Goal: Task Accomplishment & Management: Manage account settings

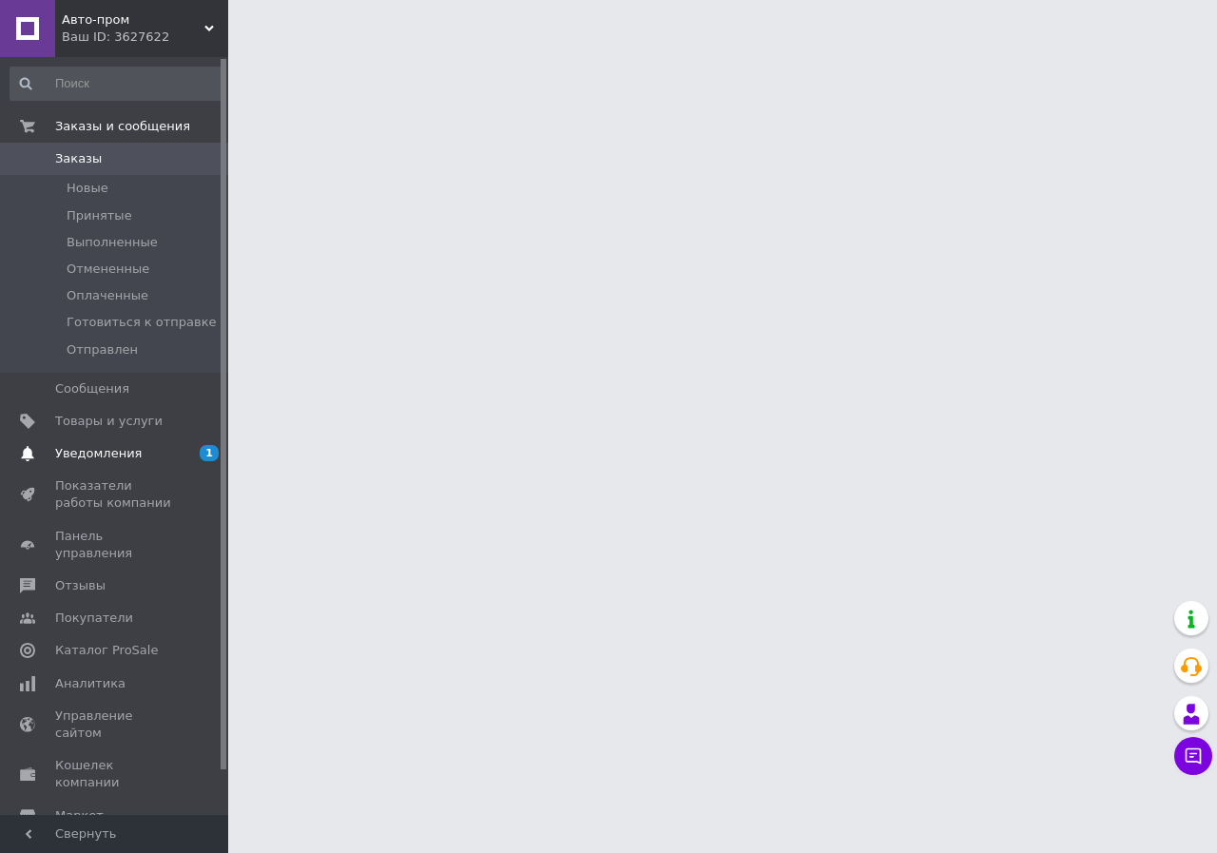
click at [111, 457] on span "Уведомления" at bounding box center [98, 453] width 87 height 17
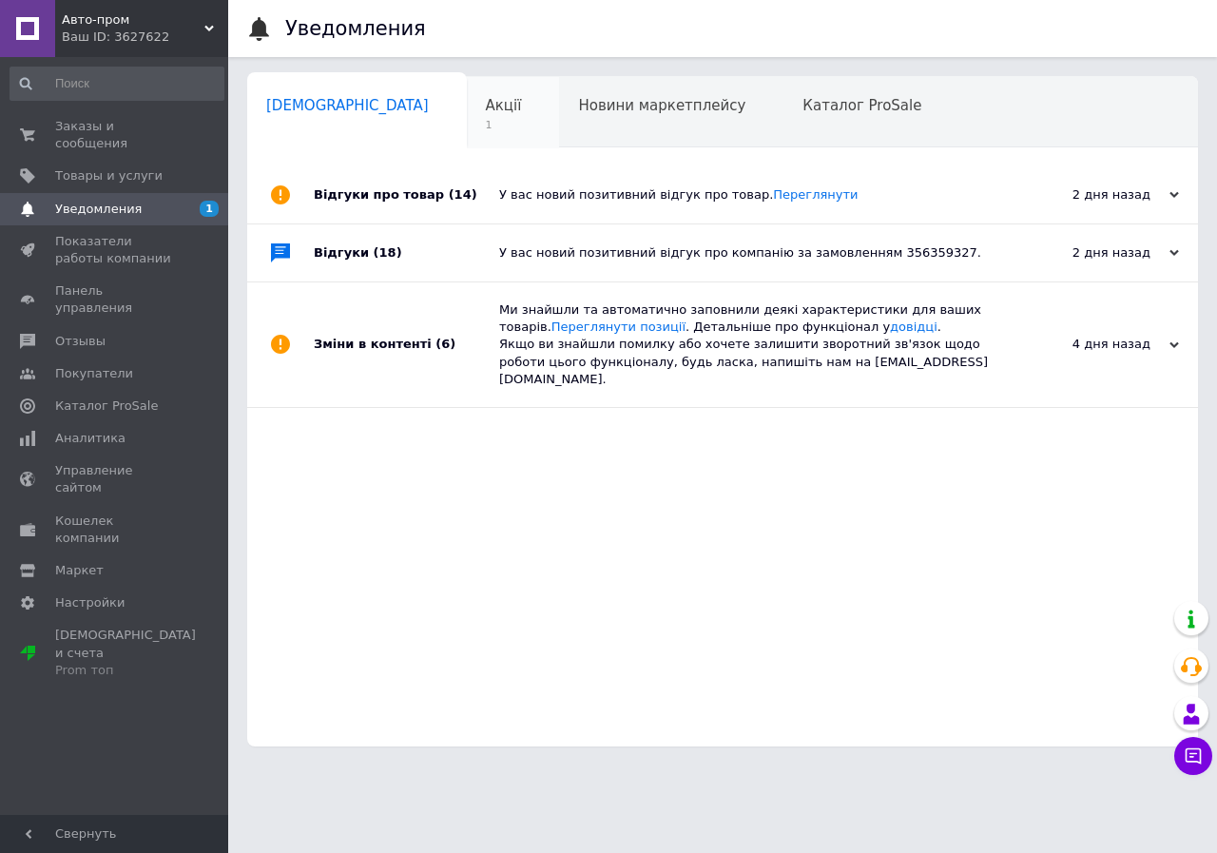
click at [467, 115] on div "Акції 1" at bounding box center [513, 113] width 93 height 72
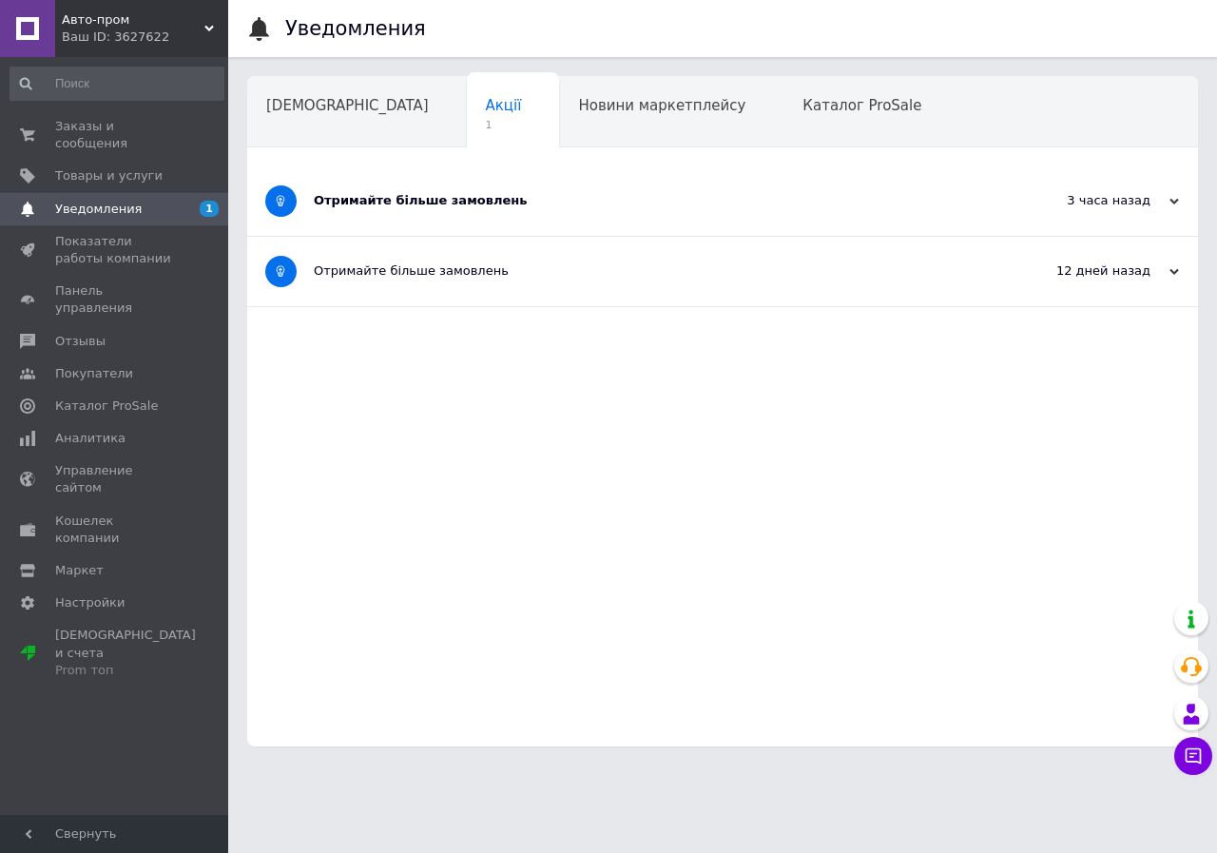
click at [401, 203] on div "Отримайте більше замовлень" at bounding box center [651, 200] width 675 height 17
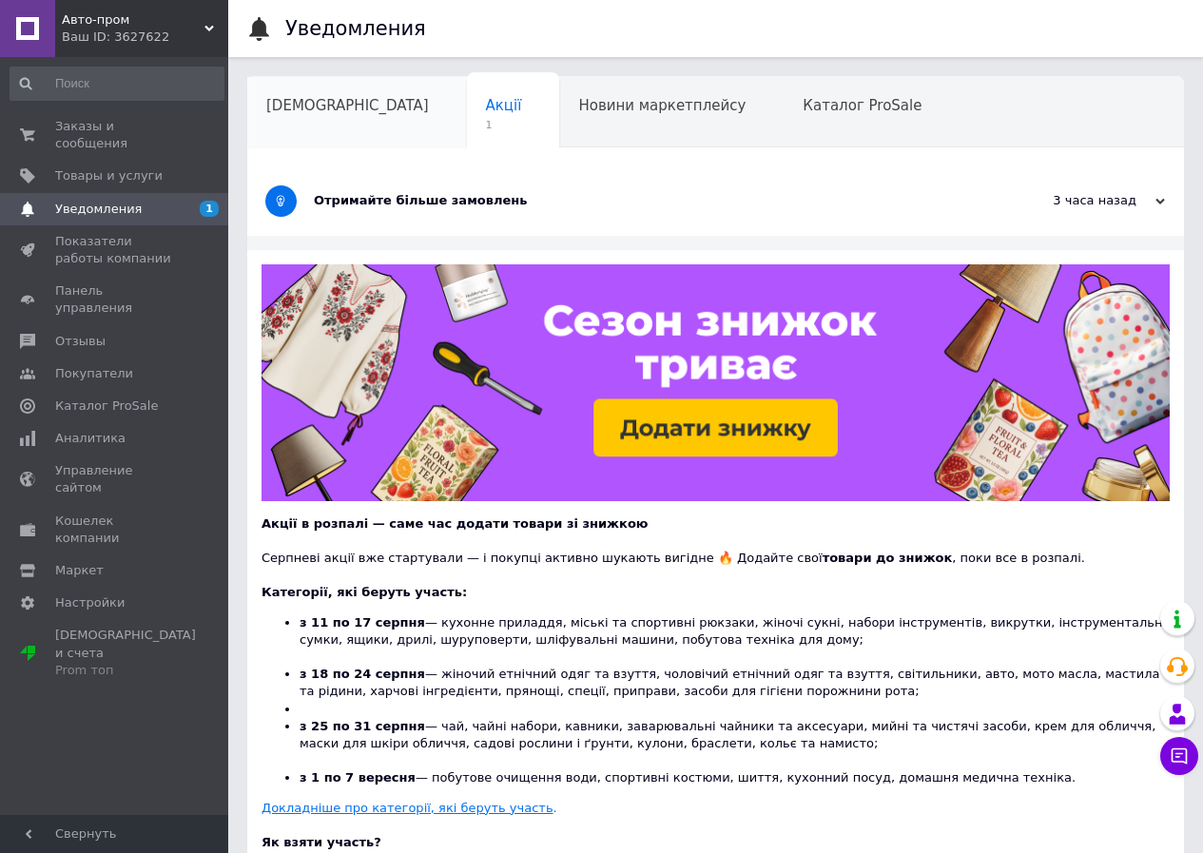
click at [334, 117] on div "[DEMOGRAPHIC_DATA]" at bounding box center [357, 113] width 220 height 72
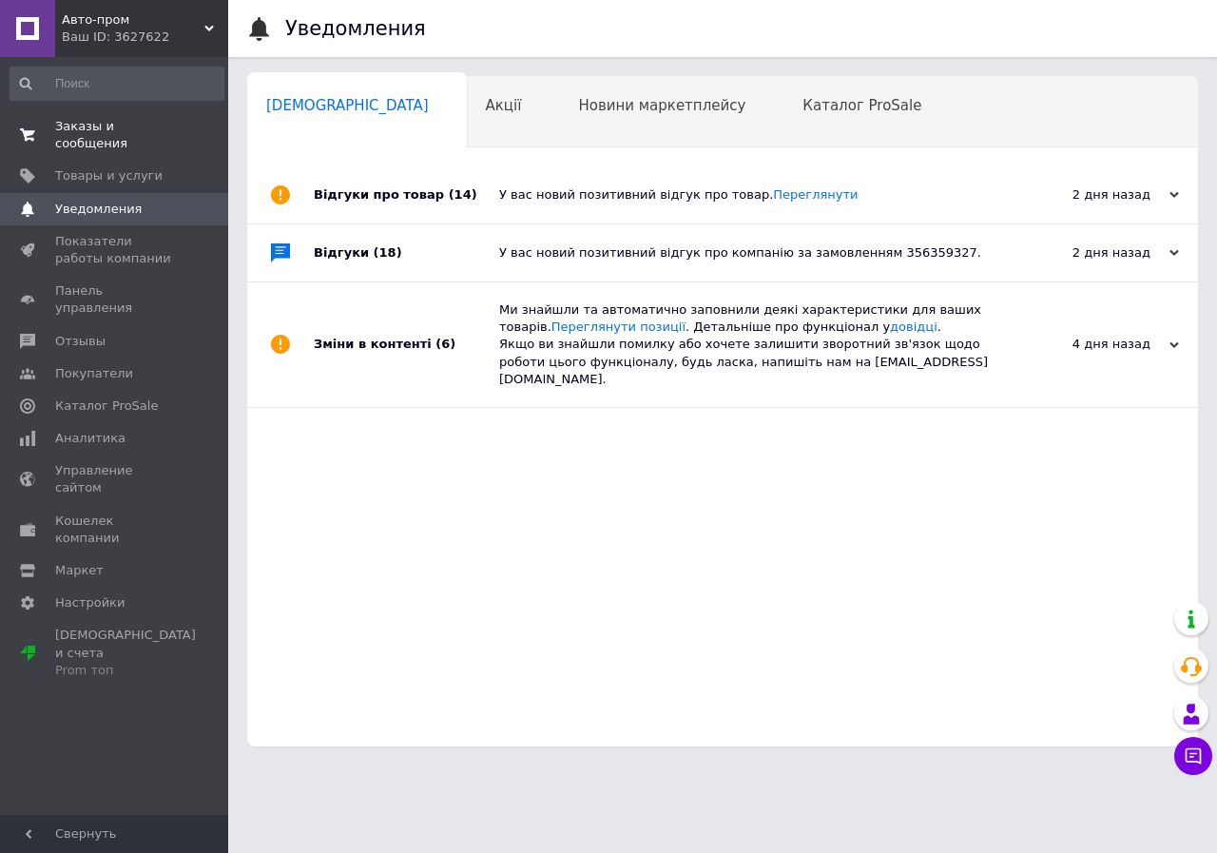
click at [117, 133] on span "Заказы и сообщения" at bounding box center [115, 135] width 121 height 34
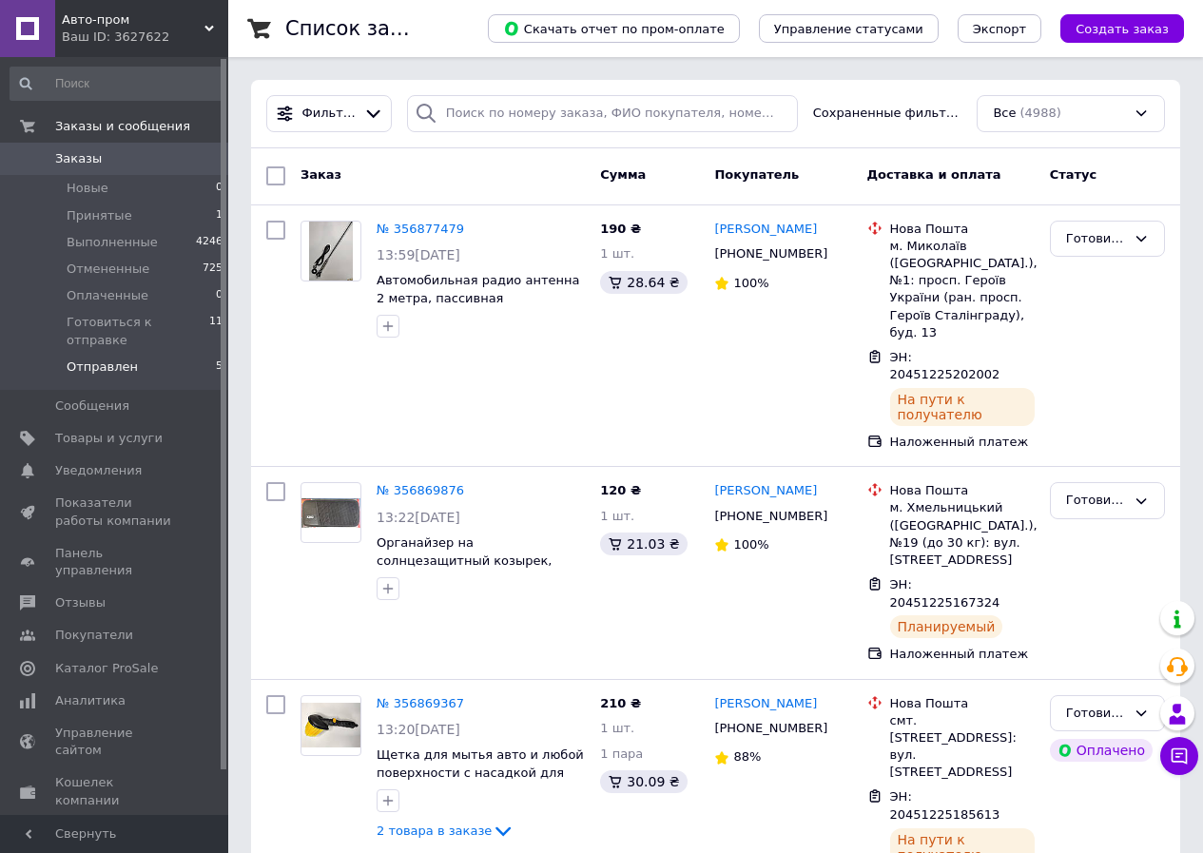
click at [91, 358] on span "Отправлен" at bounding box center [102, 366] width 71 height 17
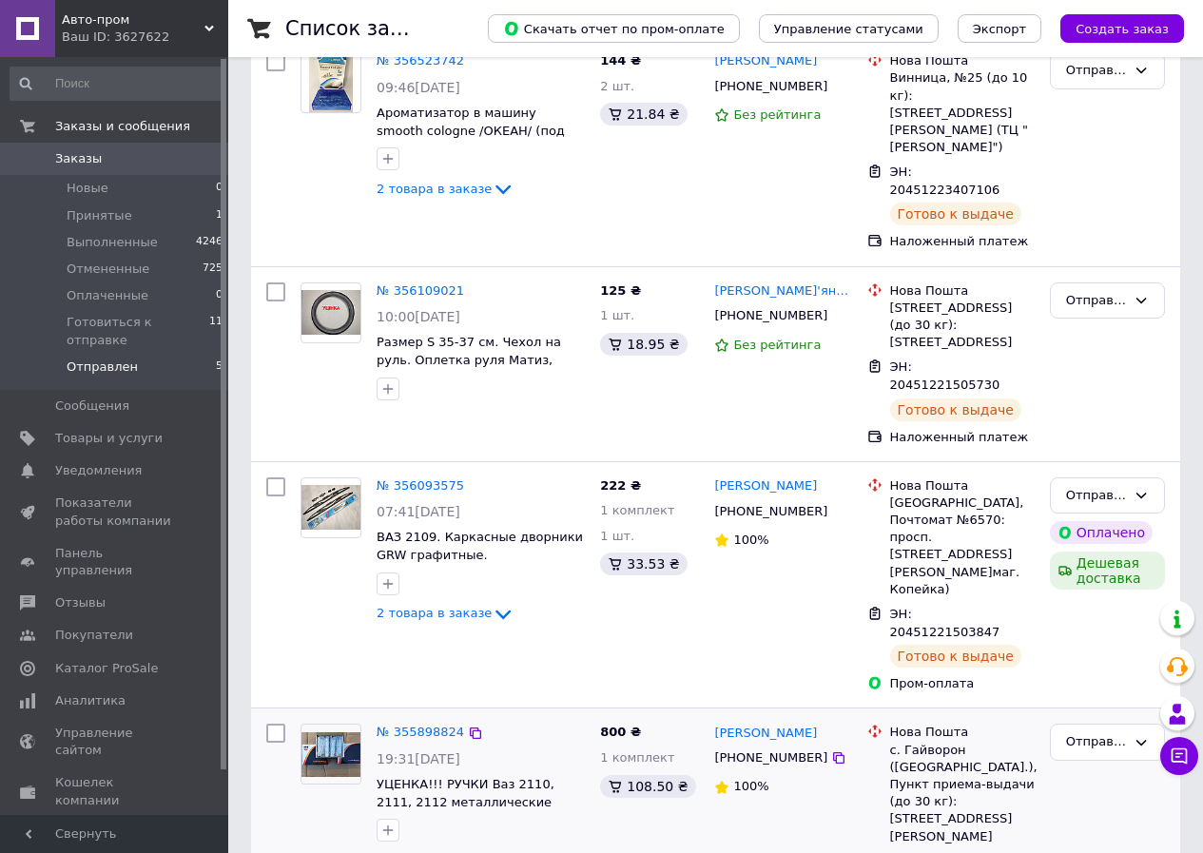
scroll to position [348, 0]
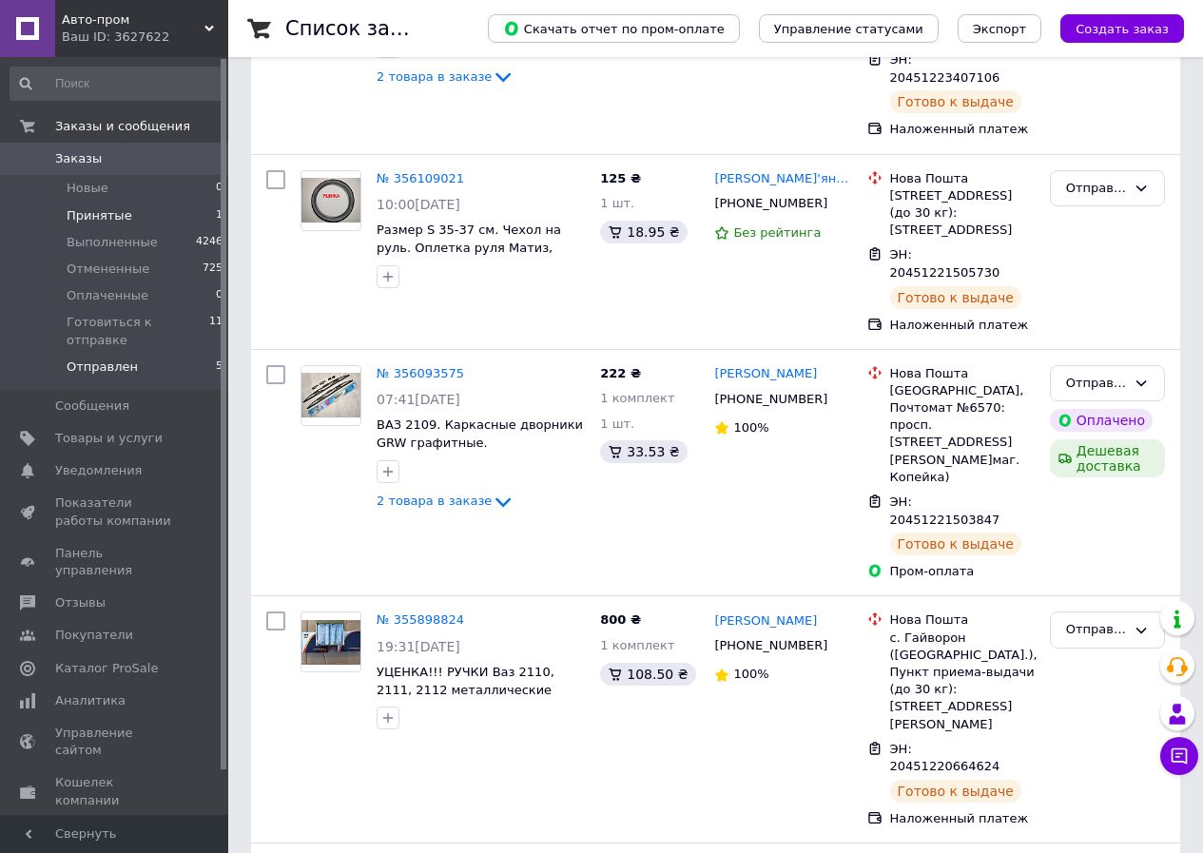
click at [105, 212] on span "Принятые" at bounding box center [100, 215] width 66 height 17
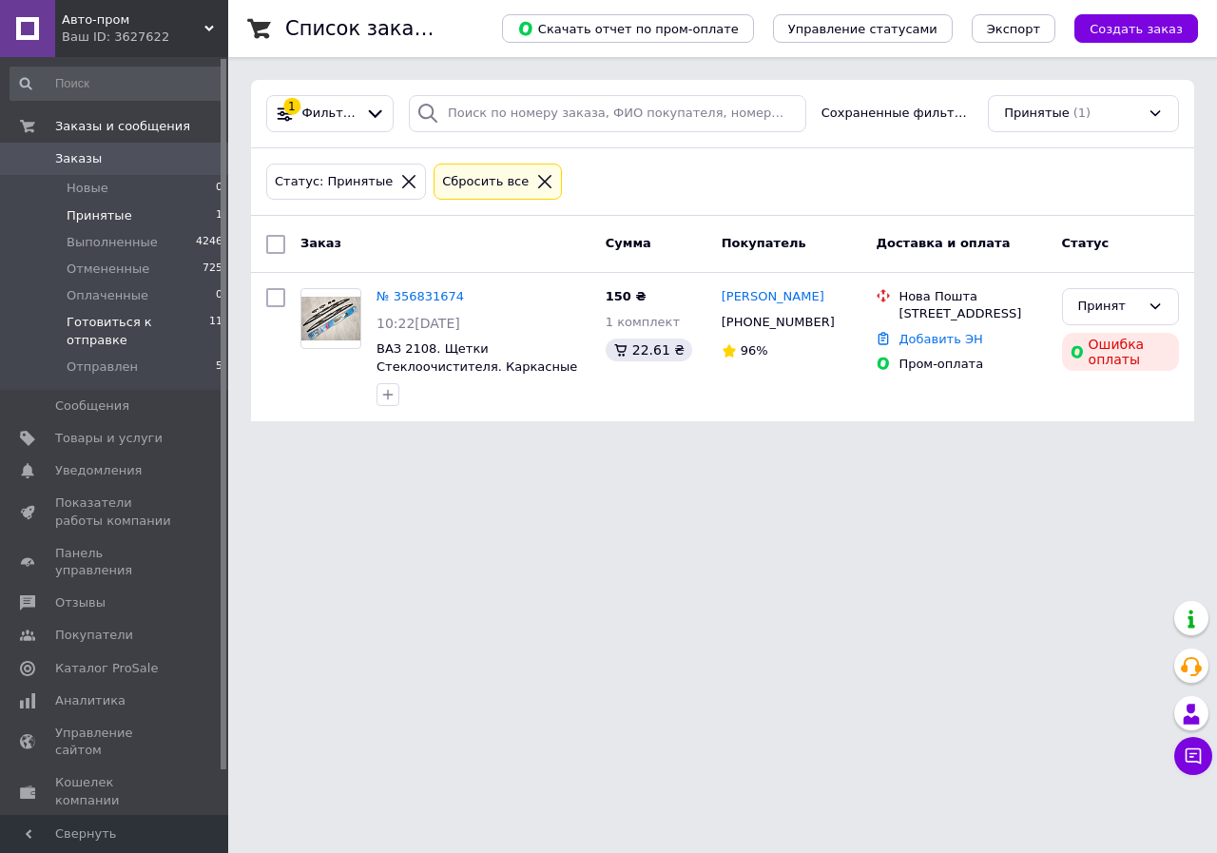
click at [105, 320] on span "Готовиться к отправке" at bounding box center [138, 331] width 143 height 34
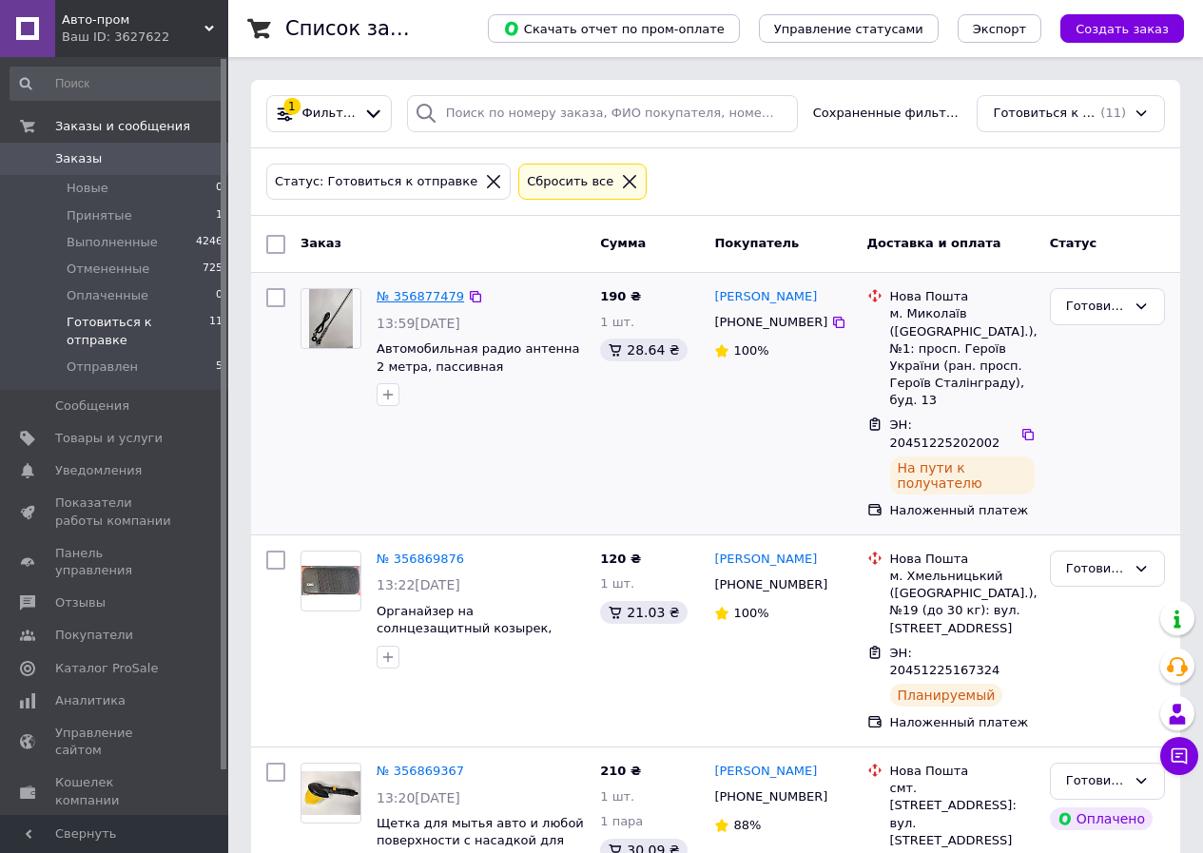
click at [418, 303] on link "№ 356877479" at bounding box center [420, 296] width 87 height 14
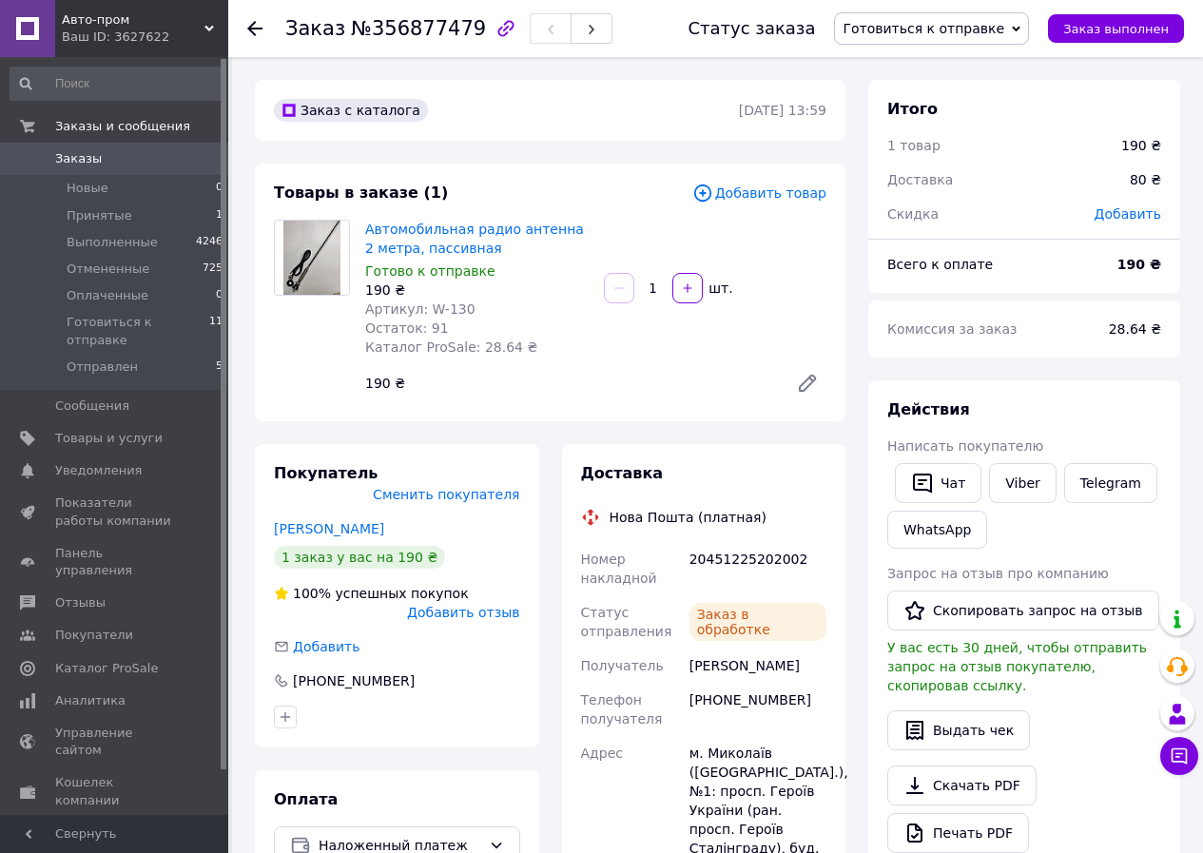
click at [997, 27] on span "Готовиться к отправке" at bounding box center [923, 28] width 162 height 15
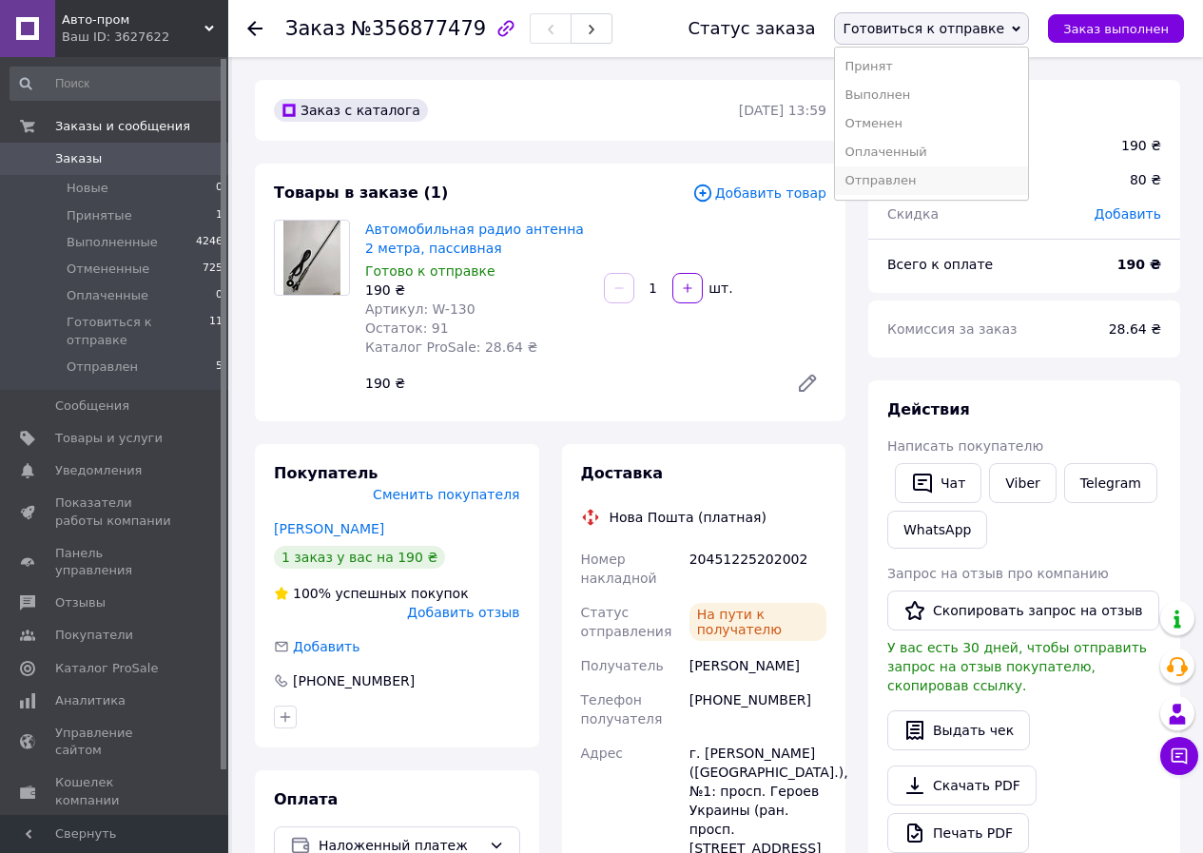
click at [927, 184] on li "Отправлен" at bounding box center [931, 180] width 193 height 29
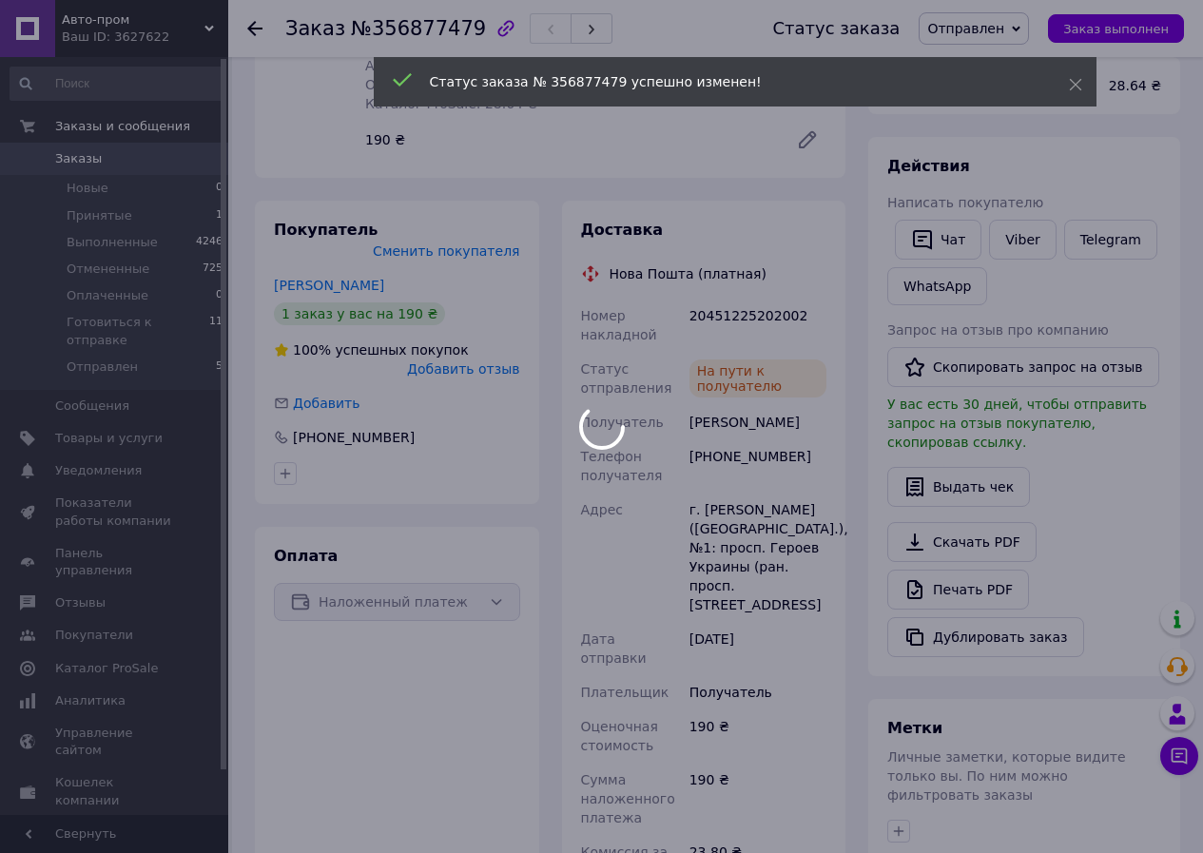
scroll to position [285, 0]
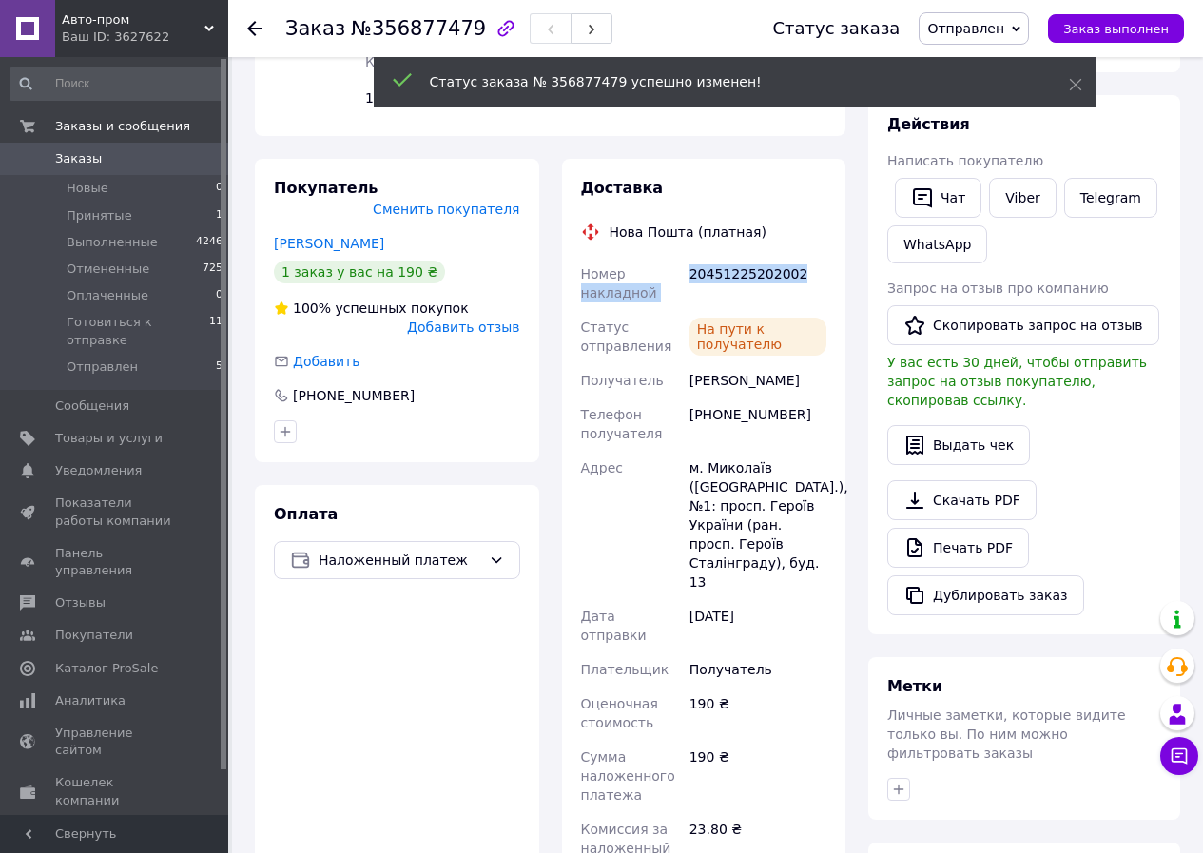
drag, startPoint x: 794, startPoint y: 273, endPoint x: 678, endPoint y: 278, distance: 116.1
click at [678, 278] on div "Номер накладной 20451225202002 Статус отправления На пути к получателю Получате…" at bounding box center [704, 643] width 254 height 772
click at [713, 273] on div "20451225202002" at bounding box center [758, 283] width 145 height 53
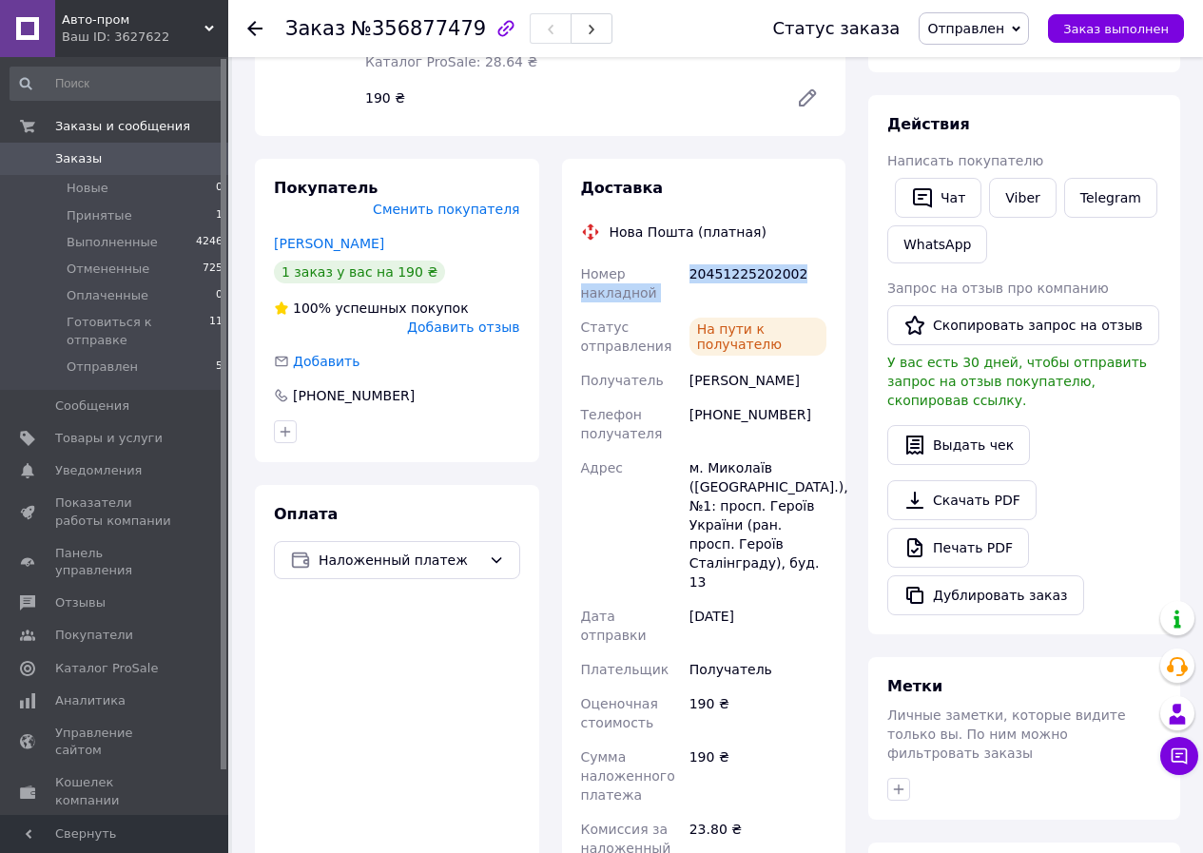
click at [688, 275] on div "20451225202002" at bounding box center [758, 283] width 145 height 53
drag, startPoint x: 797, startPoint y: 277, endPoint x: 687, endPoint y: 277, distance: 109.3
click at [687, 277] on div "20451225202002" at bounding box center [758, 283] width 145 height 53
copy div "20451225202002"
drag, startPoint x: 783, startPoint y: 382, endPoint x: 688, endPoint y: 378, distance: 94.2
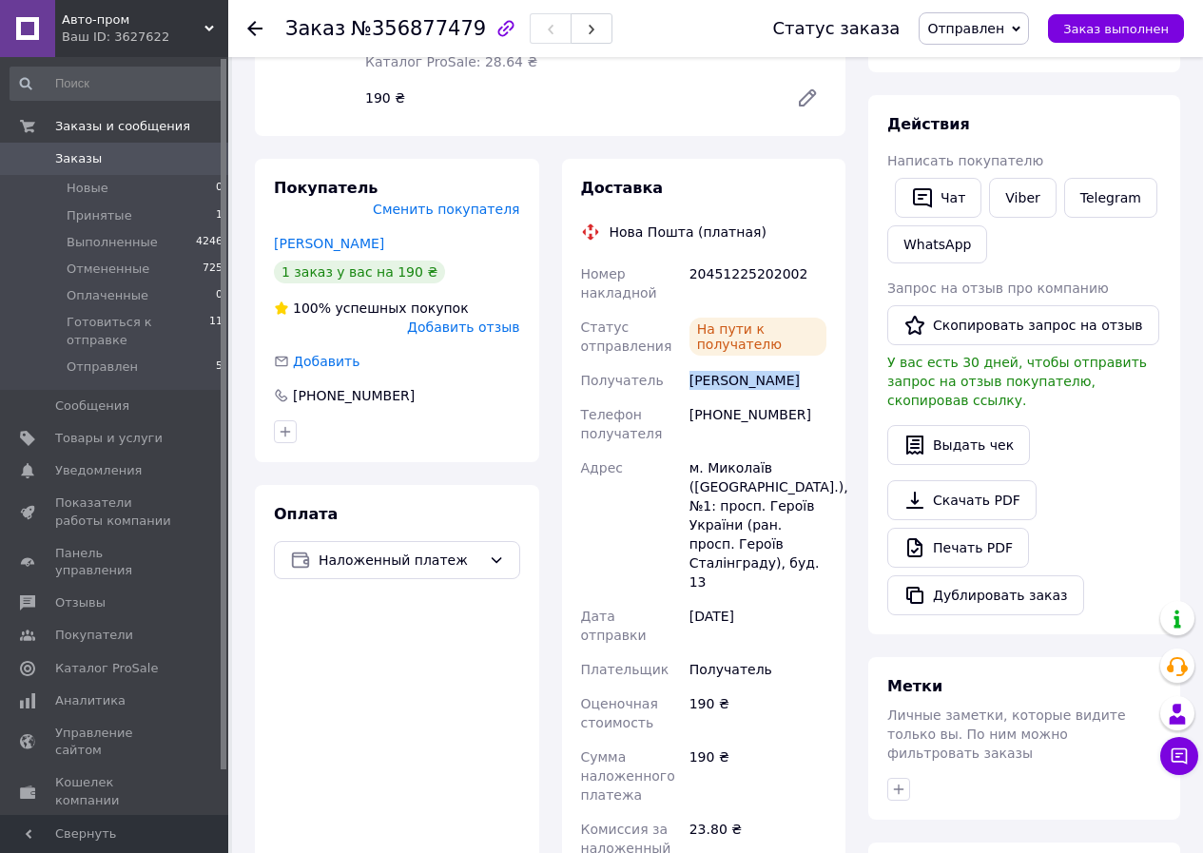
click at [688, 378] on div "[PERSON_NAME]" at bounding box center [758, 380] width 145 height 34
copy div "[PERSON_NAME]"
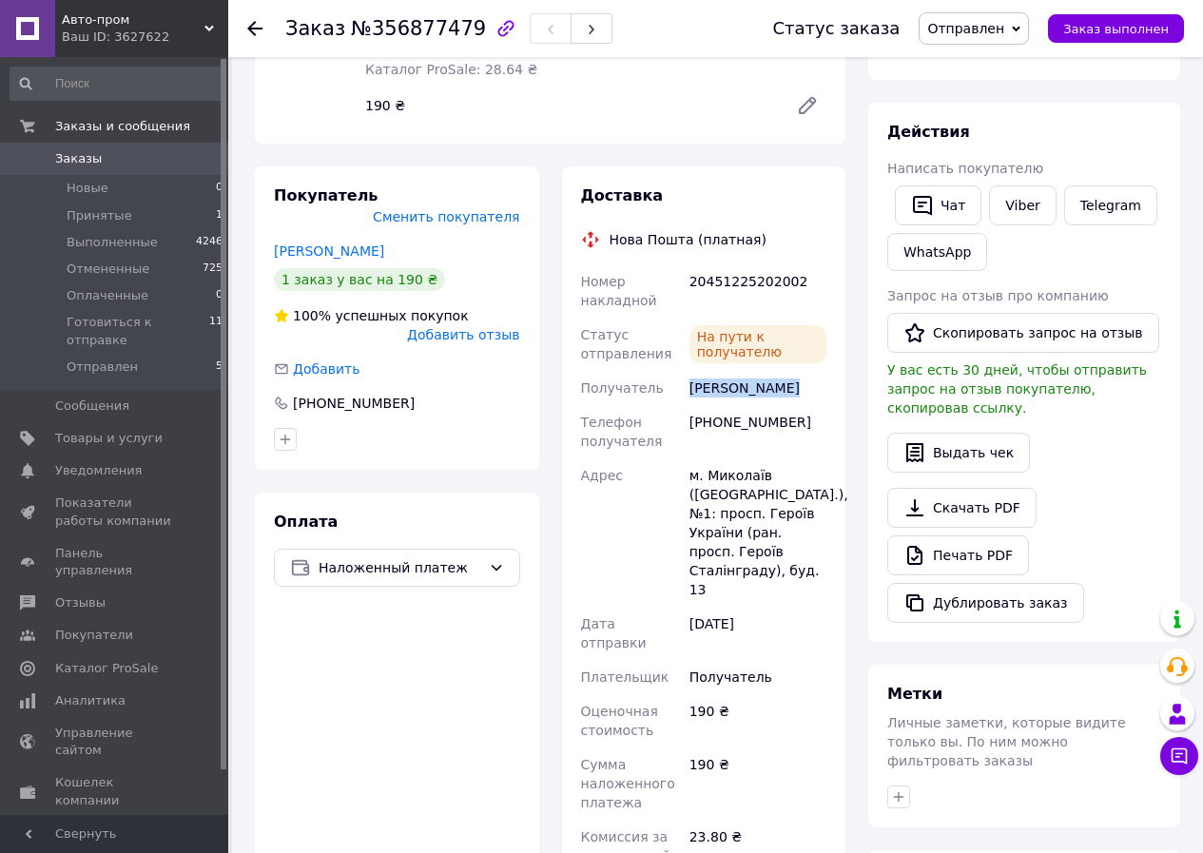
scroll to position [0, 0]
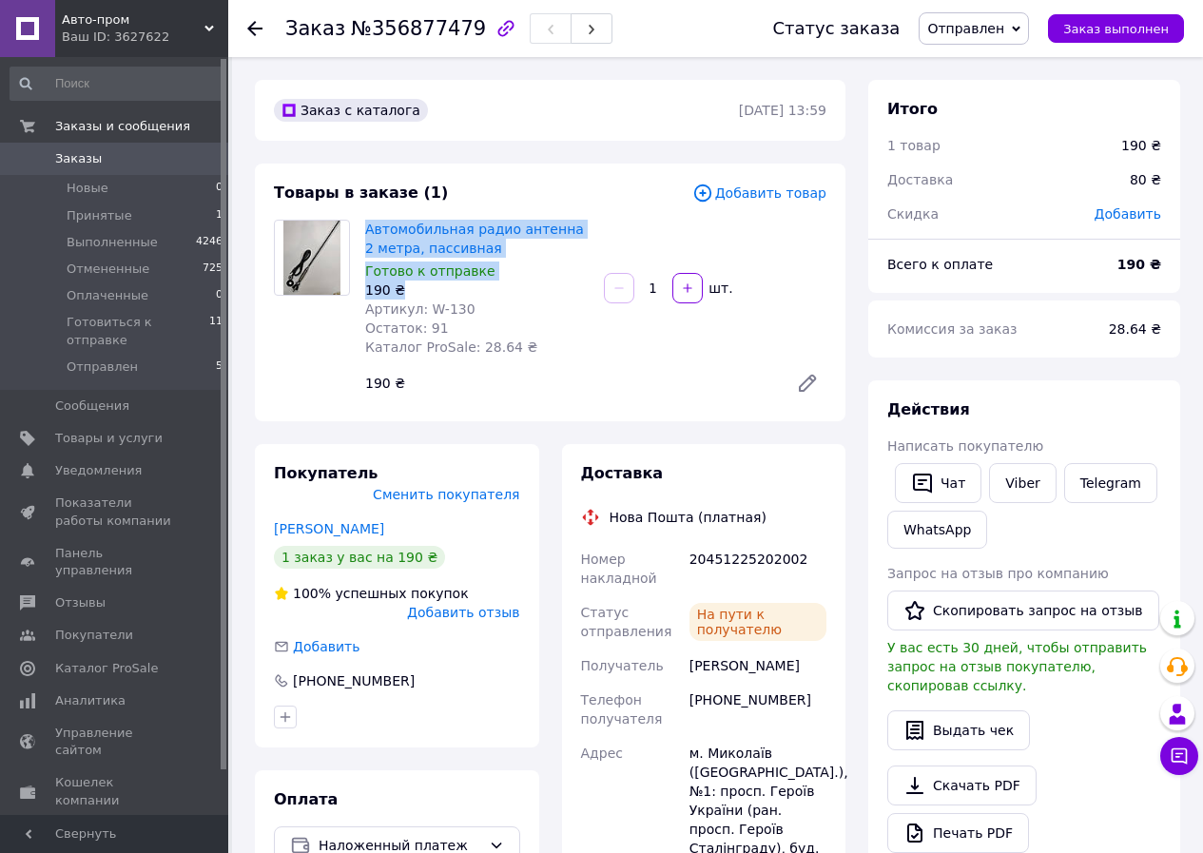
drag, startPoint x: 411, startPoint y: 291, endPoint x: 363, endPoint y: 228, distance: 78.7
click at [363, 228] on div "Автомобильная радио антенна 2 метра, пассивная Готово к отправке 190 ₴ Артикул:…" at bounding box center [477, 288] width 239 height 145
copy div "Автомобильная радио антенна 2 метра, пассивная Готово к отправке 190 ₴"
click at [682, 415] on div "Товары в заказе (1) Добавить товар Автомобильная радио антенна 2 метра, пассивн…" at bounding box center [550, 293] width 590 height 258
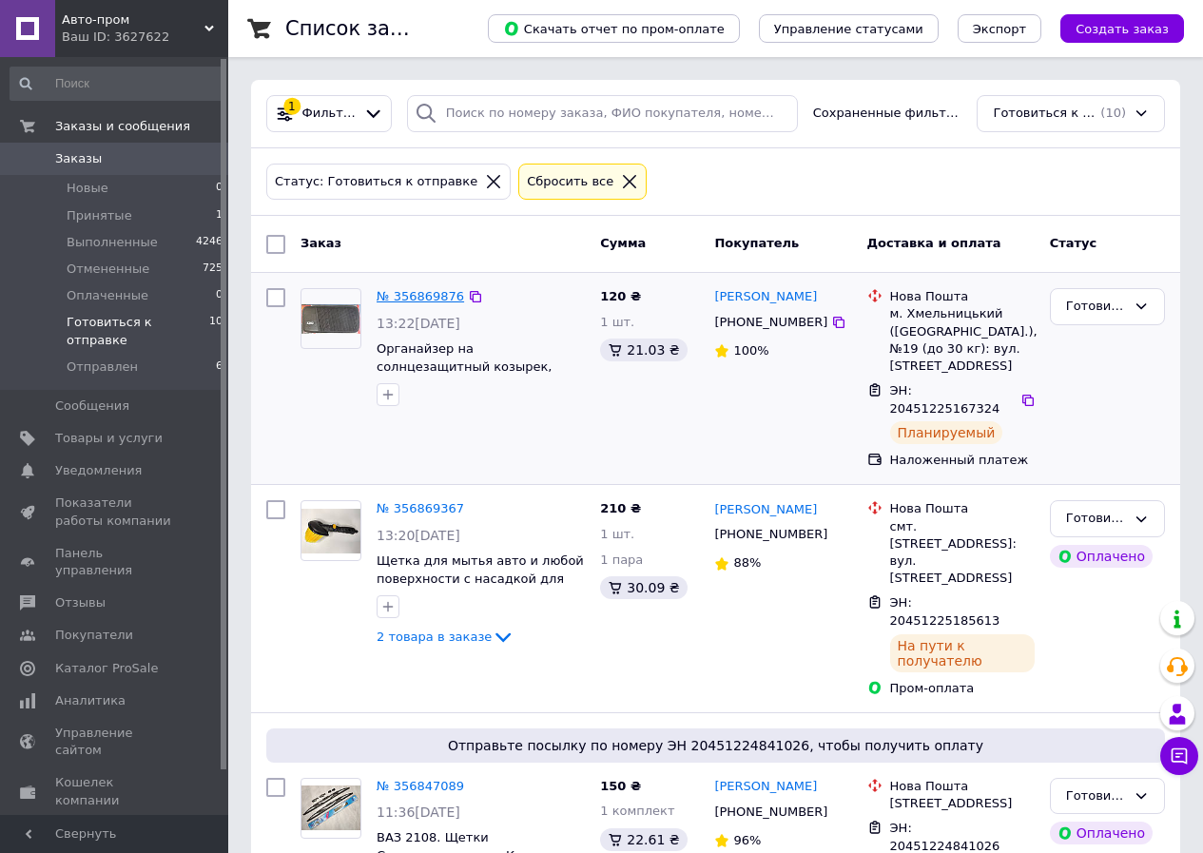
click at [426, 299] on link "№ 356869876" at bounding box center [420, 296] width 87 height 14
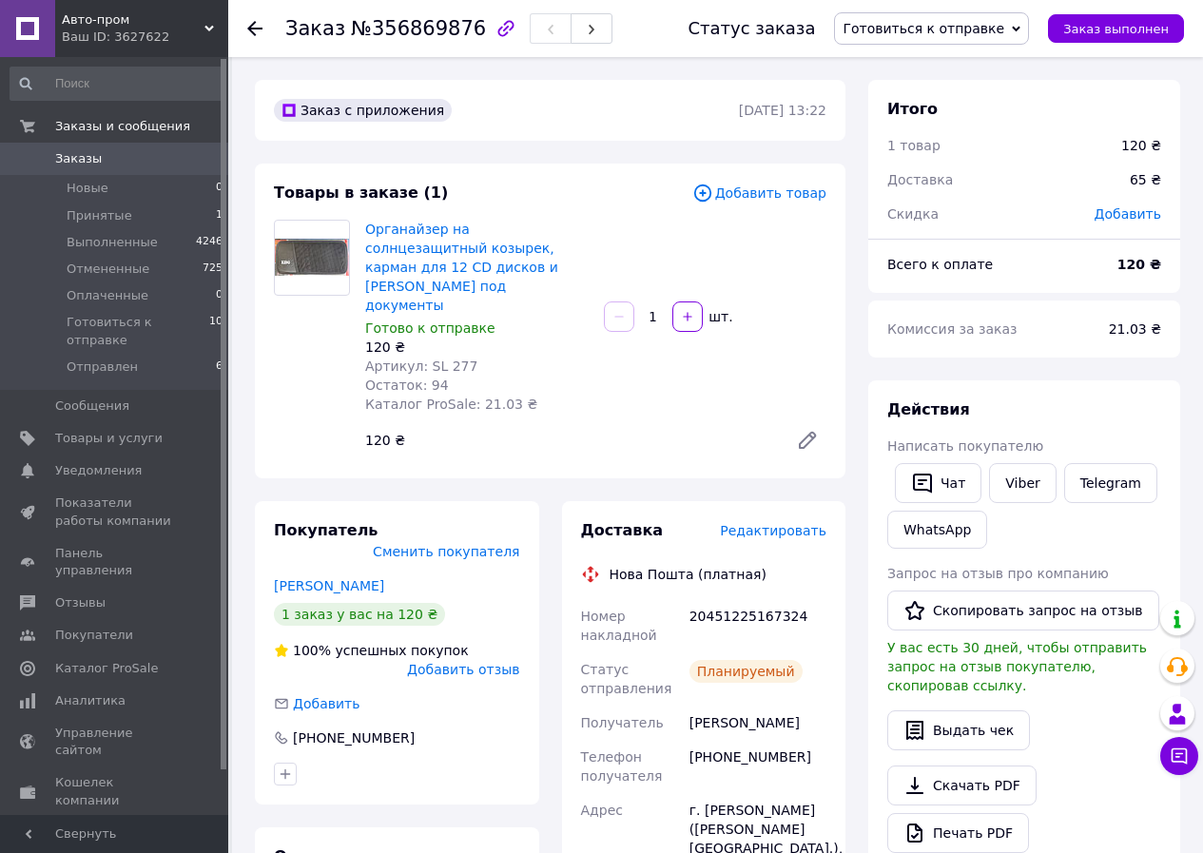
click at [937, 37] on span "Готовиться к отправке" at bounding box center [931, 28] width 195 height 32
click at [956, 180] on li "Отправлен" at bounding box center [931, 180] width 193 height 29
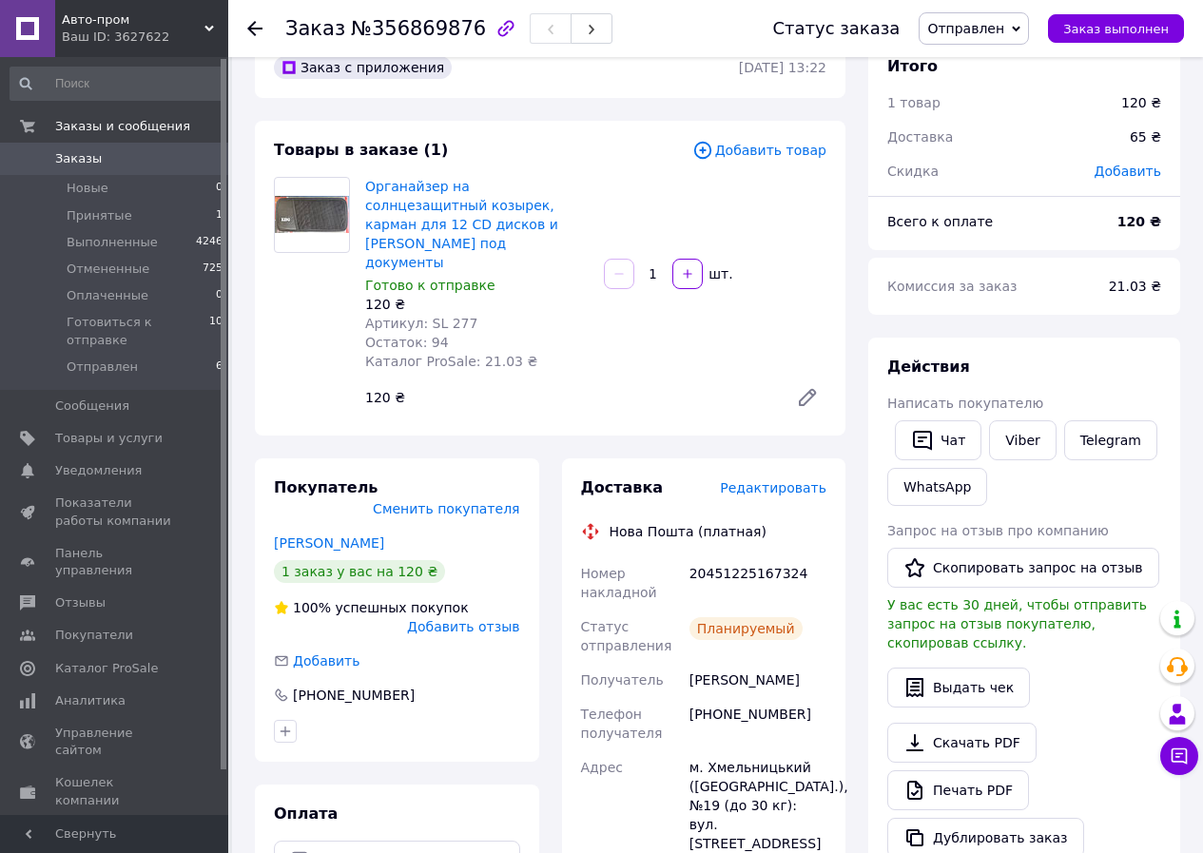
scroll to position [95, 0]
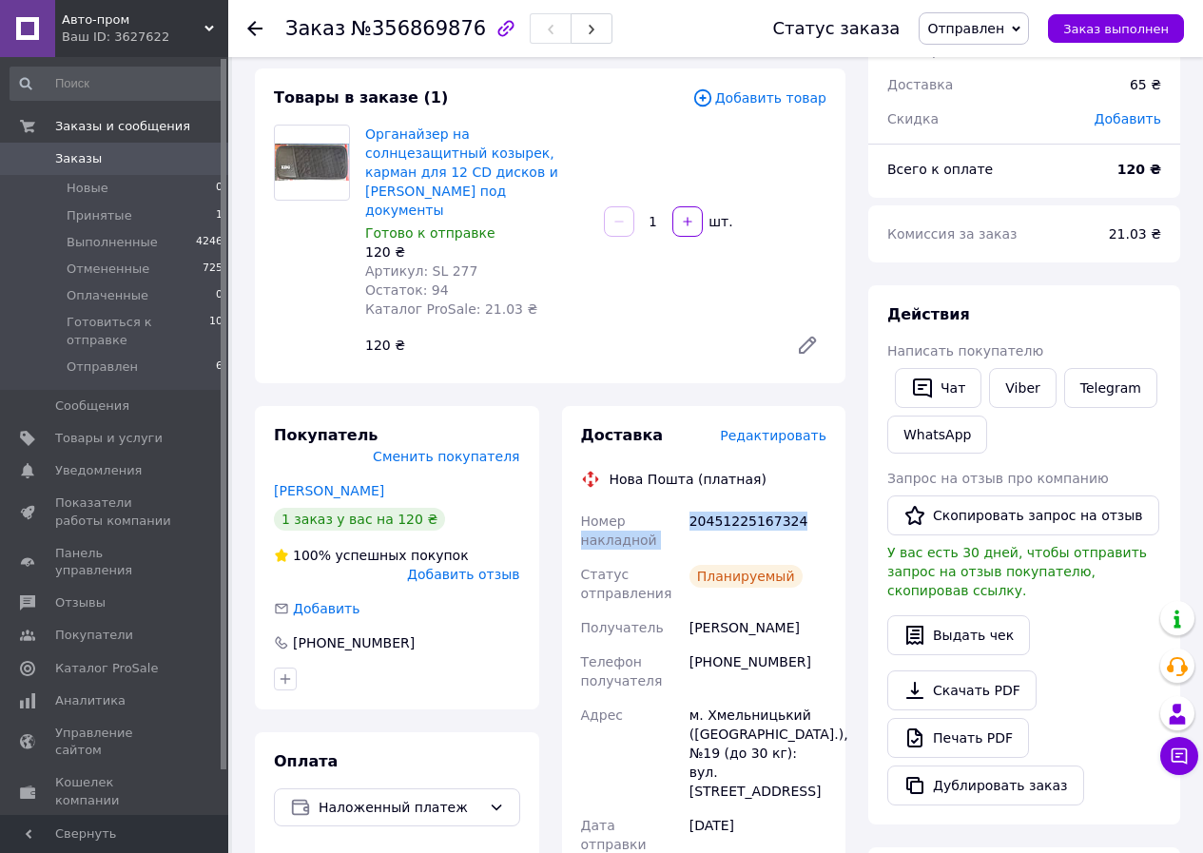
drag, startPoint x: 799, startPoint y: 483, endPoint x: 684, endPoint y: 487, distance: 115.1
drag, startPoint x: 706, startPoint y: 482, endPoint x: 671, endPoint y: 497, distance: 38.3
click at [671, 504] on div "Номер накладной" at bounding box center [631, 530] width 108 height 53
click at [689, 504] on div "20451225167324" at bounding box center [758, 530] width 145 height 53
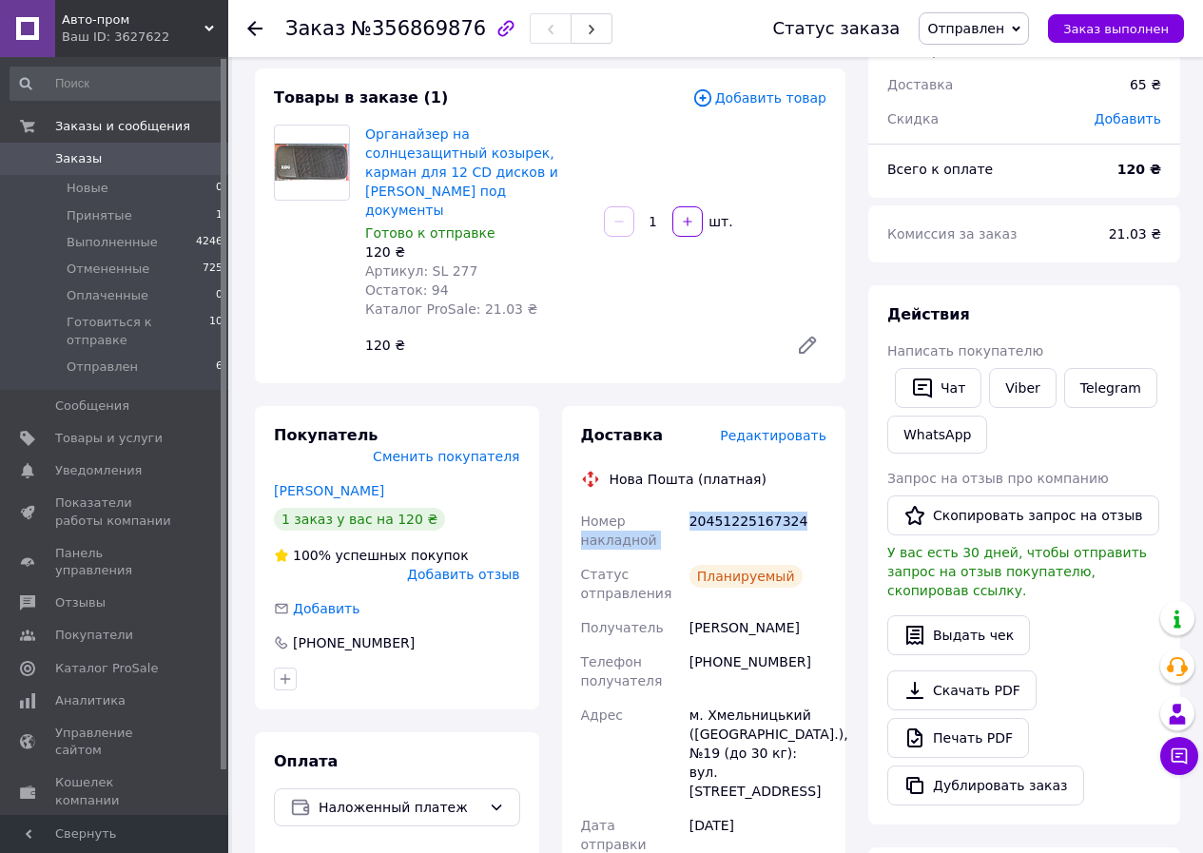
click at [691, 504] on div "20451225167324" at bounding box center [758, 530] width 145 height 53
drag, startPoint x: 690, startPoint y: 481, endPoint x: 794, endPoint y: 487, distance: 103.8
click at [796, 504] on div "20451225167324" at bounding box center [758, 530] width 145 height 53
copy div "20451225167324"
drag, startPoint x: 779, startPoint y: 591, endPoint x: 686, endPoint y: 602, distance: 93.8
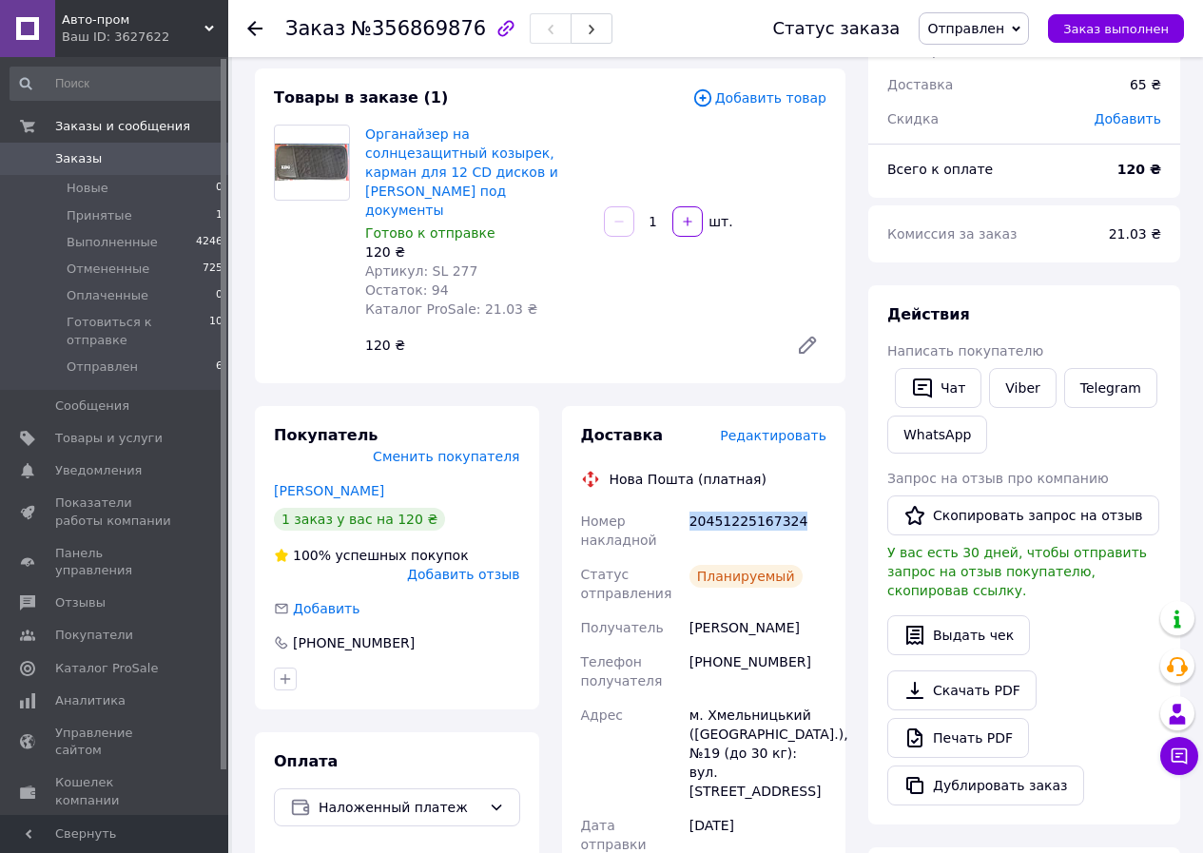
click at [686, 610] on div "[PERSON_NAME]" at bounding box center [758, 627] width 145 height 34
copy div "[PERSON_NAME]"
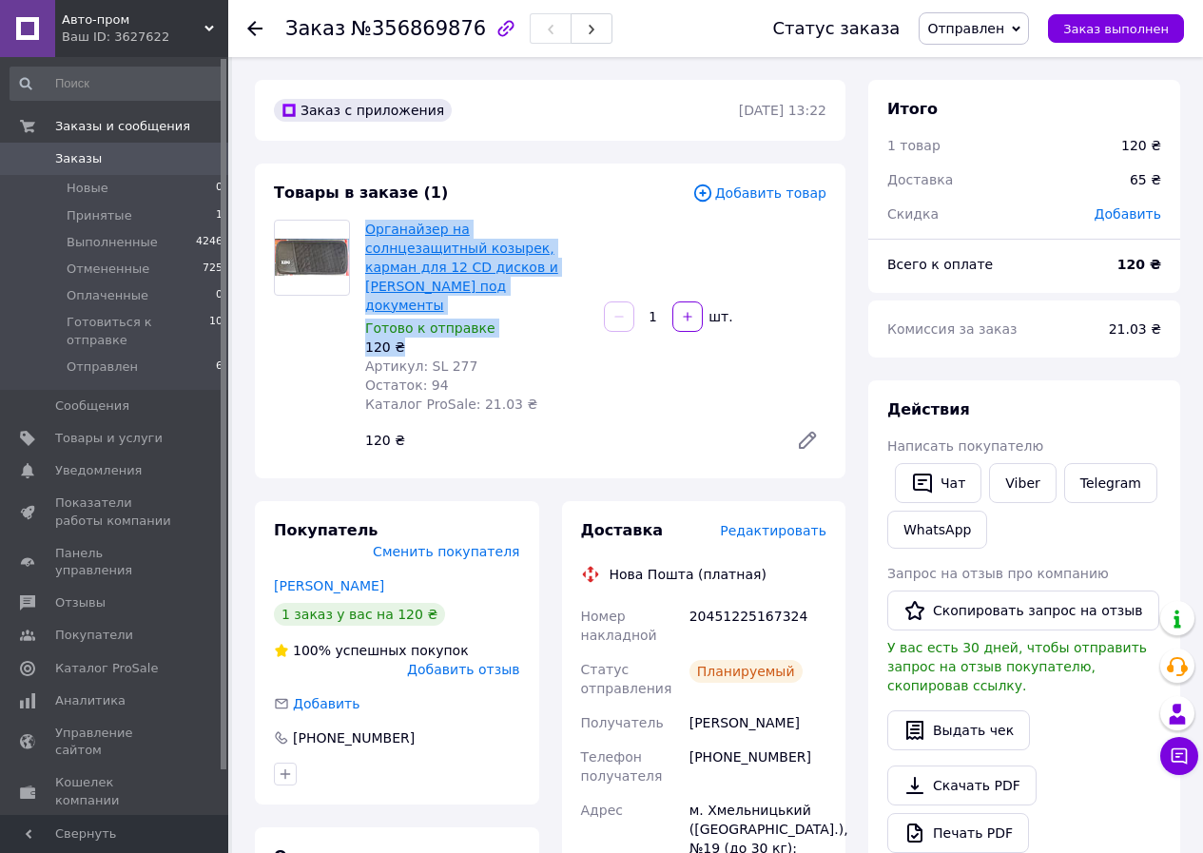
drag, startPoint x: 405, startPoint y: 304, endPoint x: 367, endPoint y: 227, distance: 85.9
click at [367, 227] on div "Органайзер на солнцезащитный козырек, карман для 12 CD дисков и карман под доку…" at bounding box center [477, 317] width 239 height 202
copy div "Органайзер на солнцезащитный козырек, карман для 12 CD дисков и [PERSON_NAME] п…"
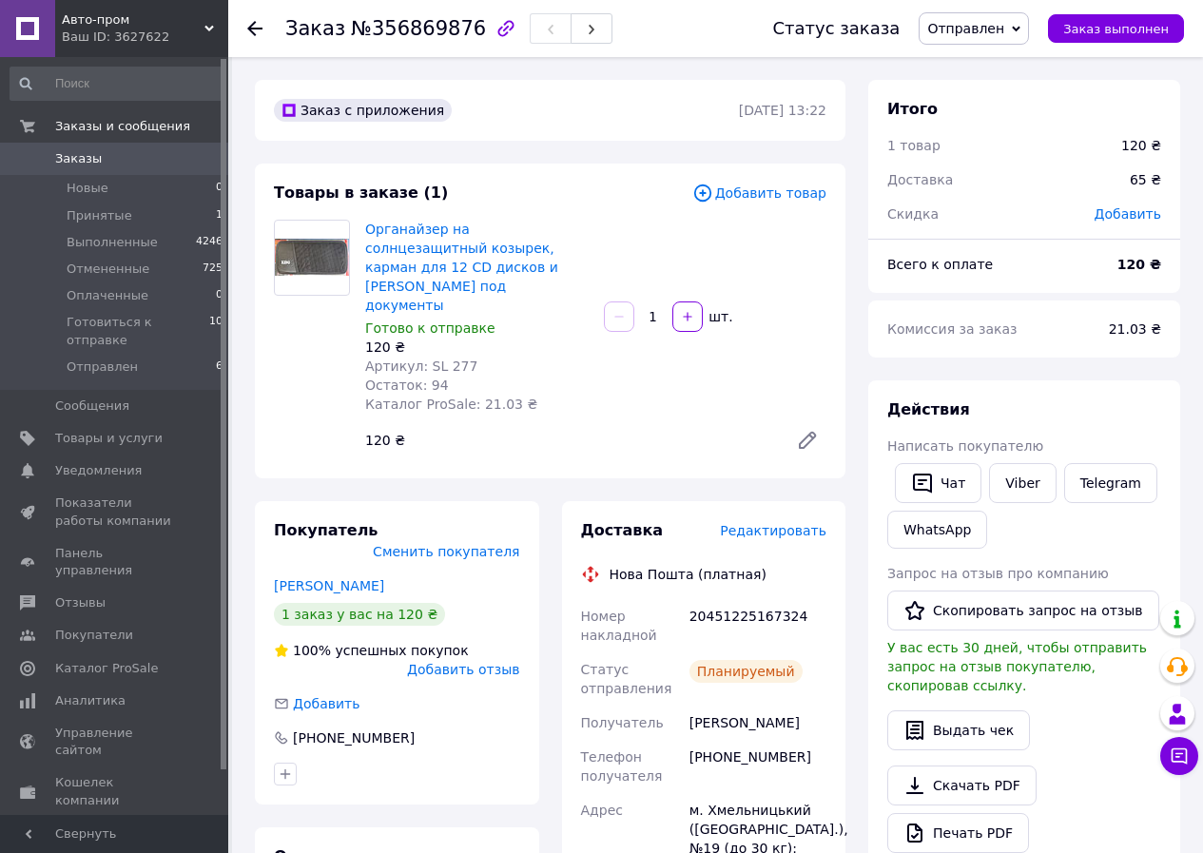
click at [696, 379] on div "Органайзер на солнцезащитный козырек, карман для 12 CD дисков и карман под доку…" at bounding box center [596, 339] width 476 height 247
drag, startPoint x: 880, startPoint y: 335, endPoint x: 872, endPoint y: 340, distance: 10.3
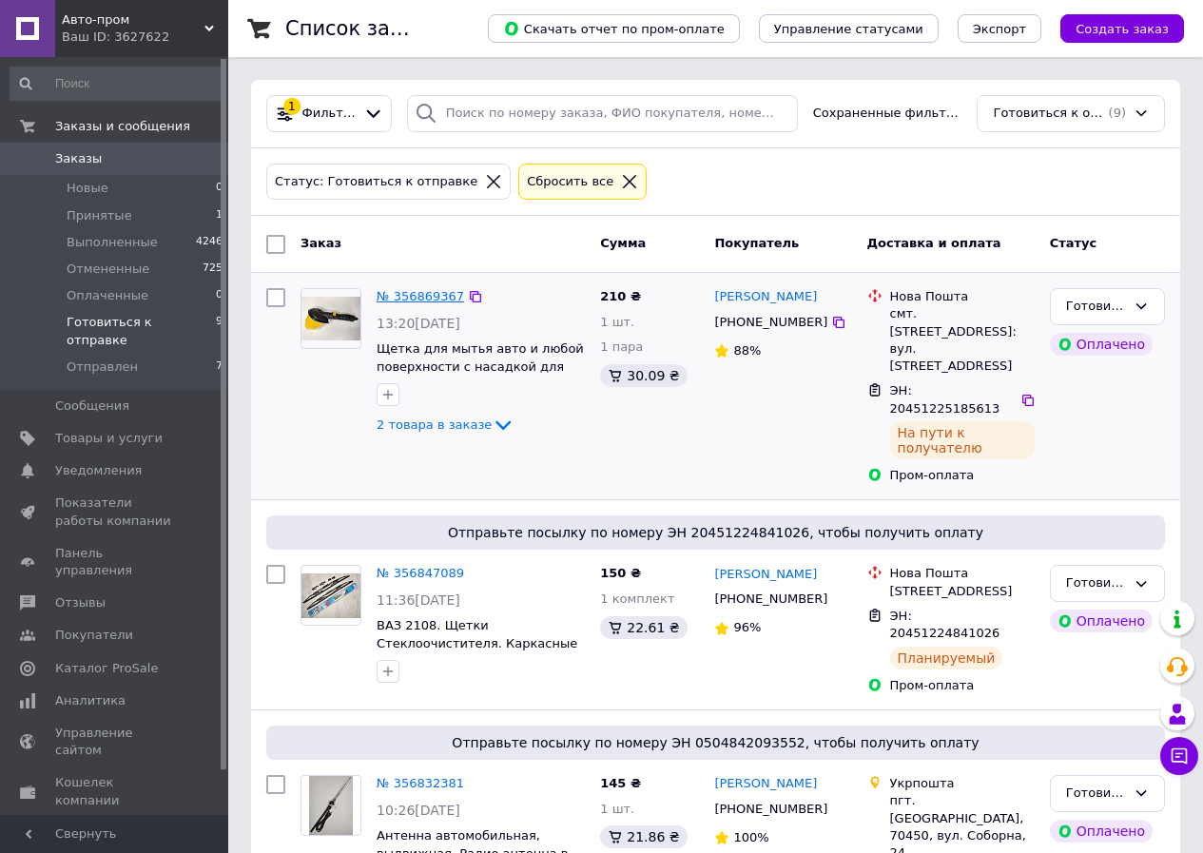
click at [413, 295] on link "№ 356869367" at bounding box center [420, 296] width 87 height 14
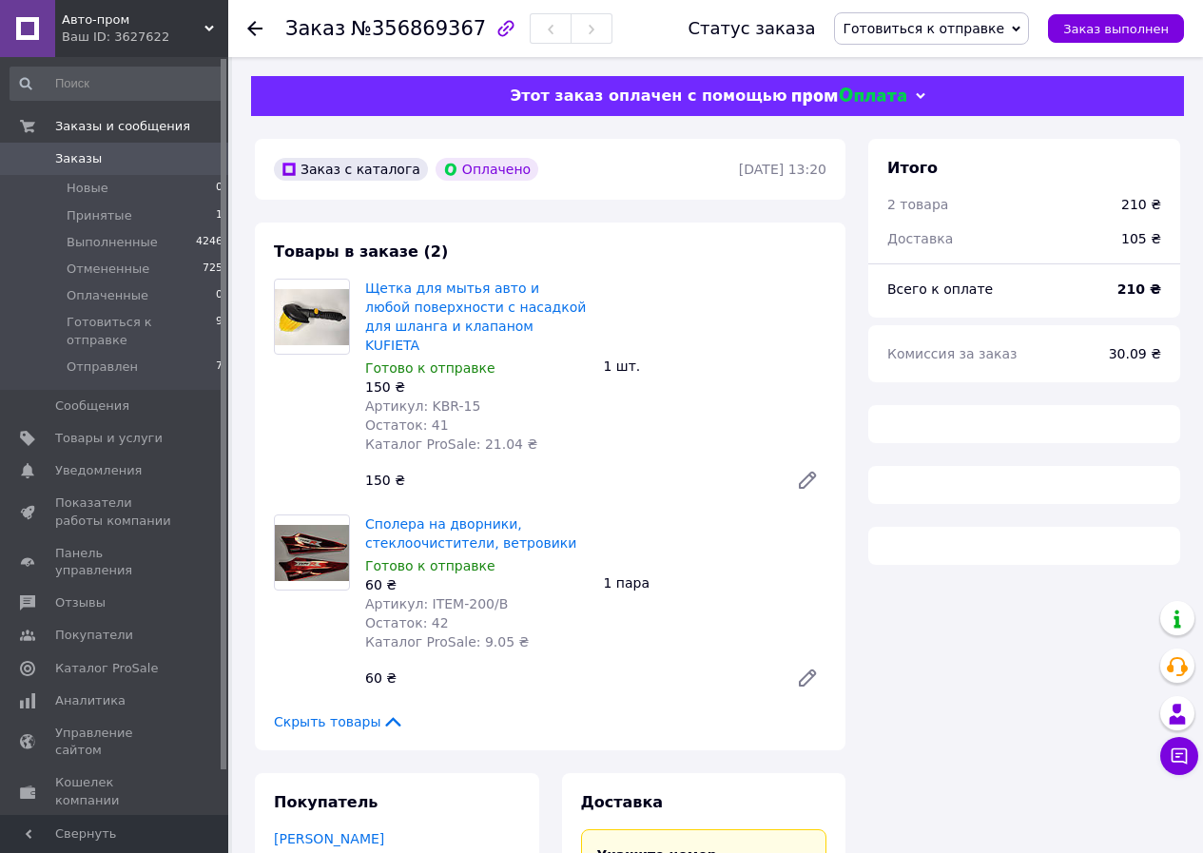
click at [990, 29] on span "Готовиться к отправке" at bounding box center [923, 28] width 162 height 15
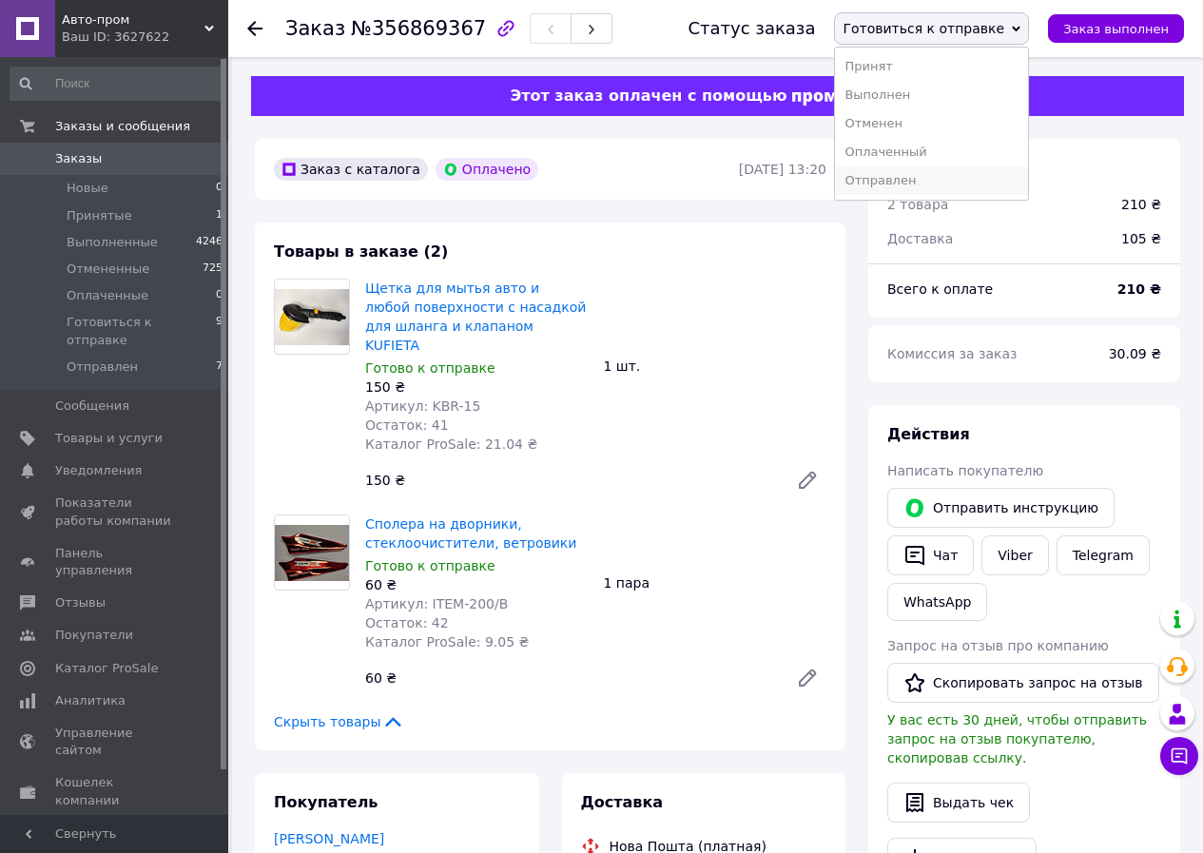
click at [932, 178] on li "Отправлен" at bounding box center [931, 180] width 193 height 29
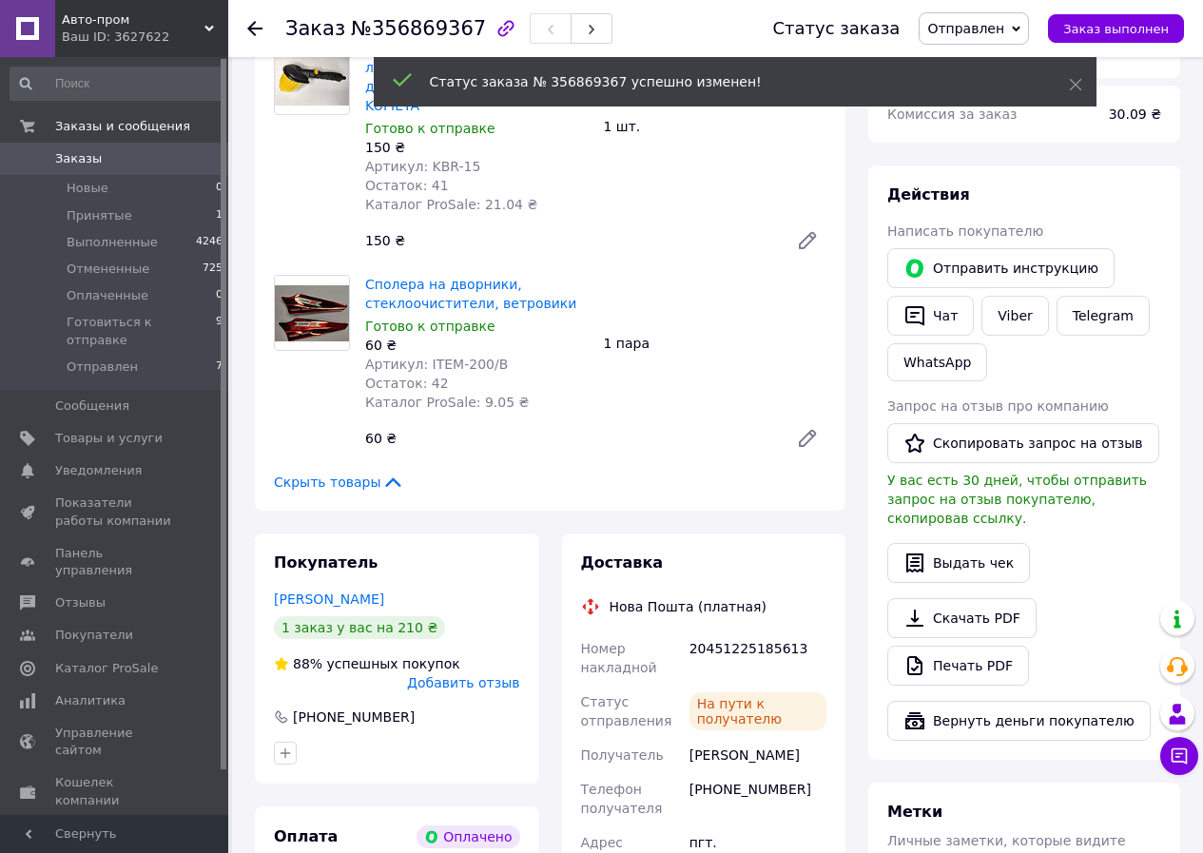
scroll to position [571, 0]
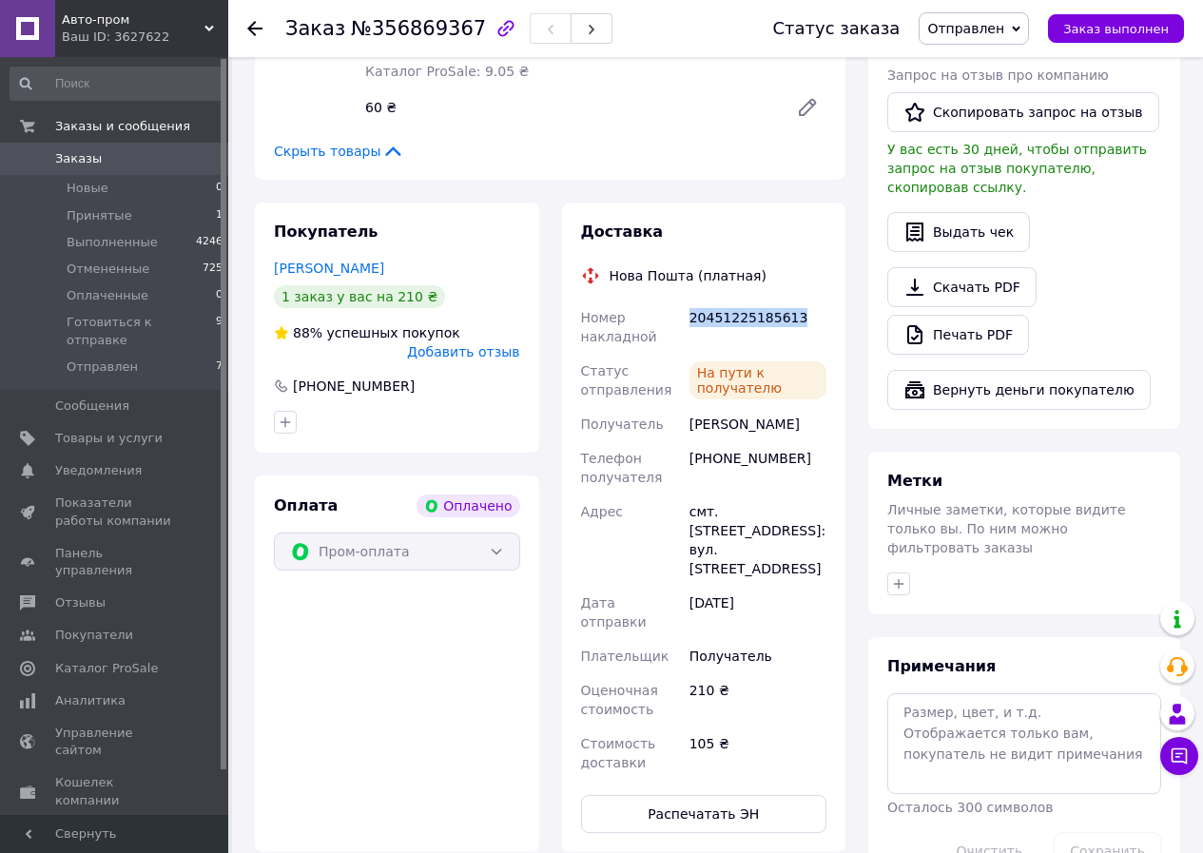
drag, startPoint x: 801, startPoint y: 296, endPoint x: 687, endPoint y: 304, distance: 113.5
click at [687, 304] on div "20451225185613" at bounding box center [758, 326] width 145 height 53
copy div "20451225185613"
drag, startPoint x: 803, startPoint y: 406, endPoint x: 686, endPoint y: 411, distance: 118.0
click at [686, 411] on div "[PERSON_NAME]" at bounding box center [758, 424] width 145 height 34
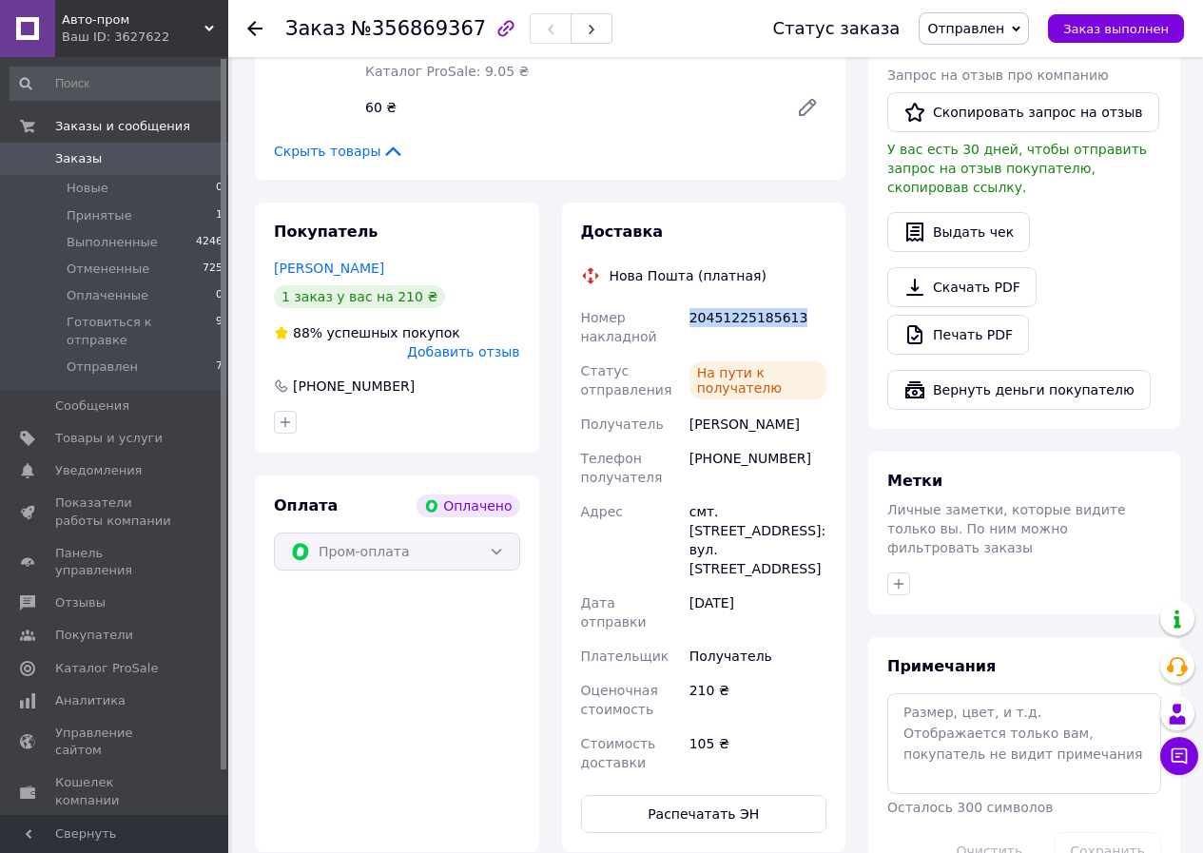
copy div "[PERSON_NAME]"
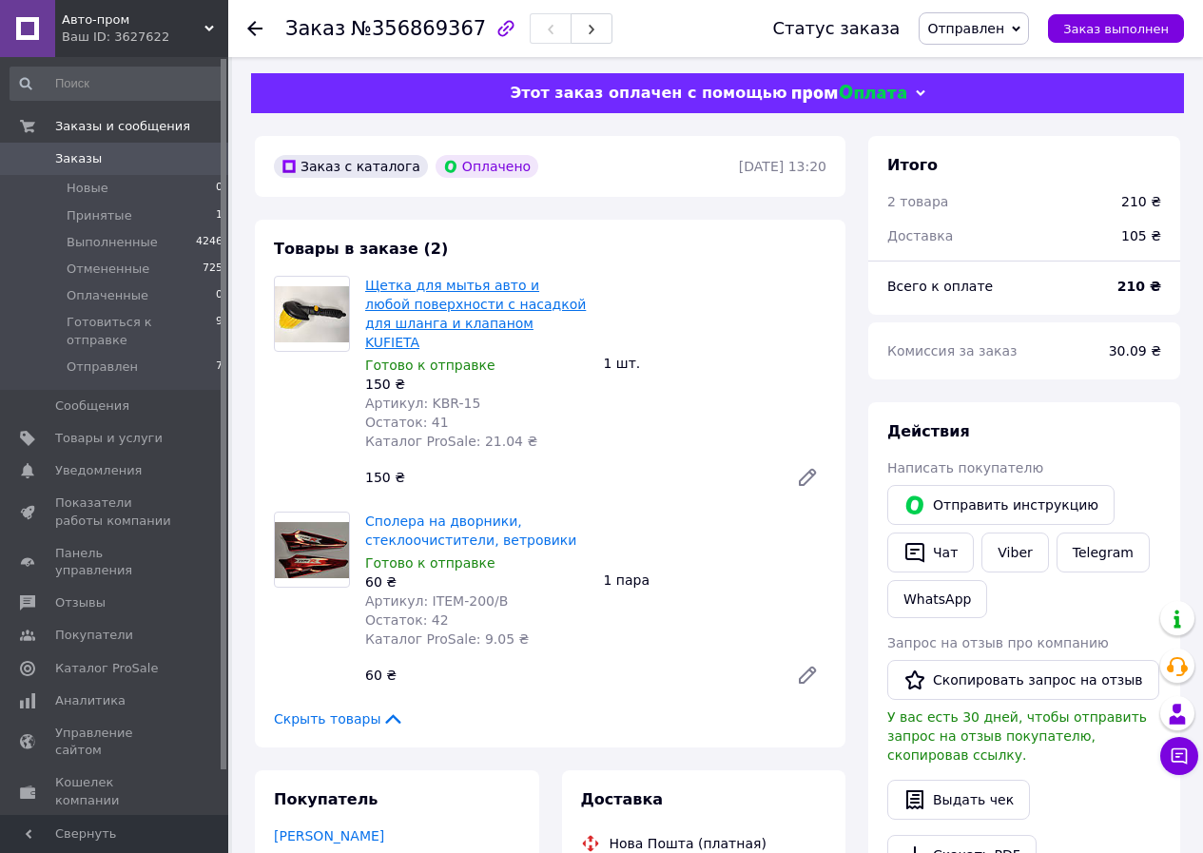
scroll to position [0, 0]
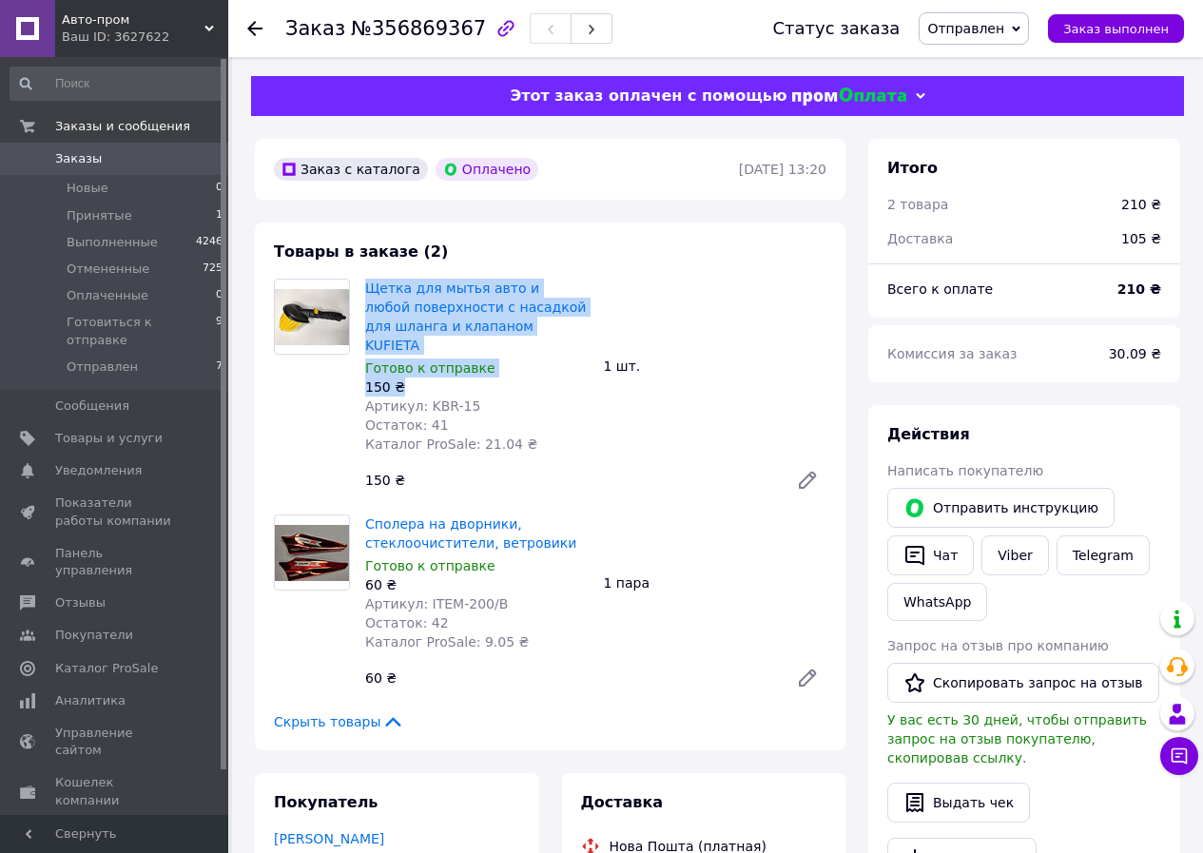
drag, startPoint x: 411, startPoint y: 366, endPoint x: 364, endPoint y: 288, distance: 90.8
click at [364, 288] on div "Щетка для мытья авто и любой поверхности с насадкой для шланга и клапаном KUFIE…" at bounding box center [477, 366] width 239 height 183
copy div "Щетка для мытья авто и любой поверхности с насадкой для шланга и клапаном KUFIE…"
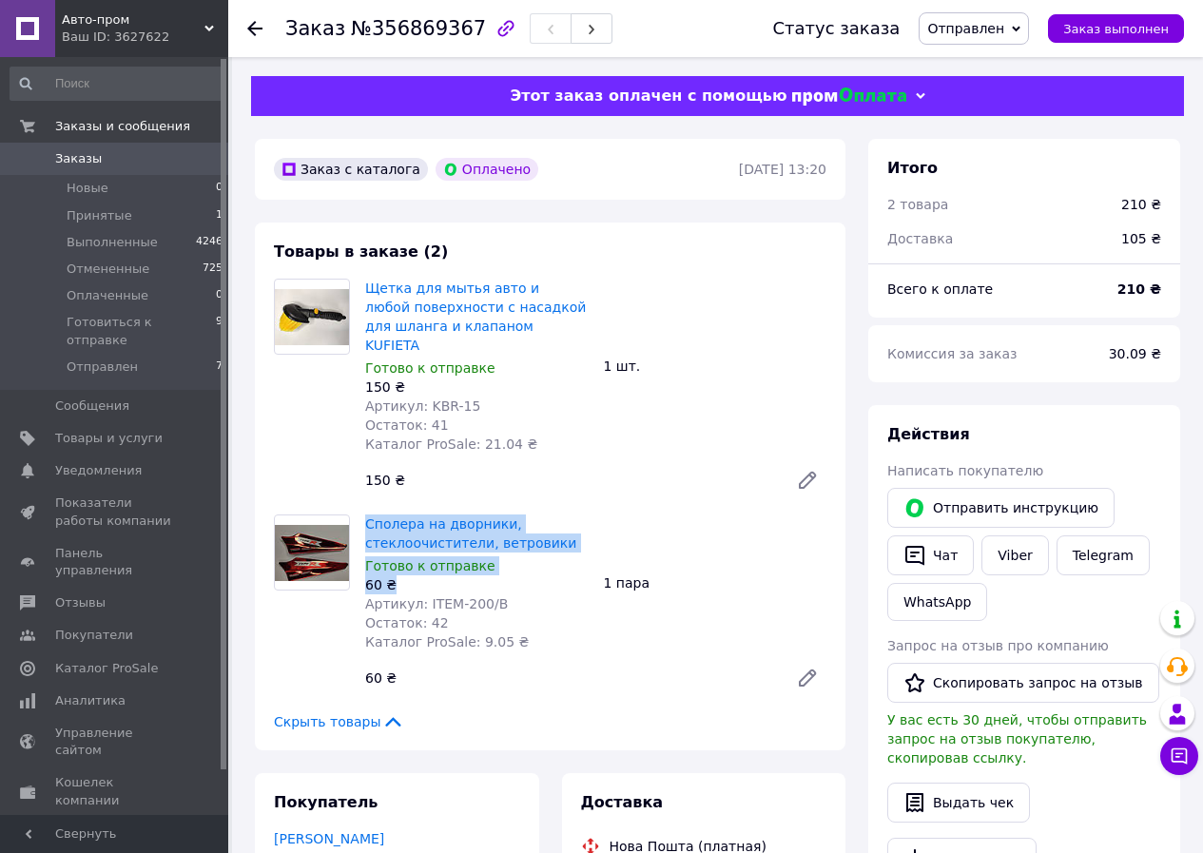
drag, startPoint x: 397, startPoint y: 565, endPoint x: 362, endPoint y: 504, distance: 70.3
click at [362, 511] on div "Сполера на дворники, стеклоочистители, ветровики Готово к отправке 60 ₴ Артикул…" at bounding box center [477, 583] width 239 height 145
copy div "Сполера на дворники, стеклоочистители, ветровики Готово к отправке 60 ₴"
click at [722, 534] on div "Сполера на дворники, стеклоочистители, ветровики Готово к отправке 60 ₴ Артикул…" at bounding box center [596, 606] width 476 height 190
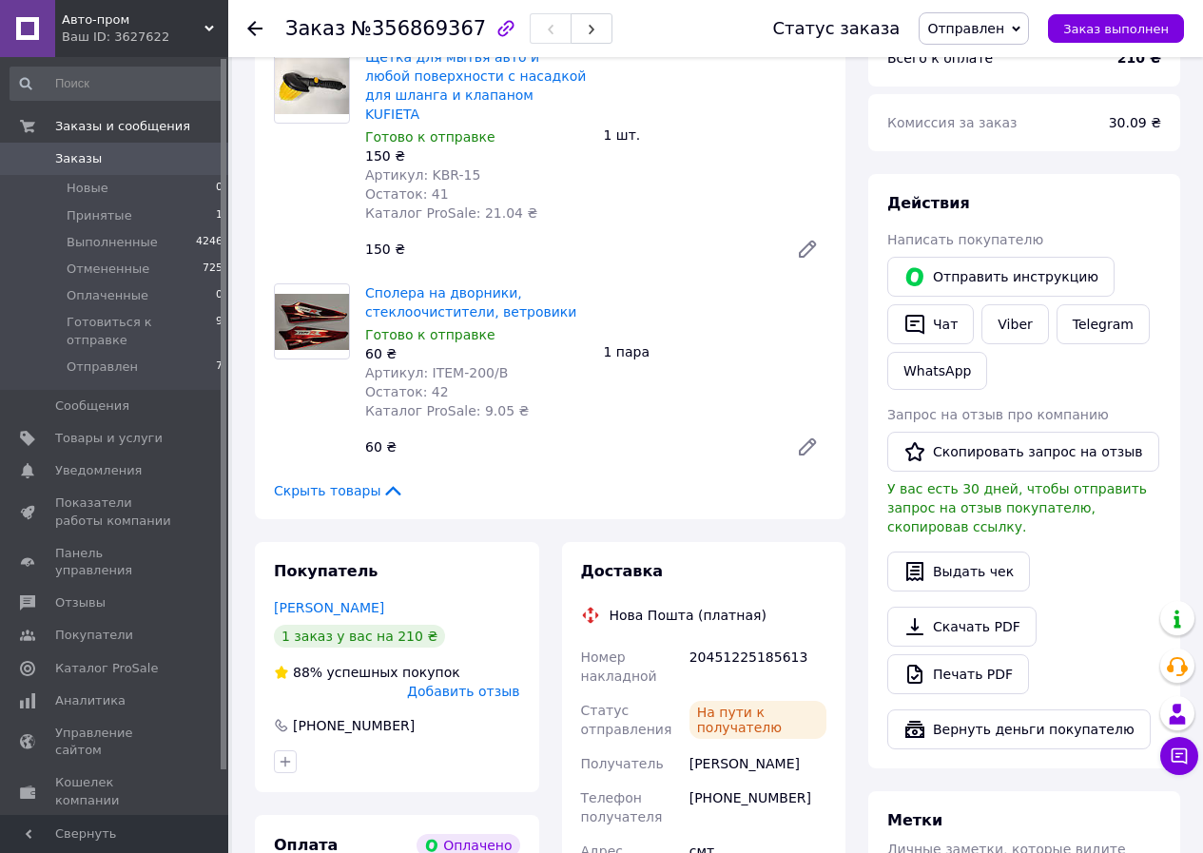
scroll to position [190, 0]
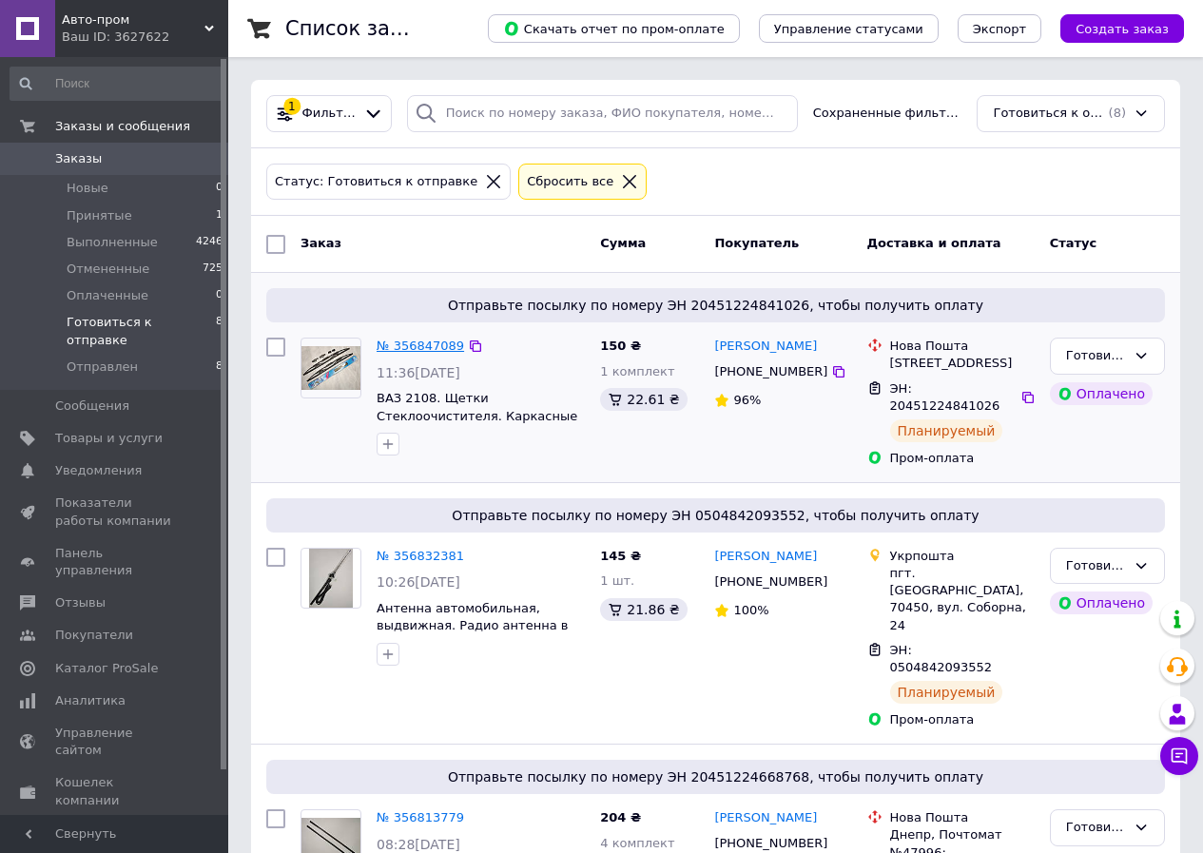
click at [426, 347] on link "№ 356847089" at bounding box center [420, 345] width 87 height 14
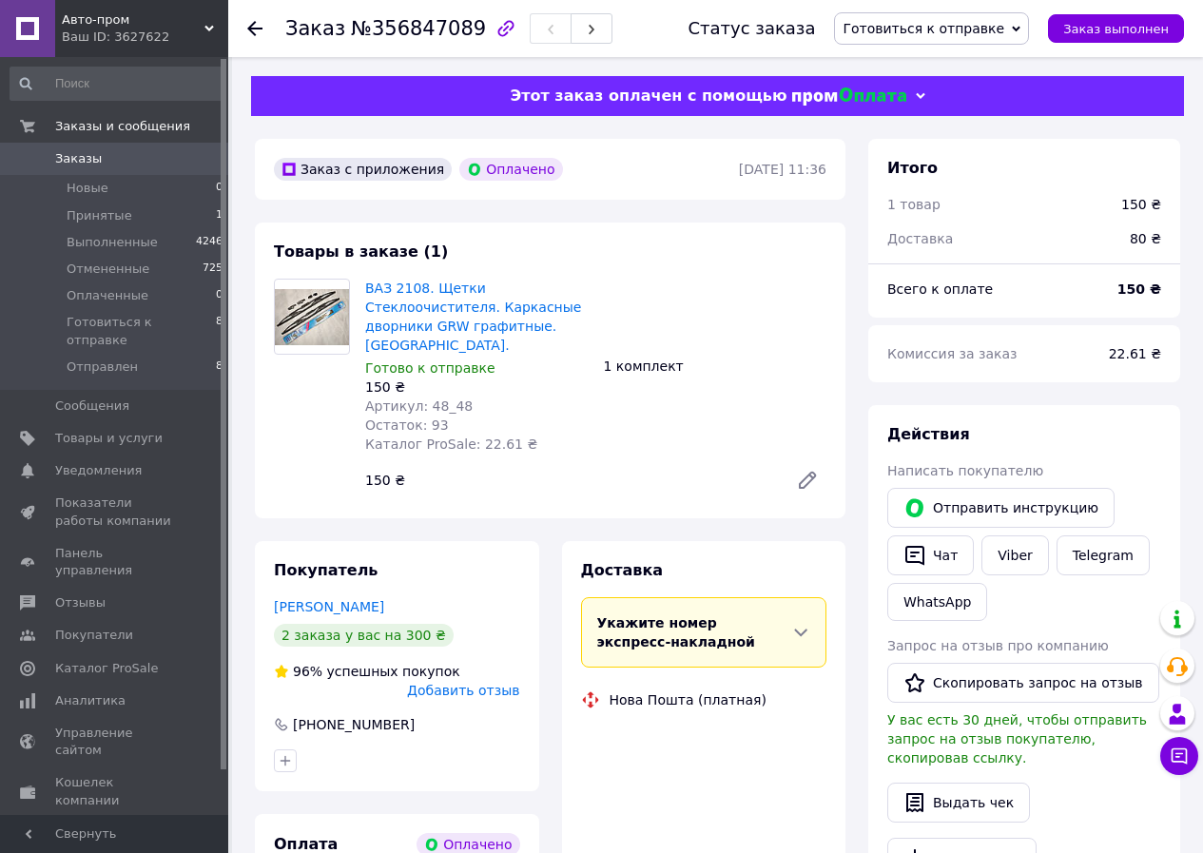
click at [945, 32] on span "Готовиться к отправке" at bounding box center [923, 28] width 162 height 15
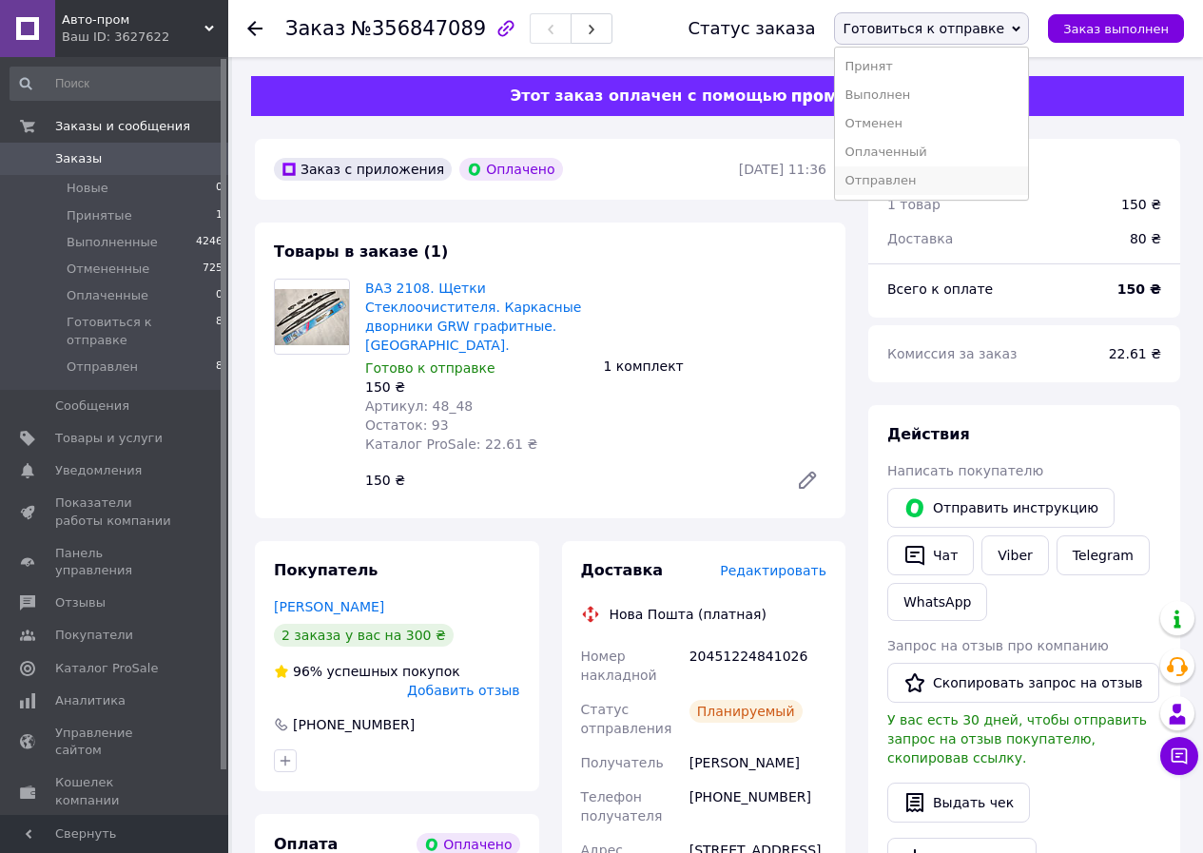
click at [967, 179] on li "Отправлен" at bounding box center [931, 180] width 193 height 29
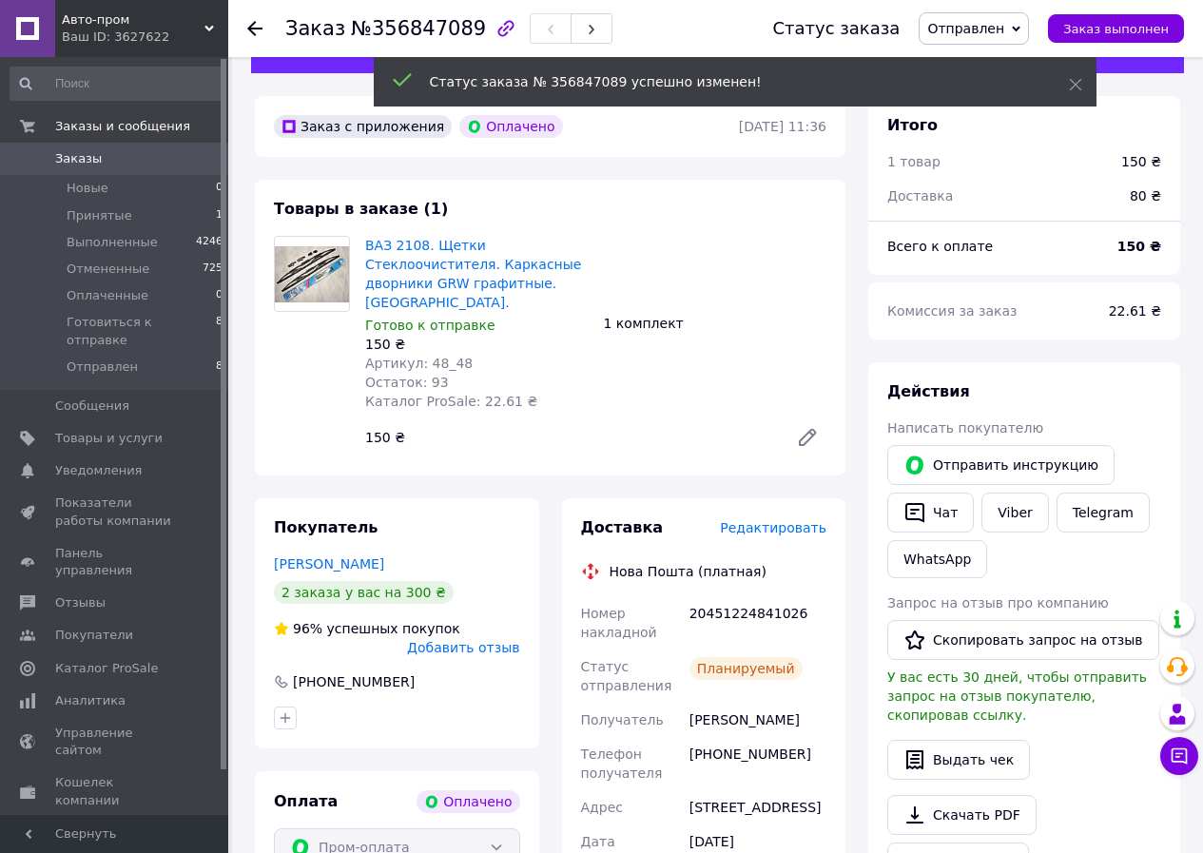
scroll to position [95, 0]
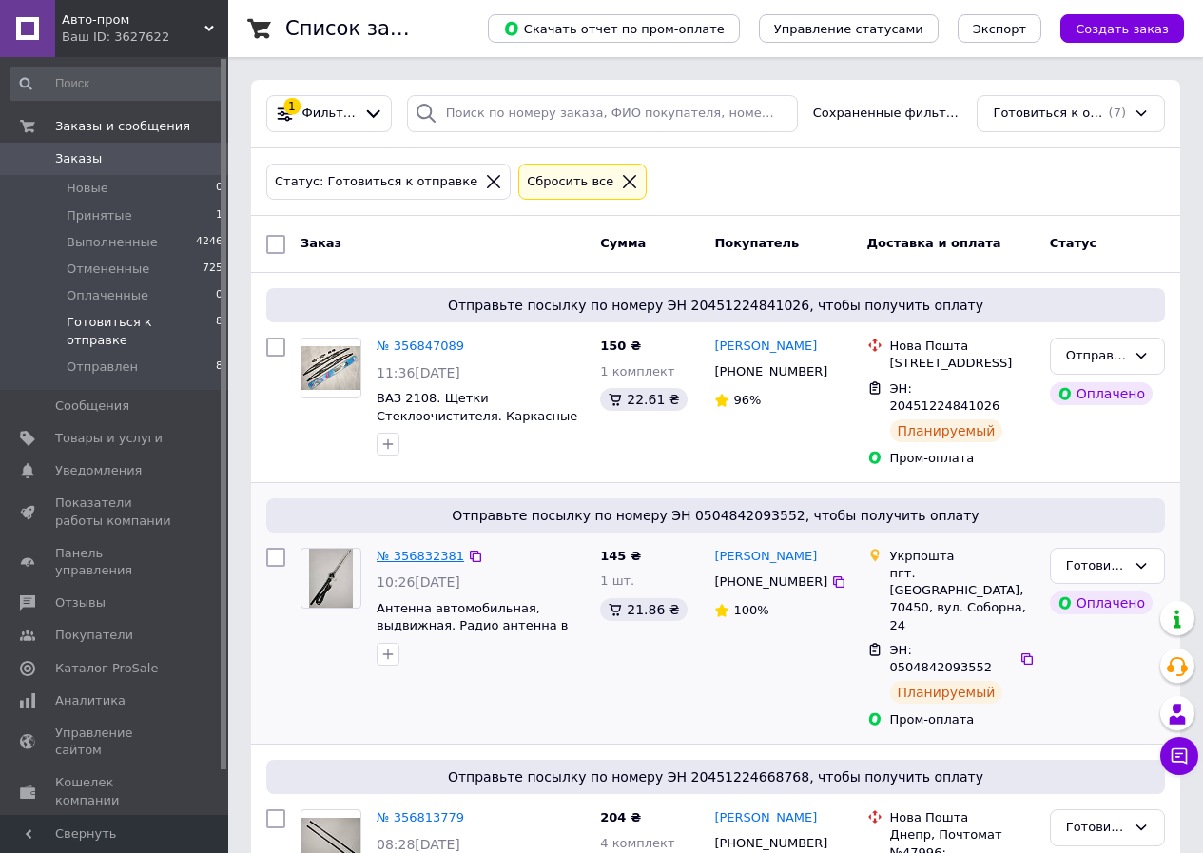
click at [430, 555] on link "№ 356832381" at bounding box center [420, 556] width 87 height 14
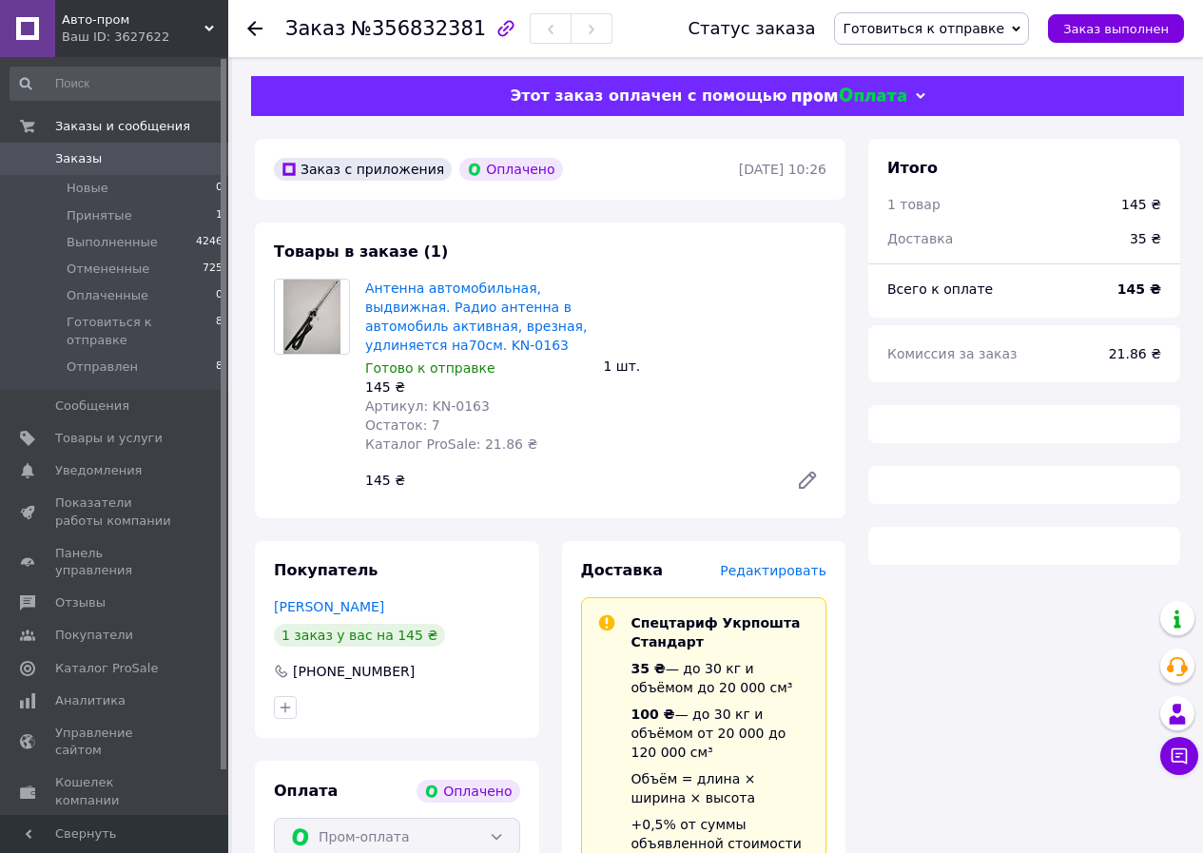
click at [1020, 26] on span "Готовиться к отправке" at bounding box center [931, 28] width 195 height 32
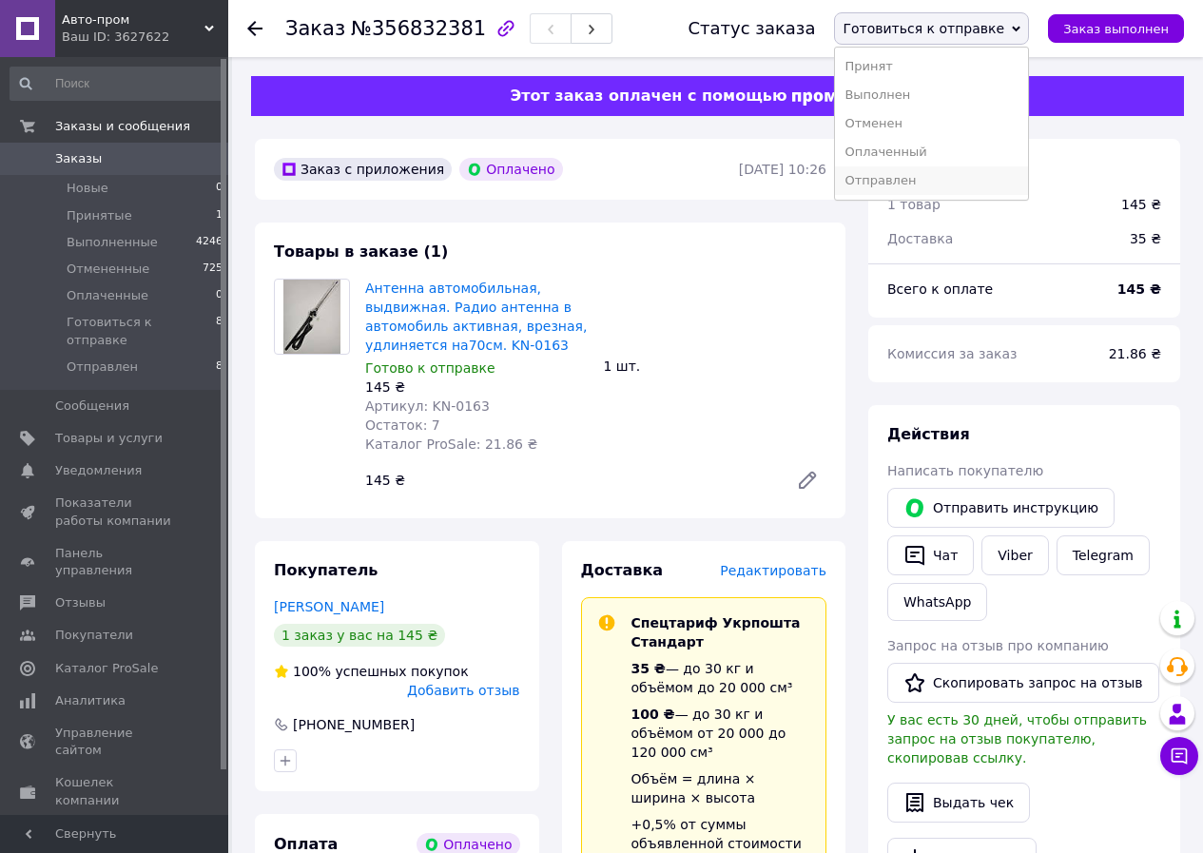
click at [954, 178] on li "Отправлен" at bounding box center [931, 180] width 193 height 29
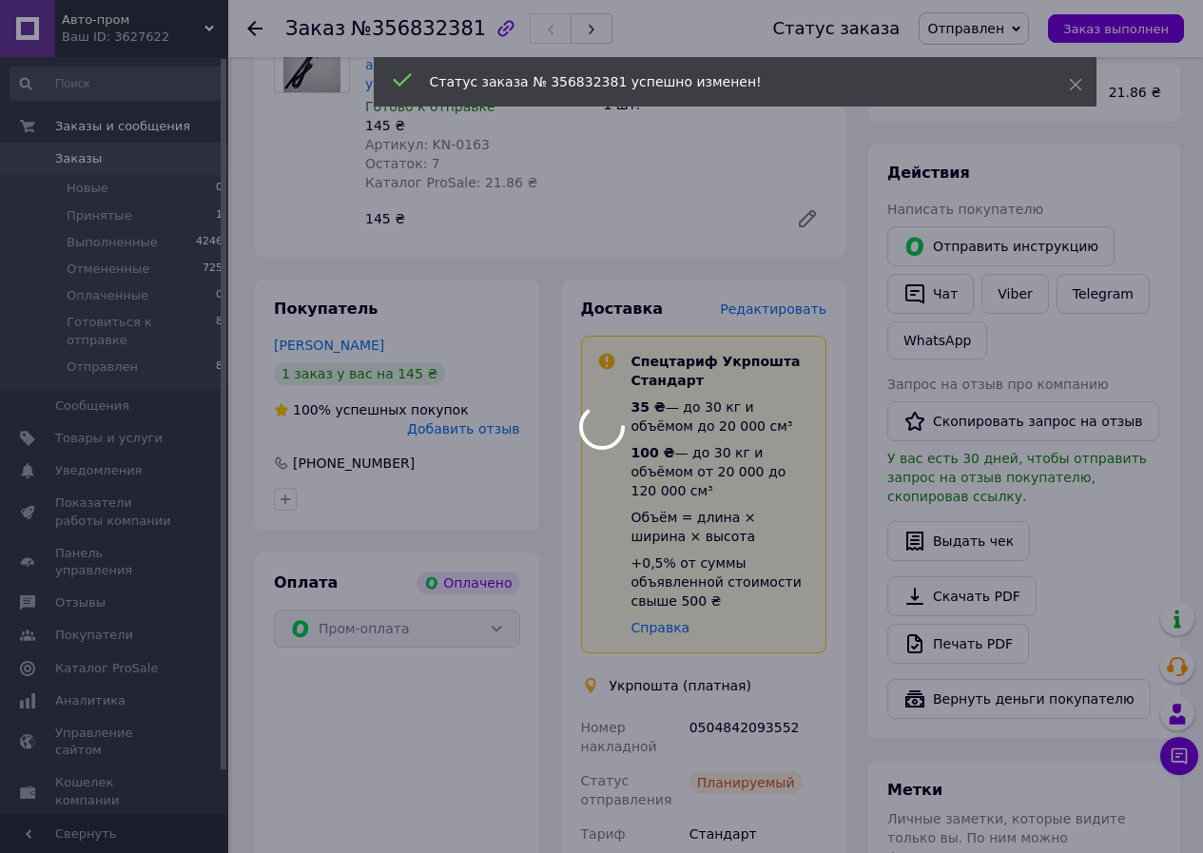
scroll to position [285, 0]
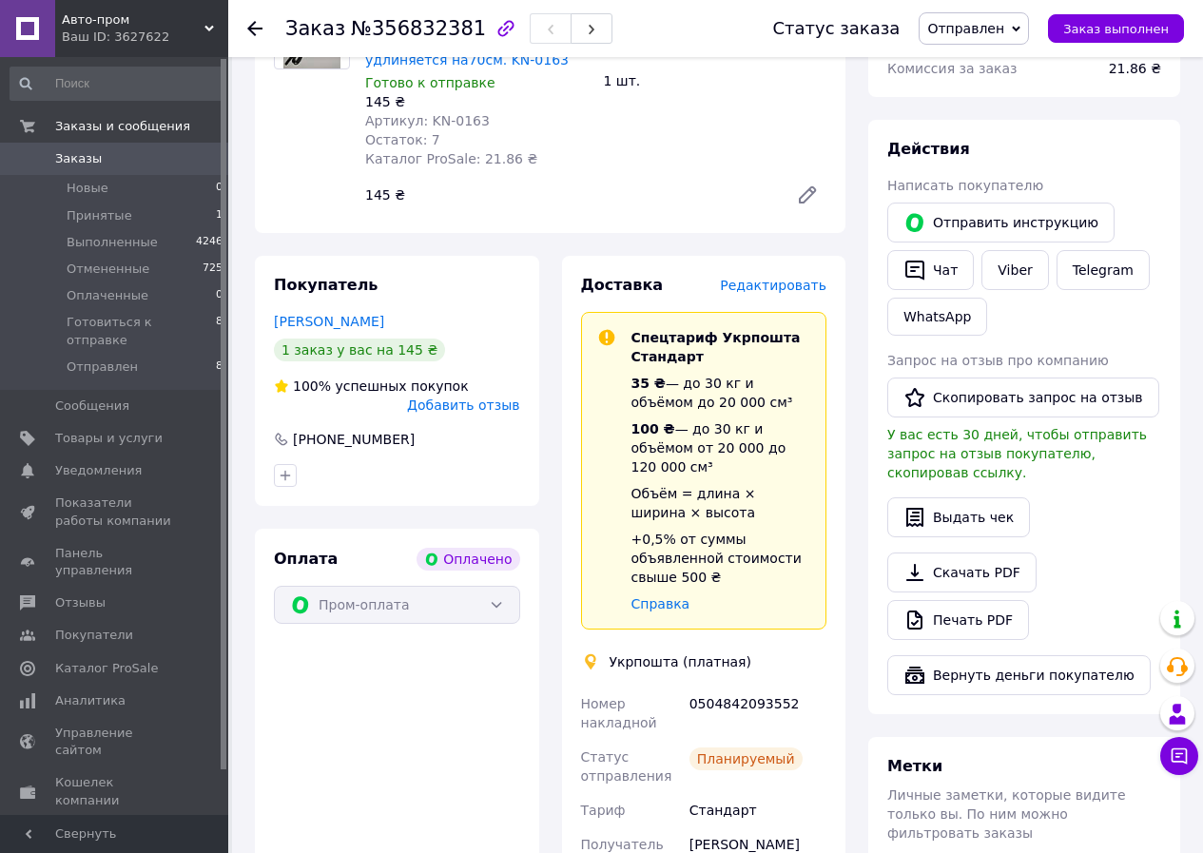
drag, startPoint x: 616, startPoint y: 408, endPoint x: 644, endPoint y: 409, distance: 27.6
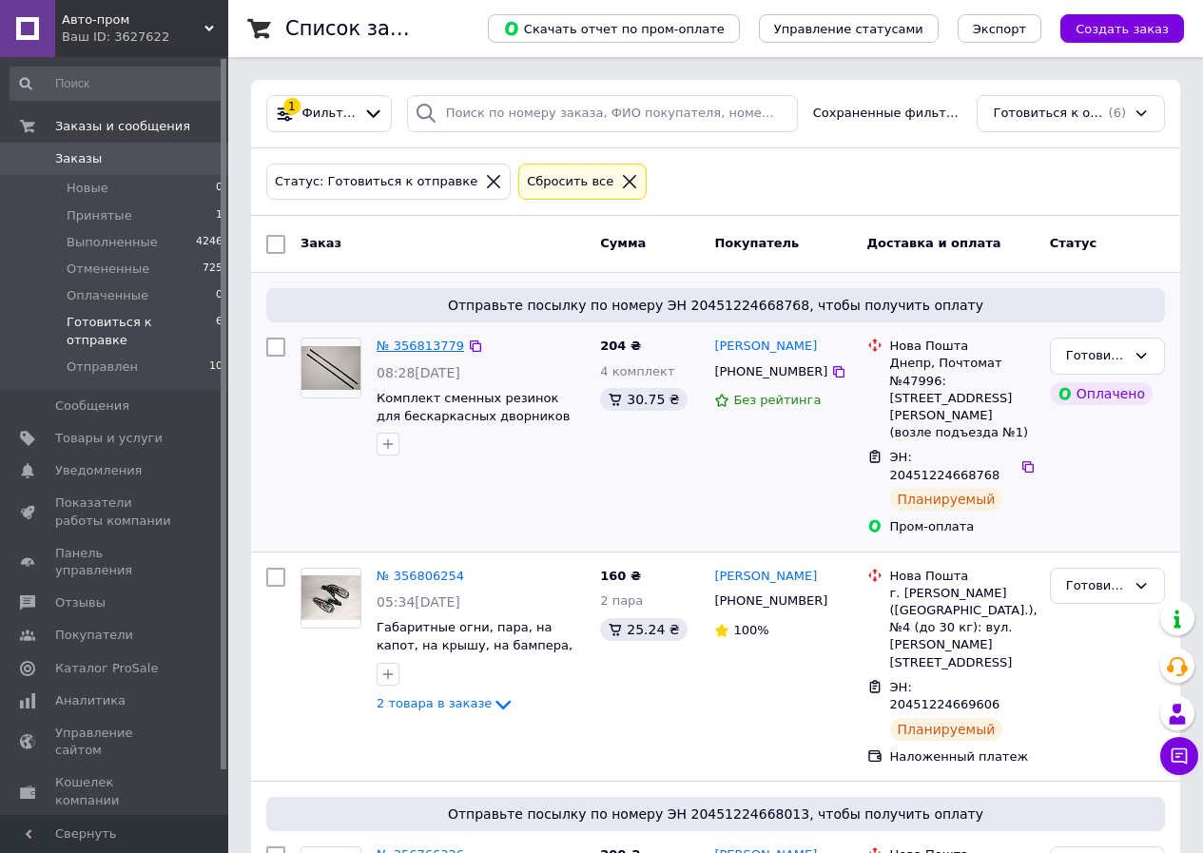
click at [413, 350] on link "№ 356813779" at bounding box center [420, 345] width 87 height 14
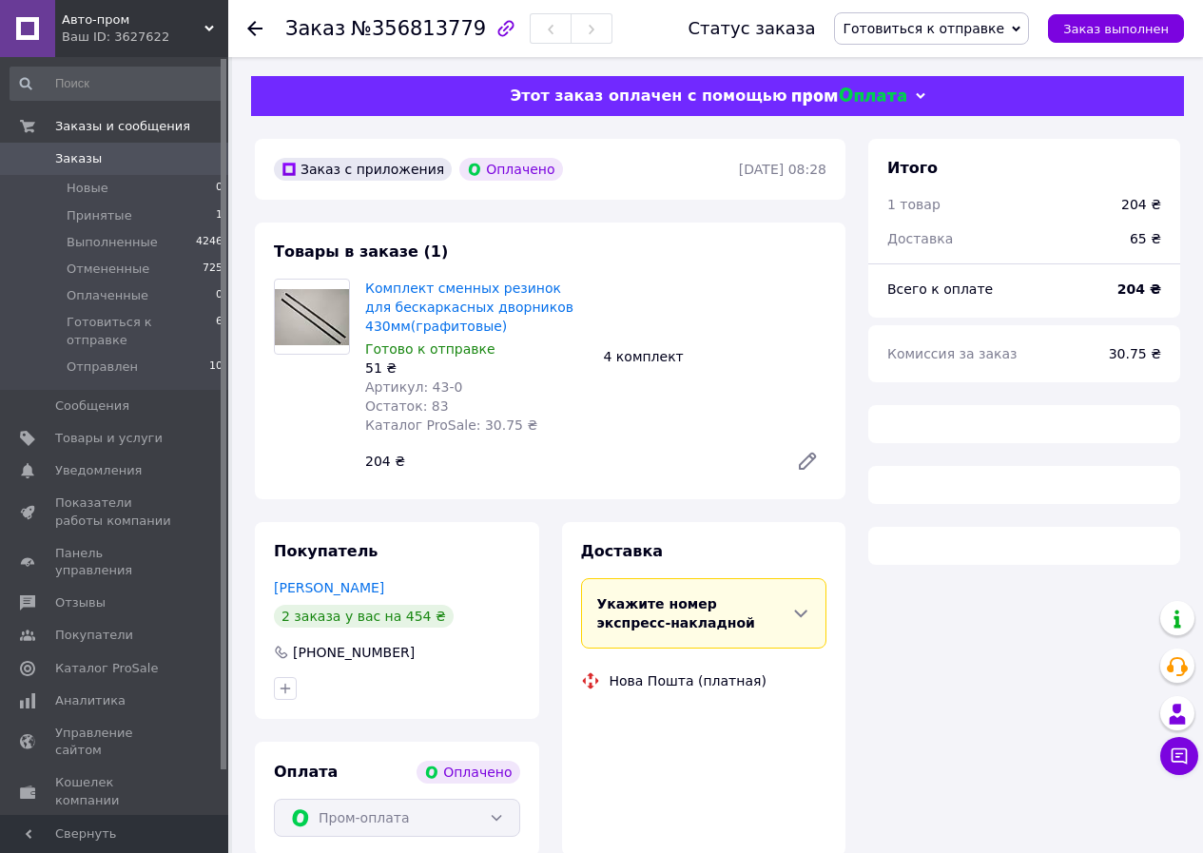
click at [1004, 34] on span "Готовиться к отправке" at bounding box center [923, 28] width 162 height 15
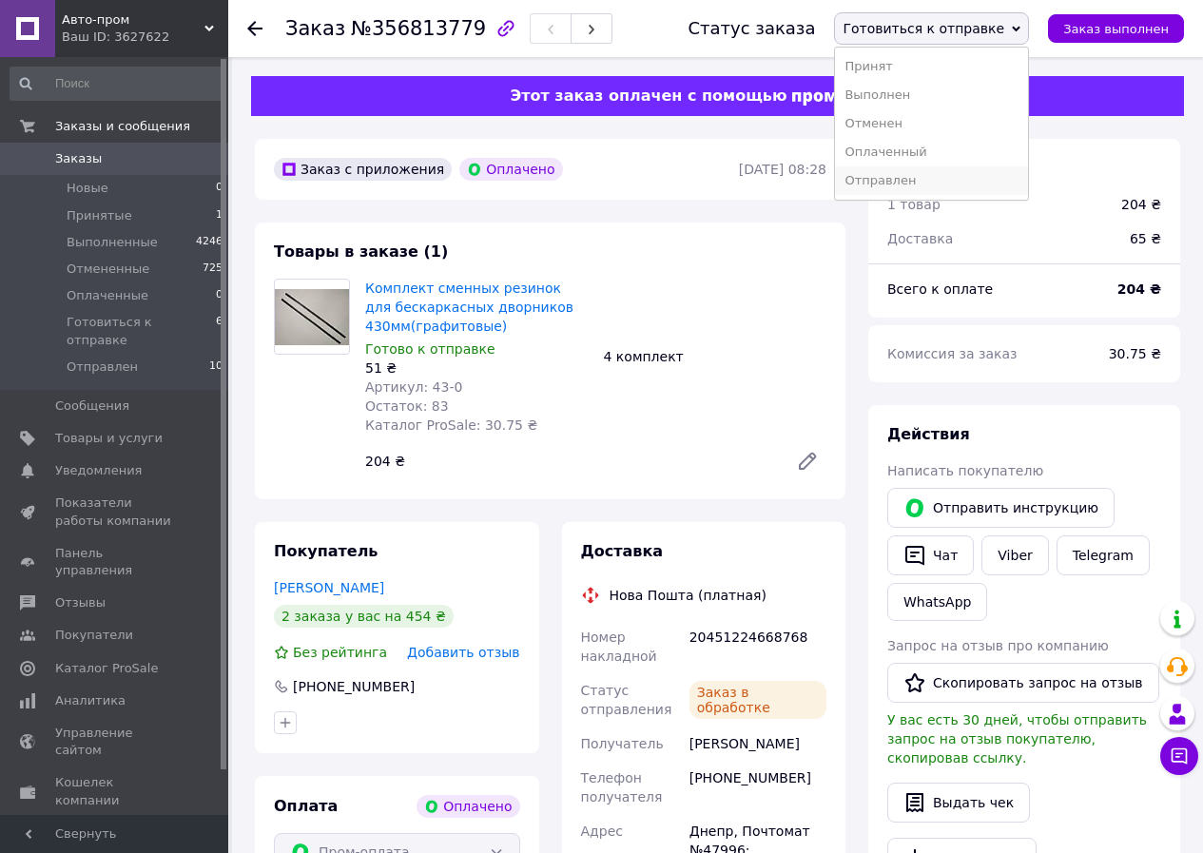
scroll to position [42, 0]
click at [971, 180] on li "Отправлен" at bounding box center [931, 180] width 193 height 29
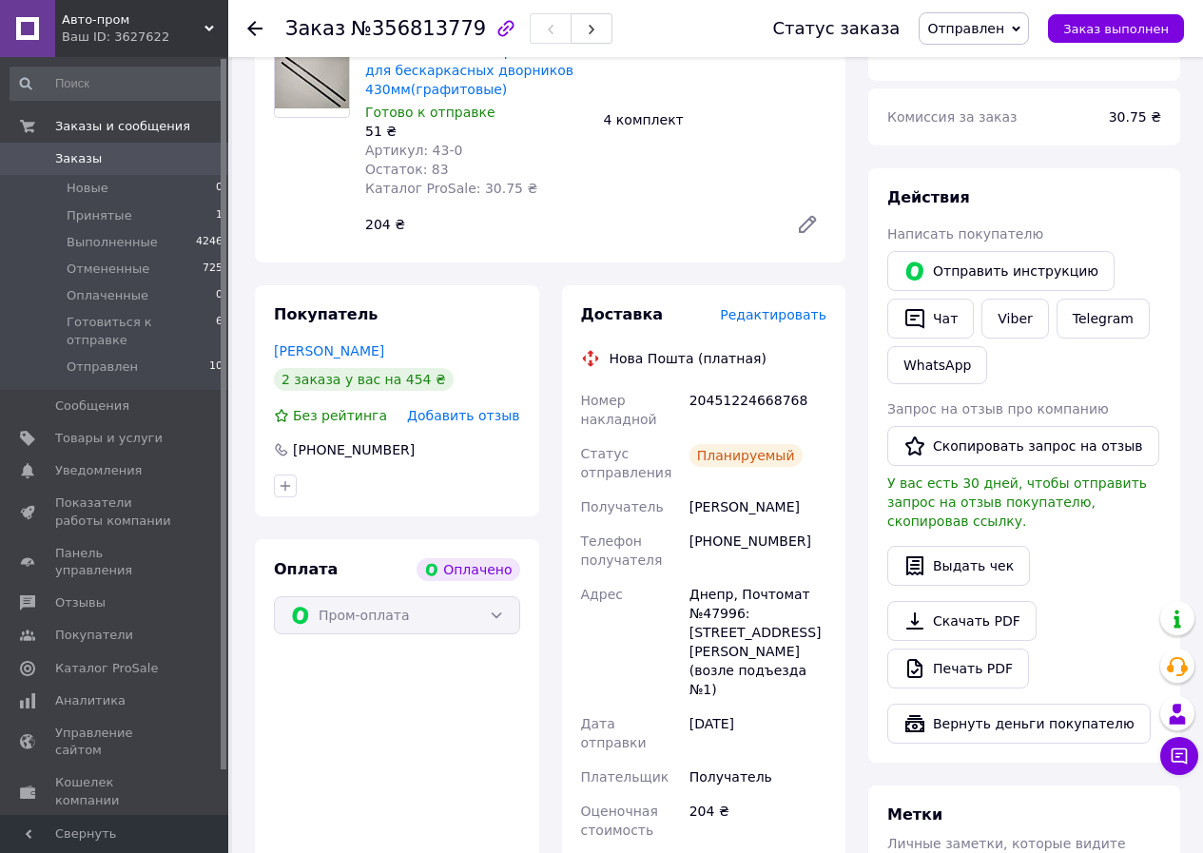
scroll to position [0, 0]
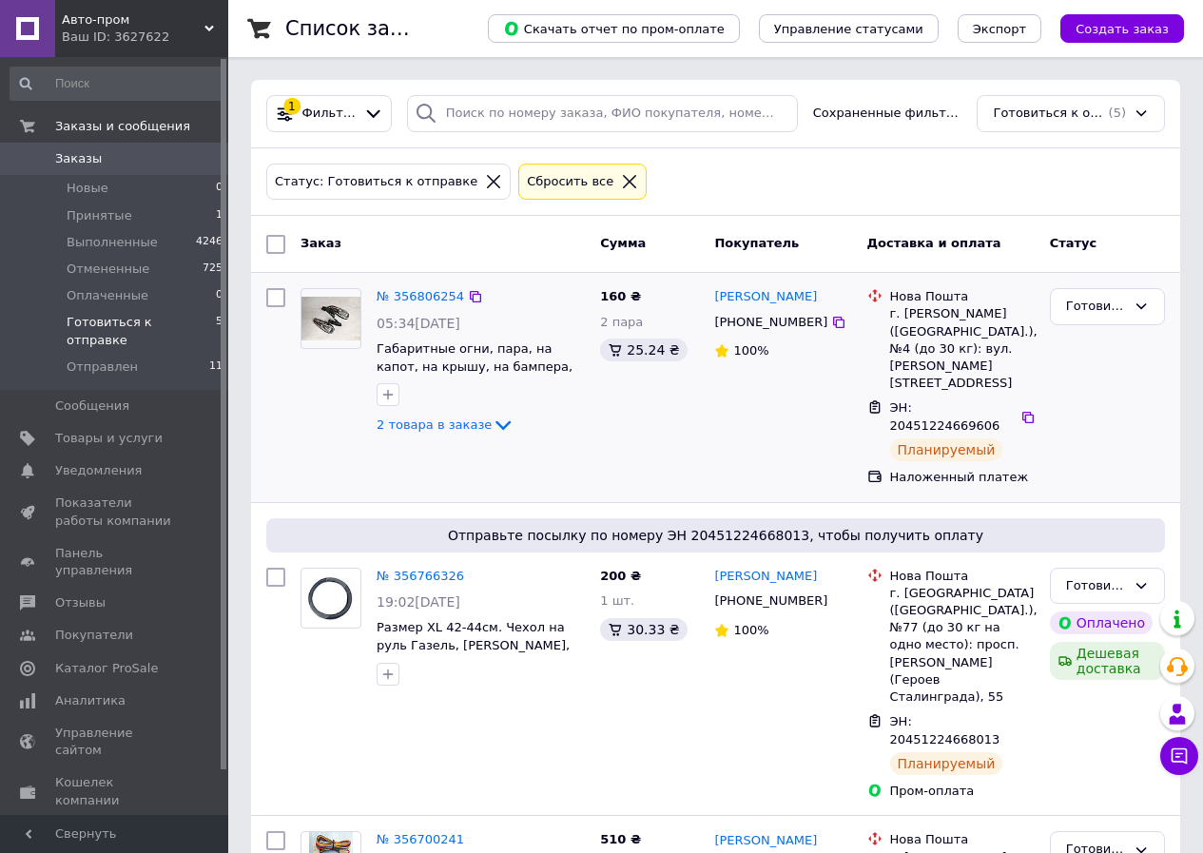
click at [426, 283] on div "№ 356806254 05:34[DATE] Габаритные огни, пара, на капот, на крышу, на бампера, …" at bounding box center [480, 362] width 223 height 164
click at [421, 297] on link "№ 356806254" at bounding box center [420, 296] width 87 height 14
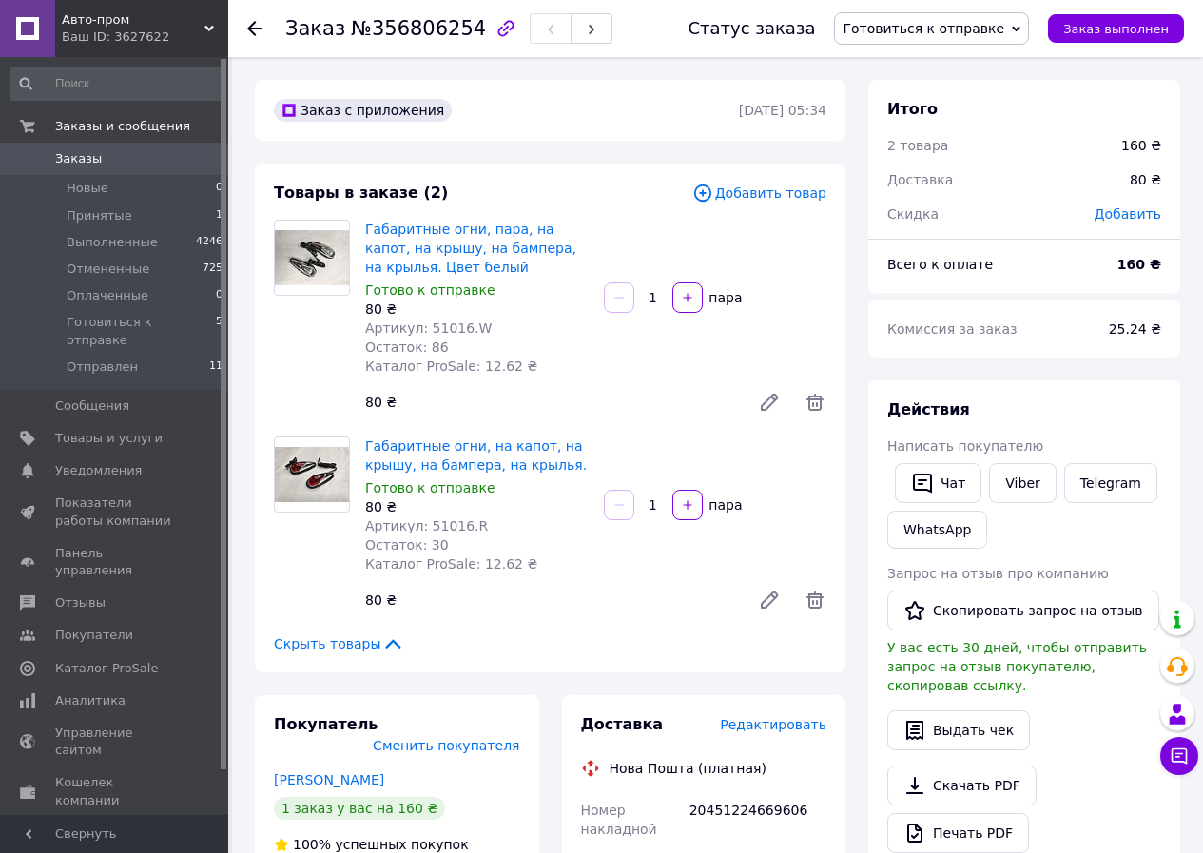
click at [973, 32] on span "Готовиться к отправке" at bounding box center [923, 28] width 162 height 15
click at [983, 173] on li "Отправлен" at bounding box center [931, 180] width 193 height 29
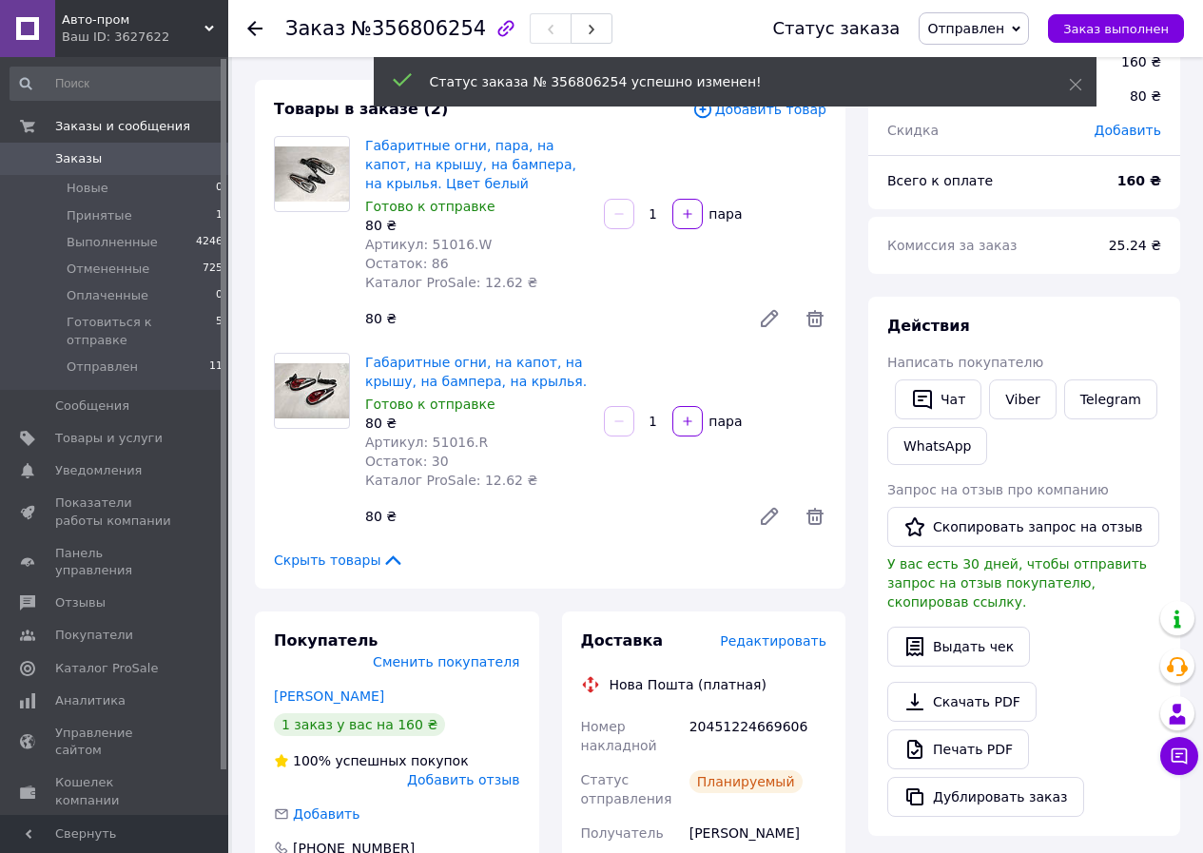
scroll to position [285, 0]
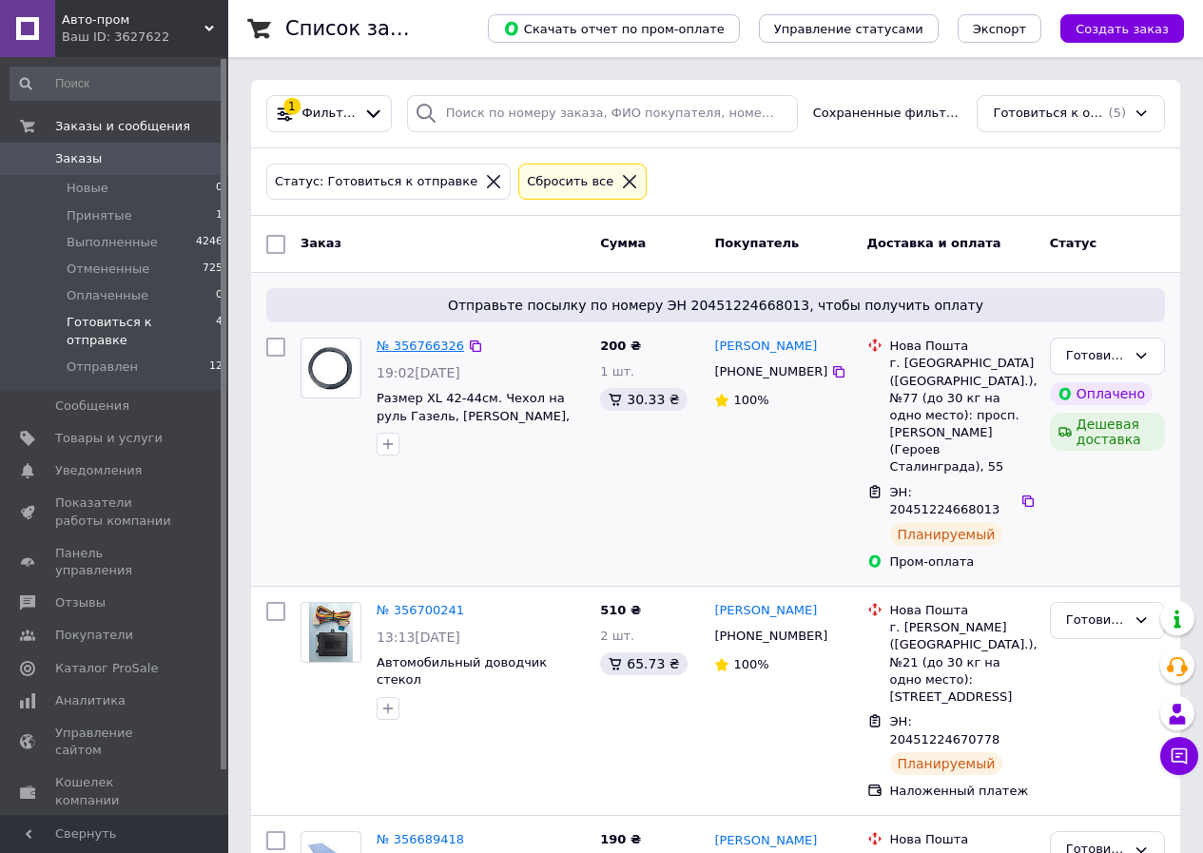
click at [426, 350] on link "№ 356766326" at bounding box center [420, 345] width 87 height 14
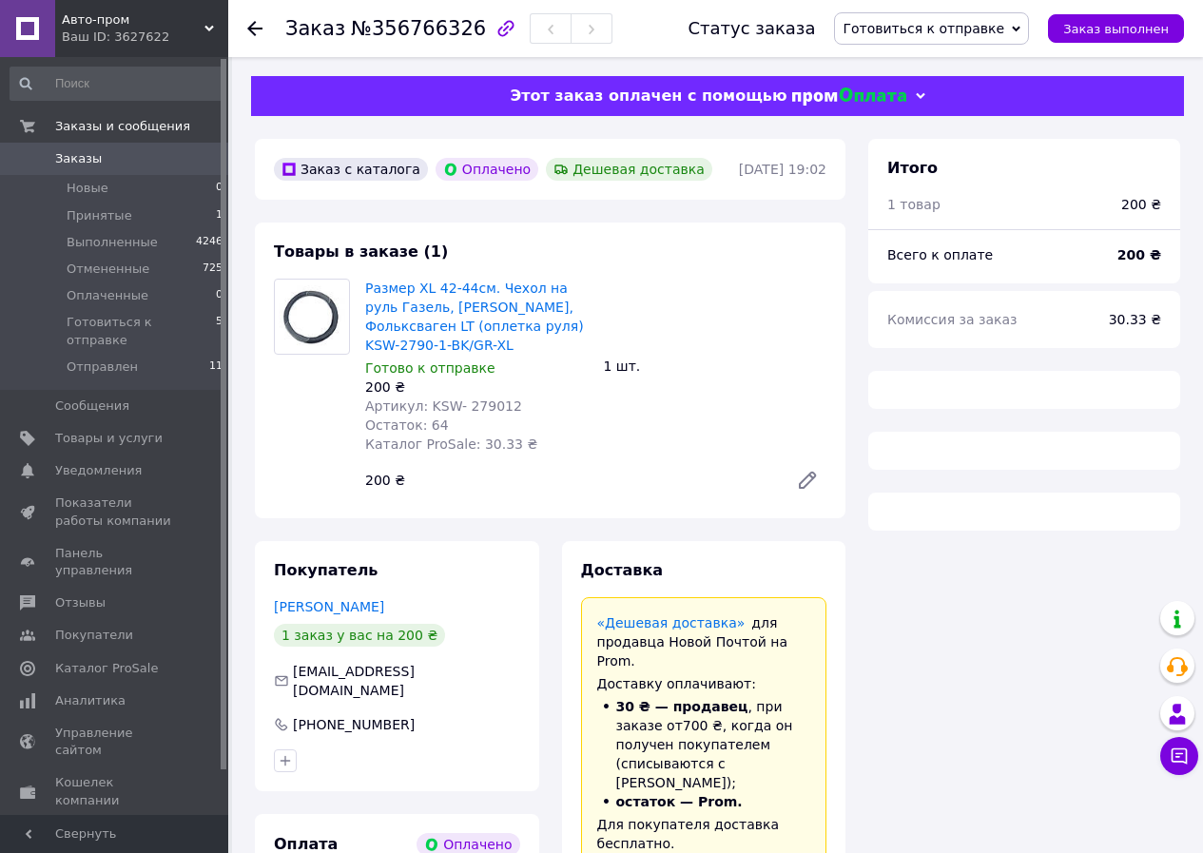
click at [995, 29] on span "Готовиться к отправке" at bounding box center [923, 28] width 162 height 15
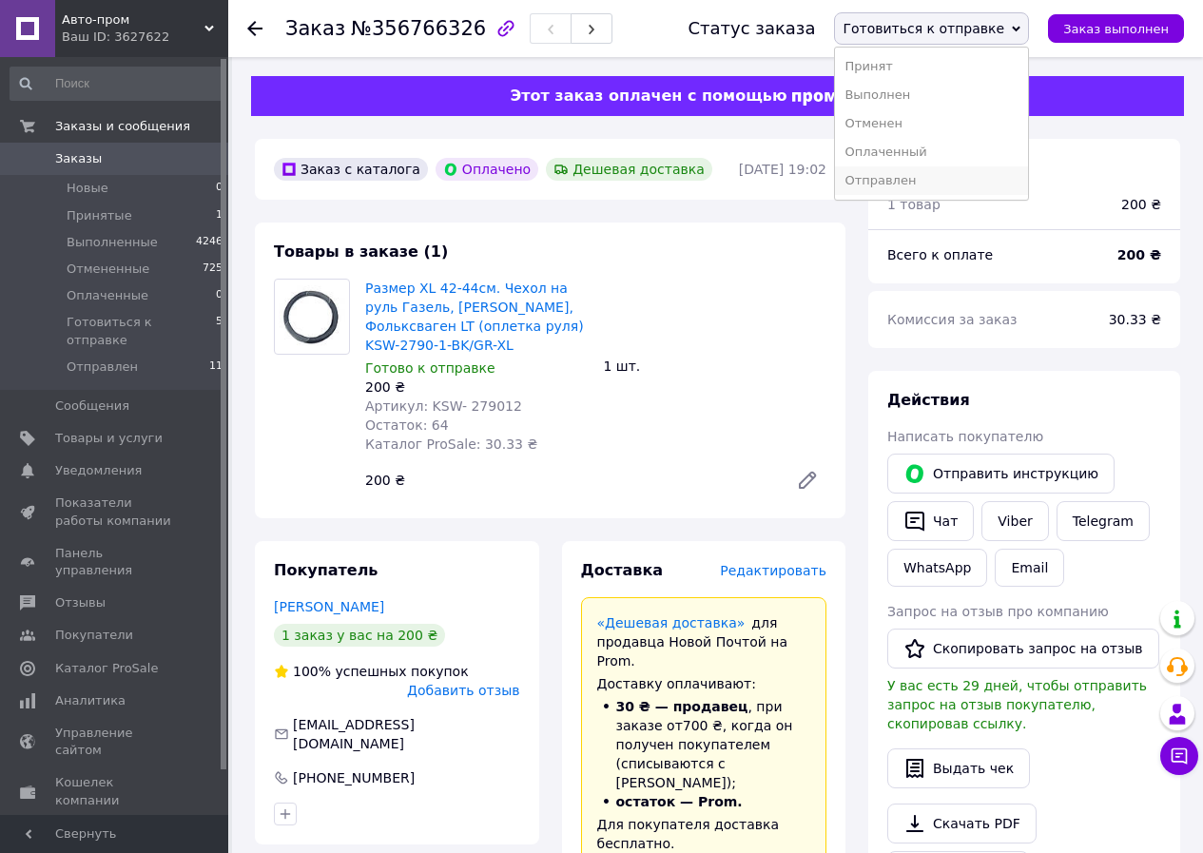
click at [977, 184] on li "Отправлен" at bounding box center [931, 180] width 193 height 29
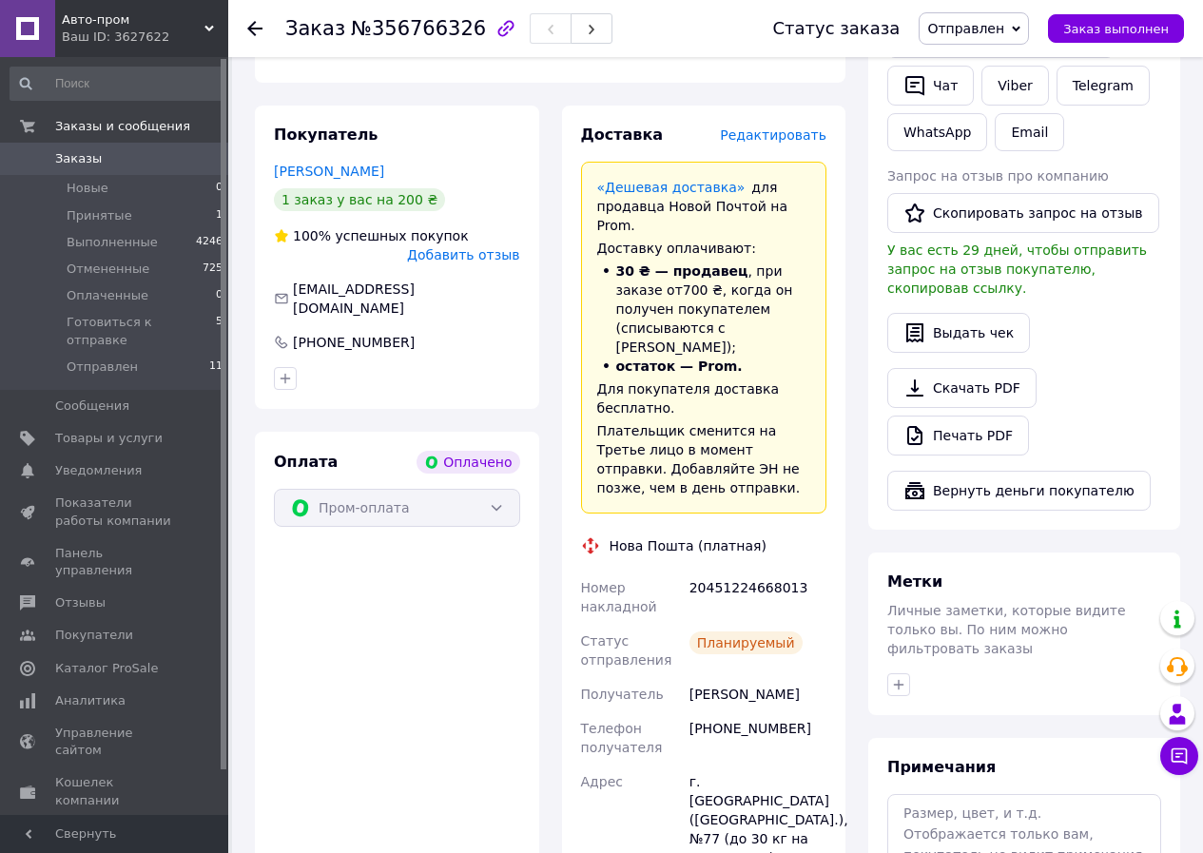
scroll to position [475, 0]
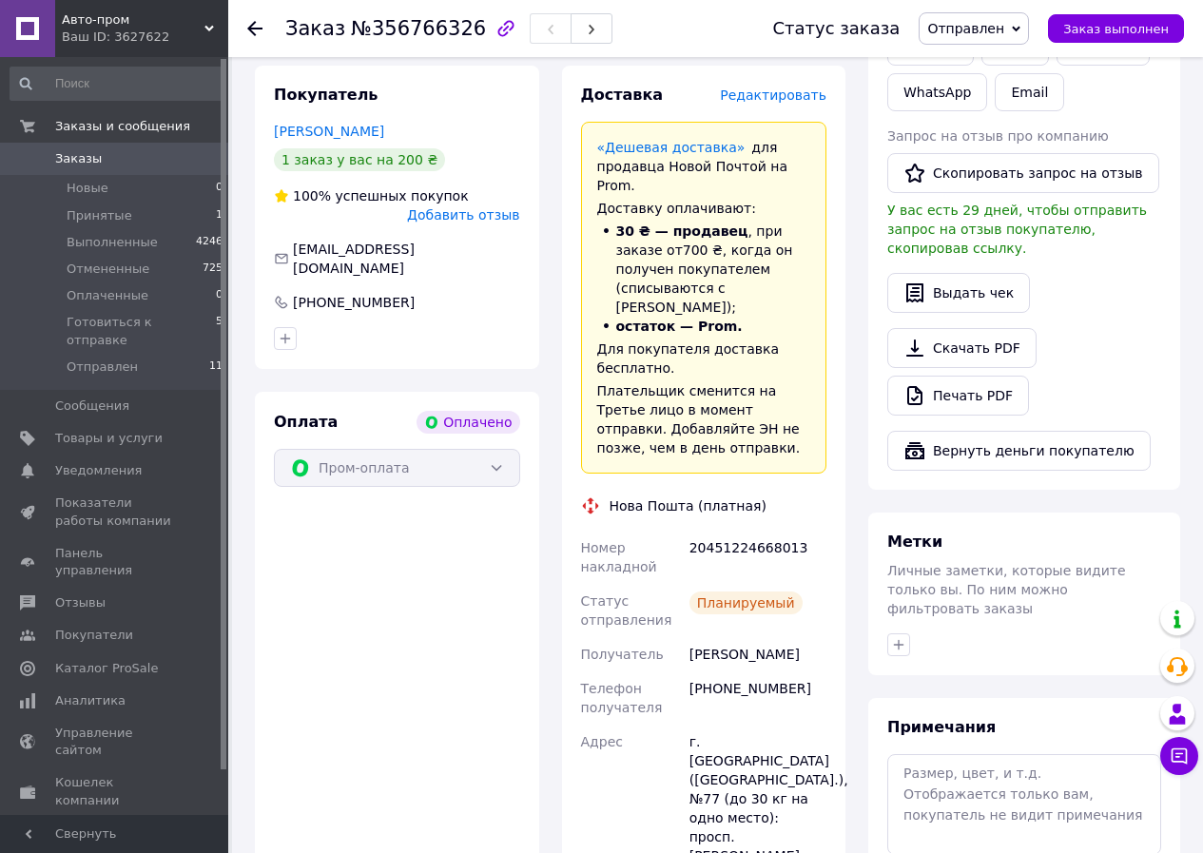
drag, startPoint x: 701, startPoint y: 240, endPoint x: 718, endPoint y: 246, distance: 18.4
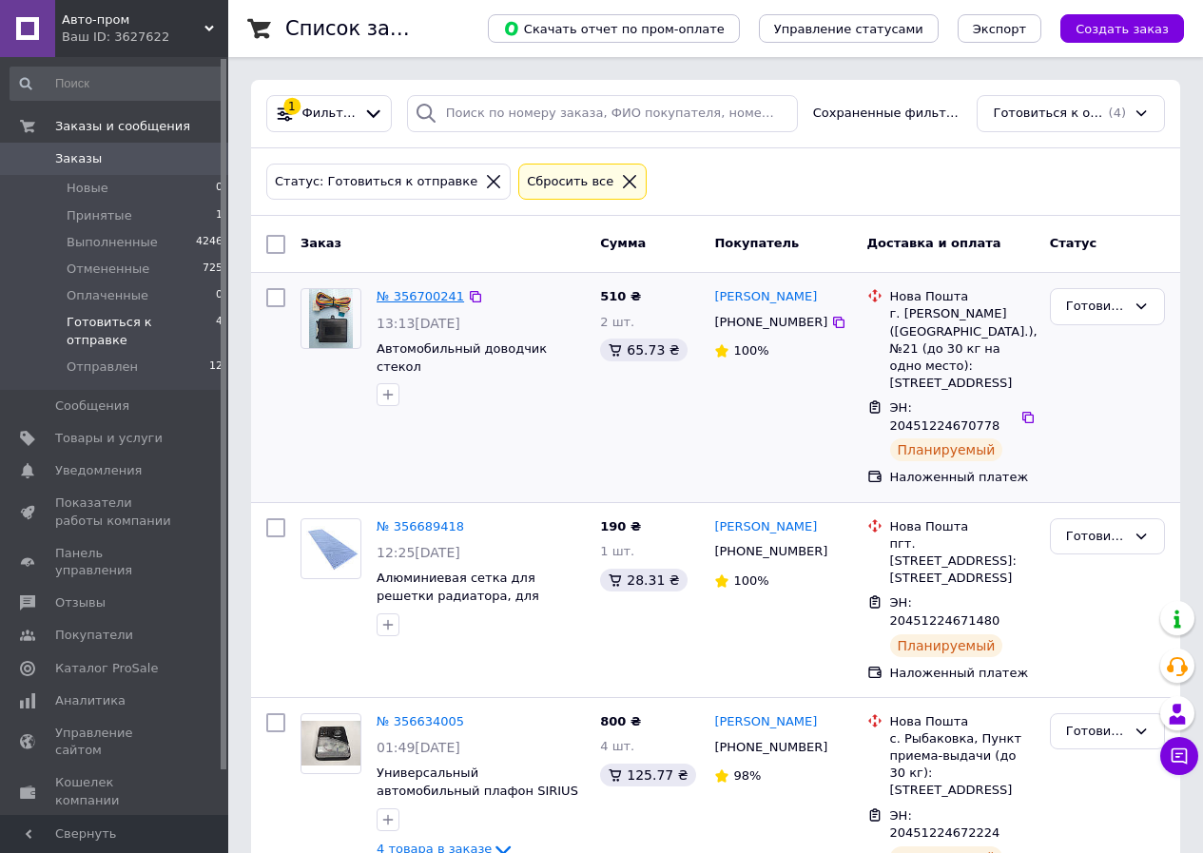
click at [419, 297] on link "№ 356700241" at bounding box center [420, 296] width 87 height 14
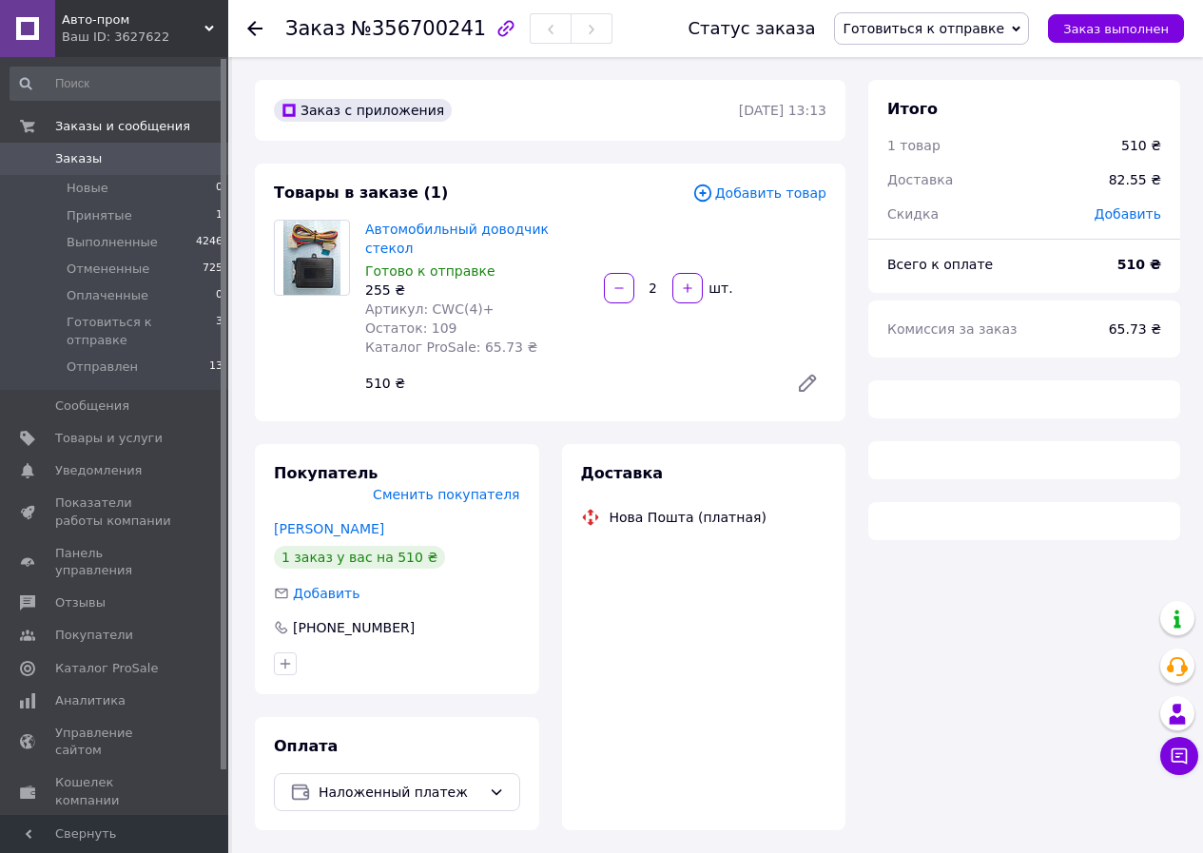
click at [948, 32] on span "Готовиться к отправке" at bounding box center [923, 28] width 162 height 15
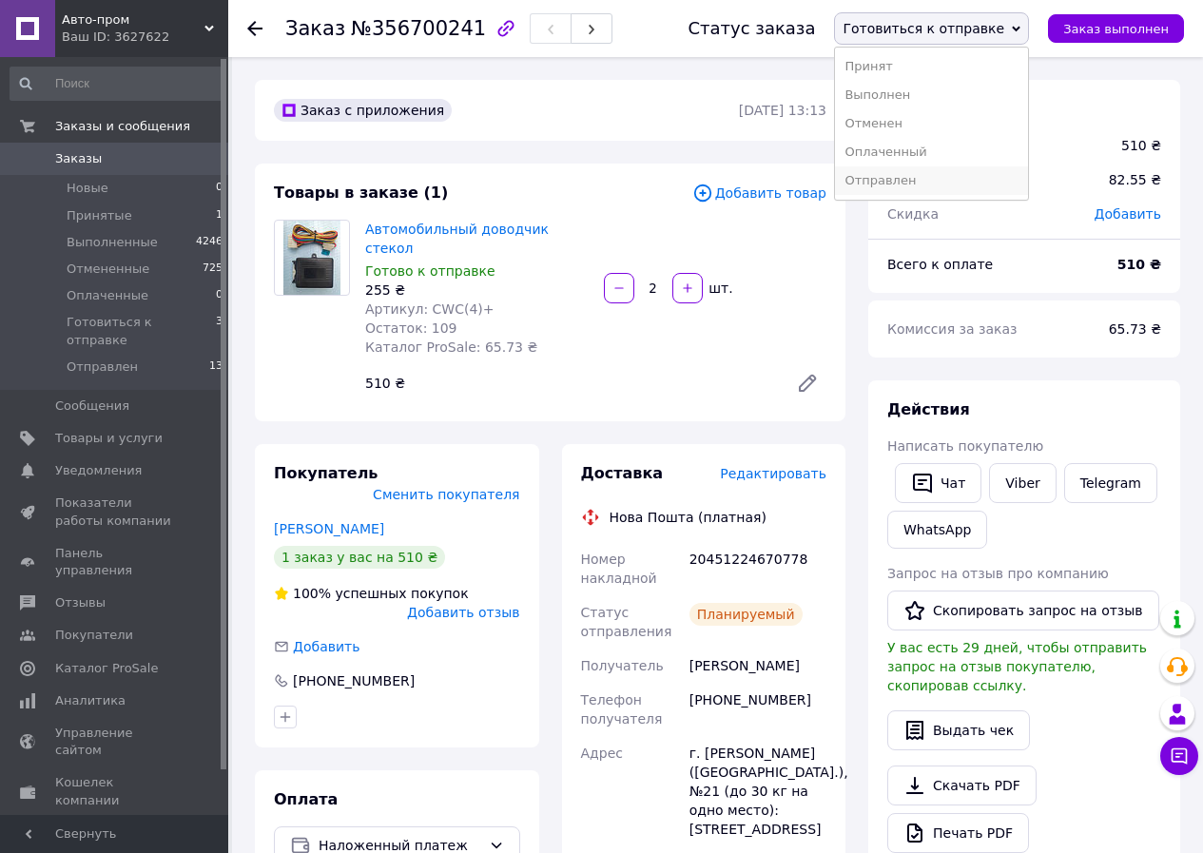
click at [957, 180] on li "Отправлен" at bounding box center [931, 180] width 193 height 29
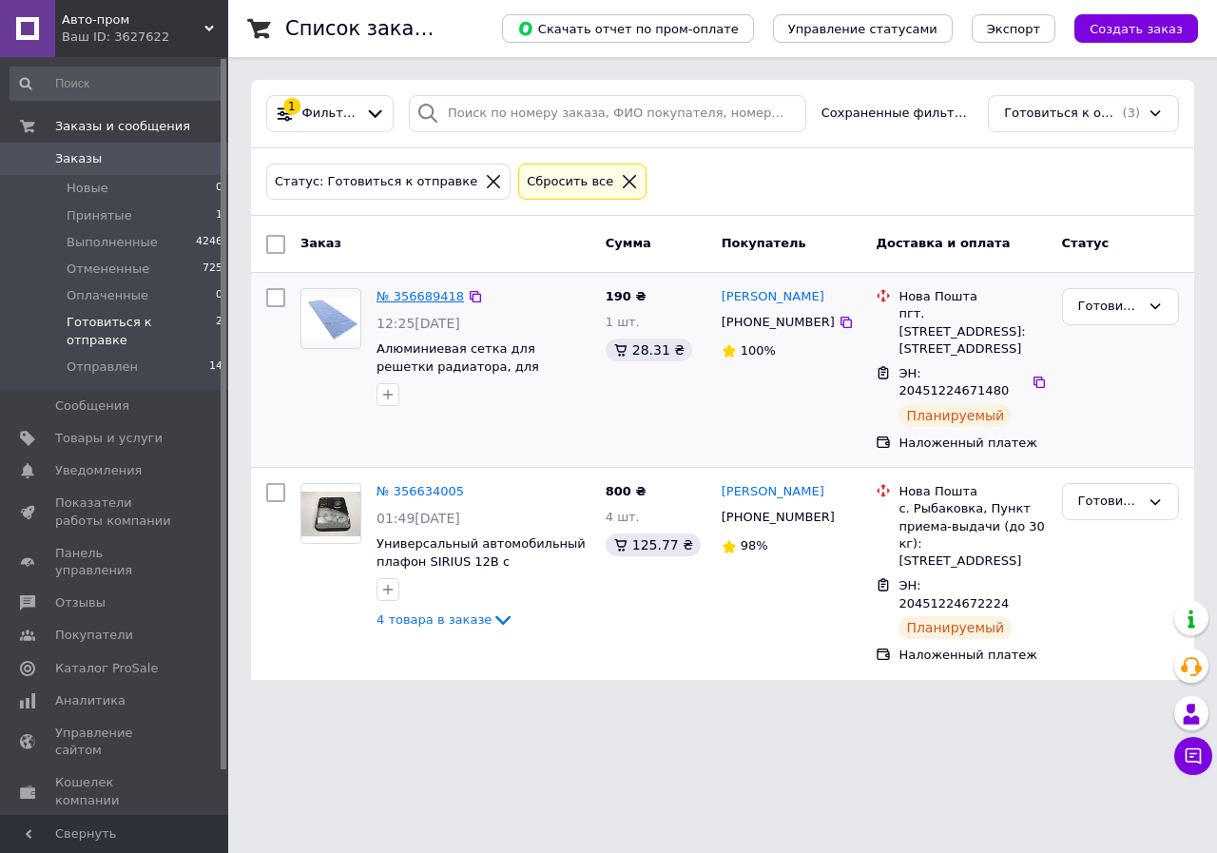
click at [426, 299] on link "№ 356689418" at bounding box center [420, 296] width 87 height 14
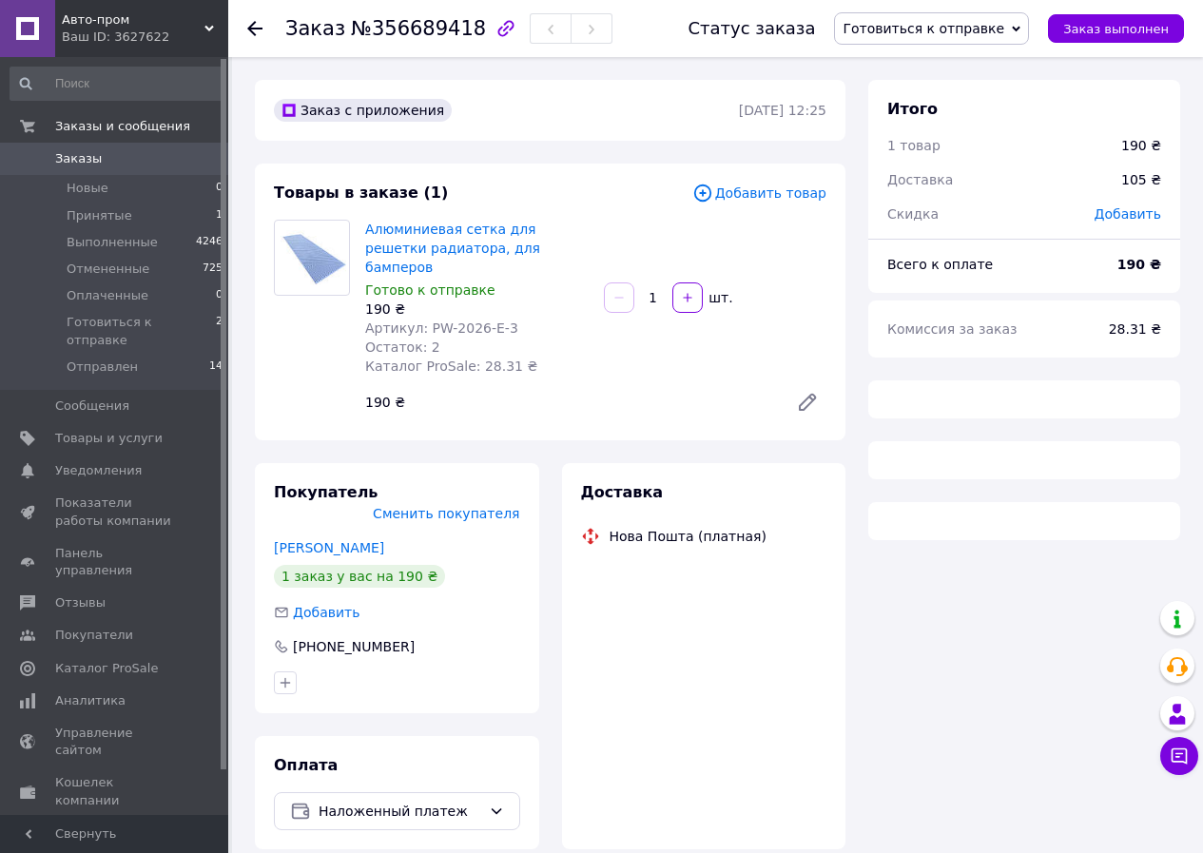
click at [966, 31] on span "Готовиться к отправке" at bounding box center [923, 28] width 162 height 15
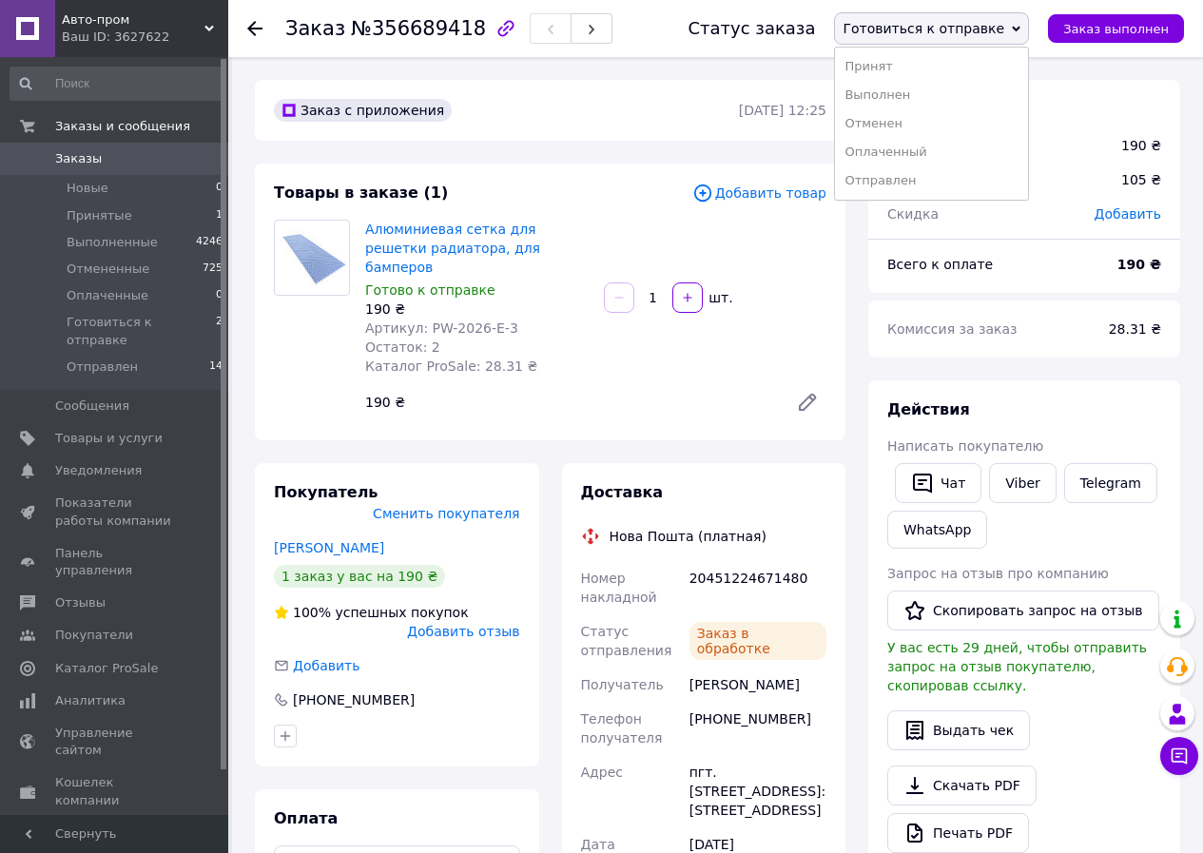
click at [977, 177] on li "Отправлен" at bounding box center [931, 180] width 193 height 29
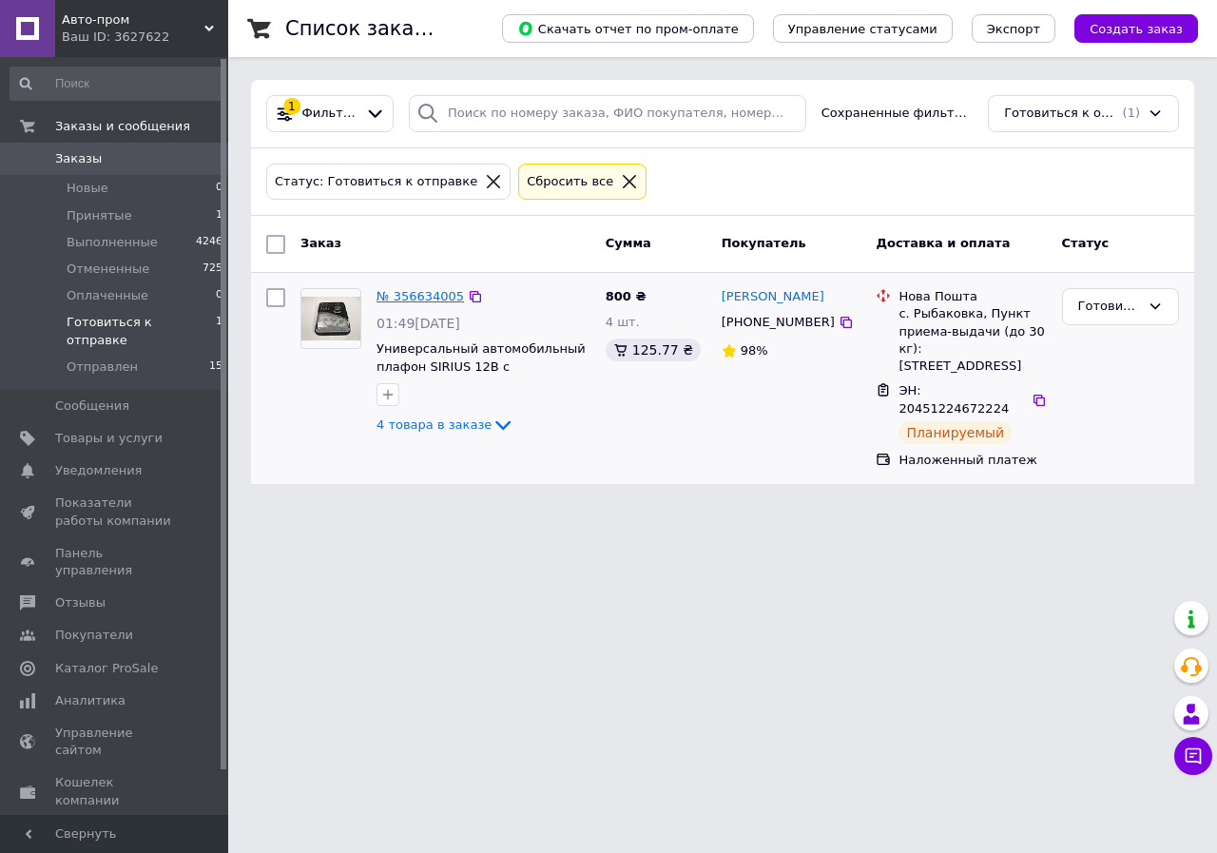
click at [430, 296] on link "№ 356634005" at bounding box center [420, 296] width 87 height 14
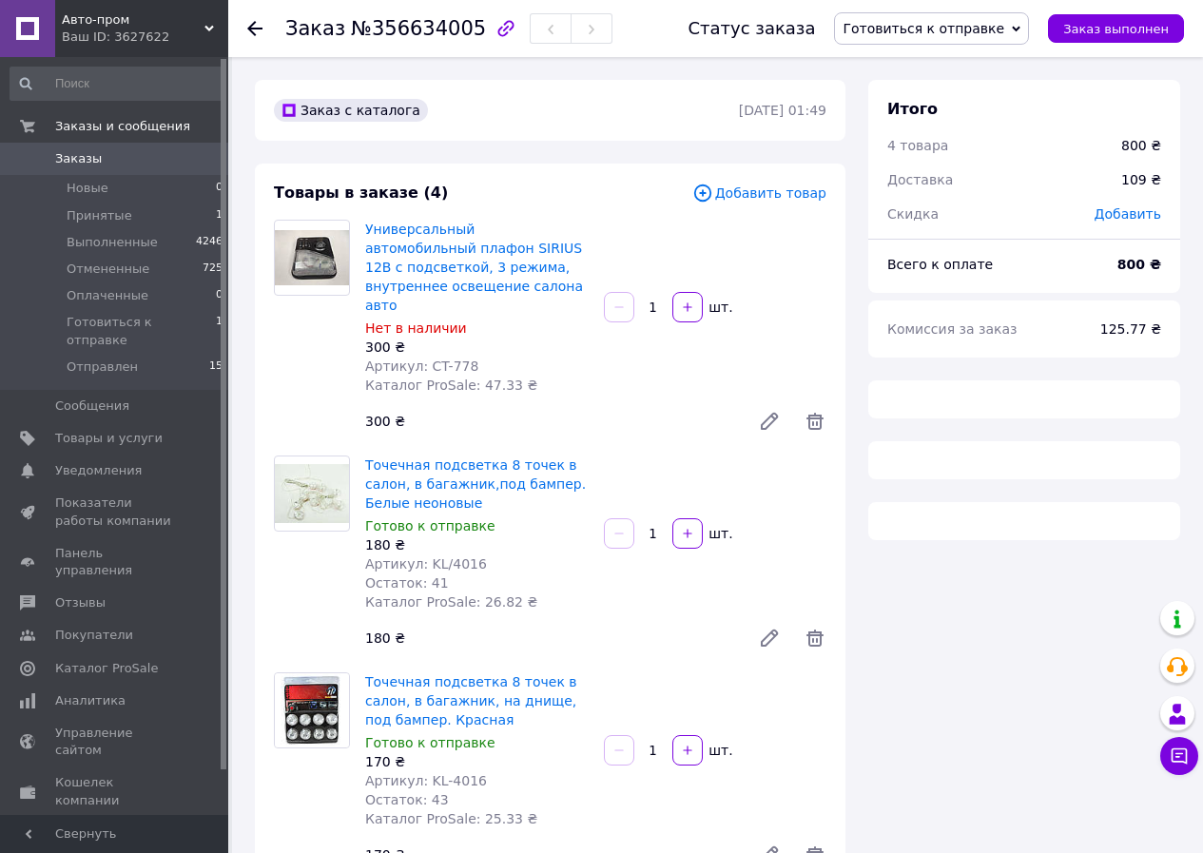
click at [956, 32] on span "Готовиться к отправке" at bounding box center [923, 28] width 162 height 15
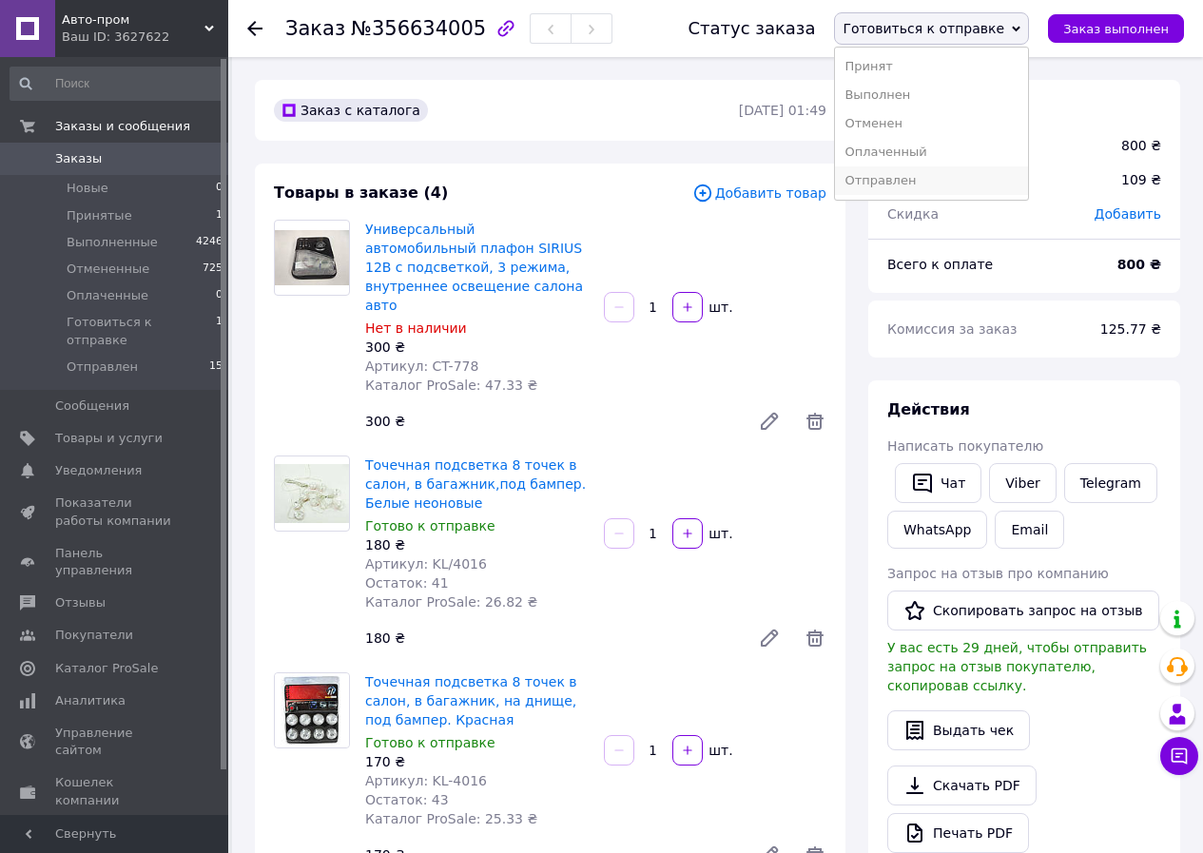
click at [949, 180] on li "Отправлен" at bounding box center [931, 180] width 193 height 29
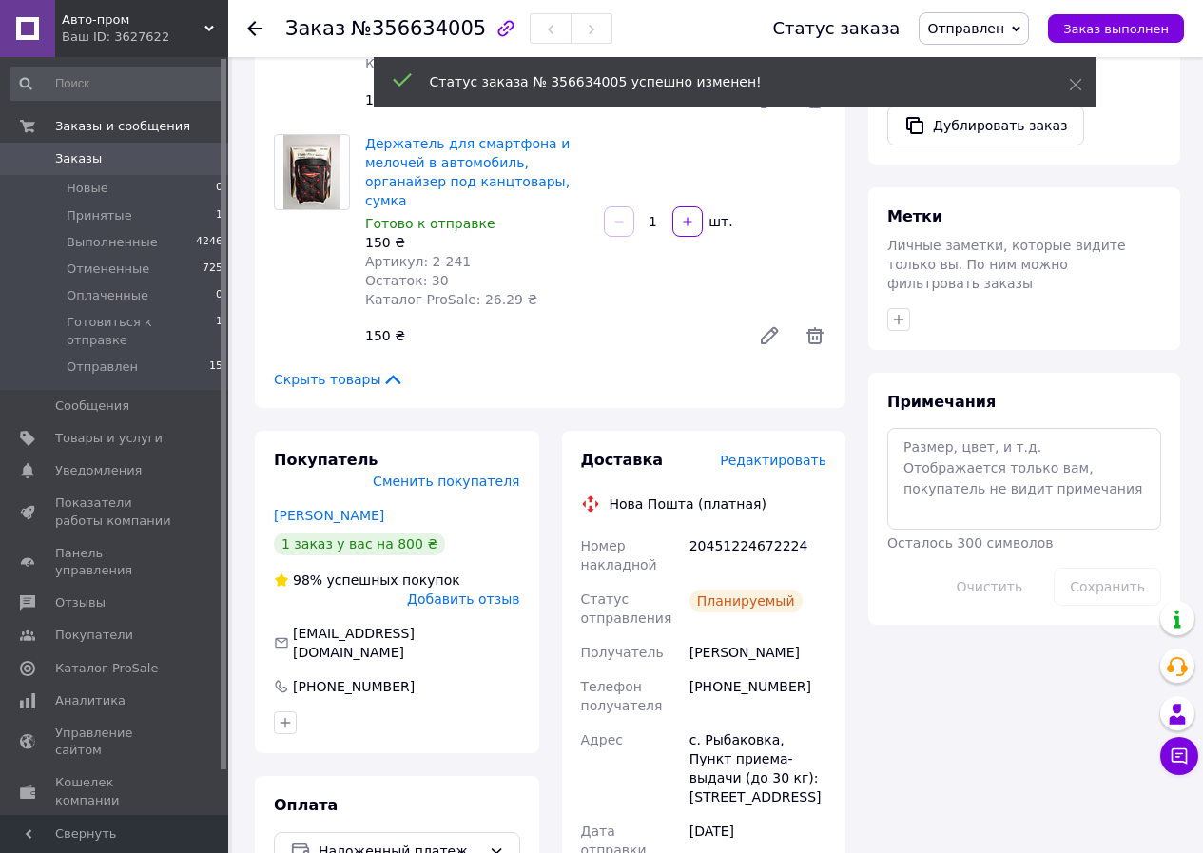
scroll to position [761, 0]
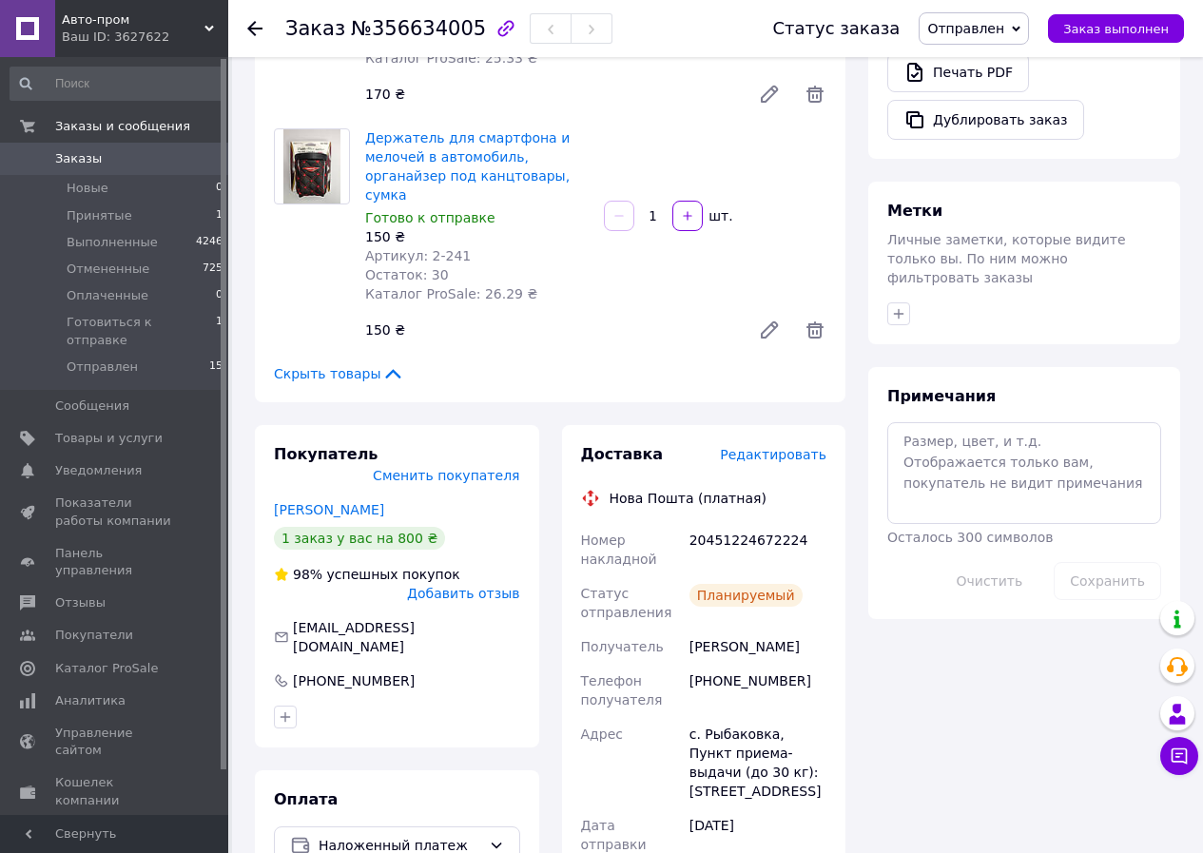
drag, startPoint x: 686, startPoint y: 393, endPoint x: 693, endPoint y: 412, distance: 20.5
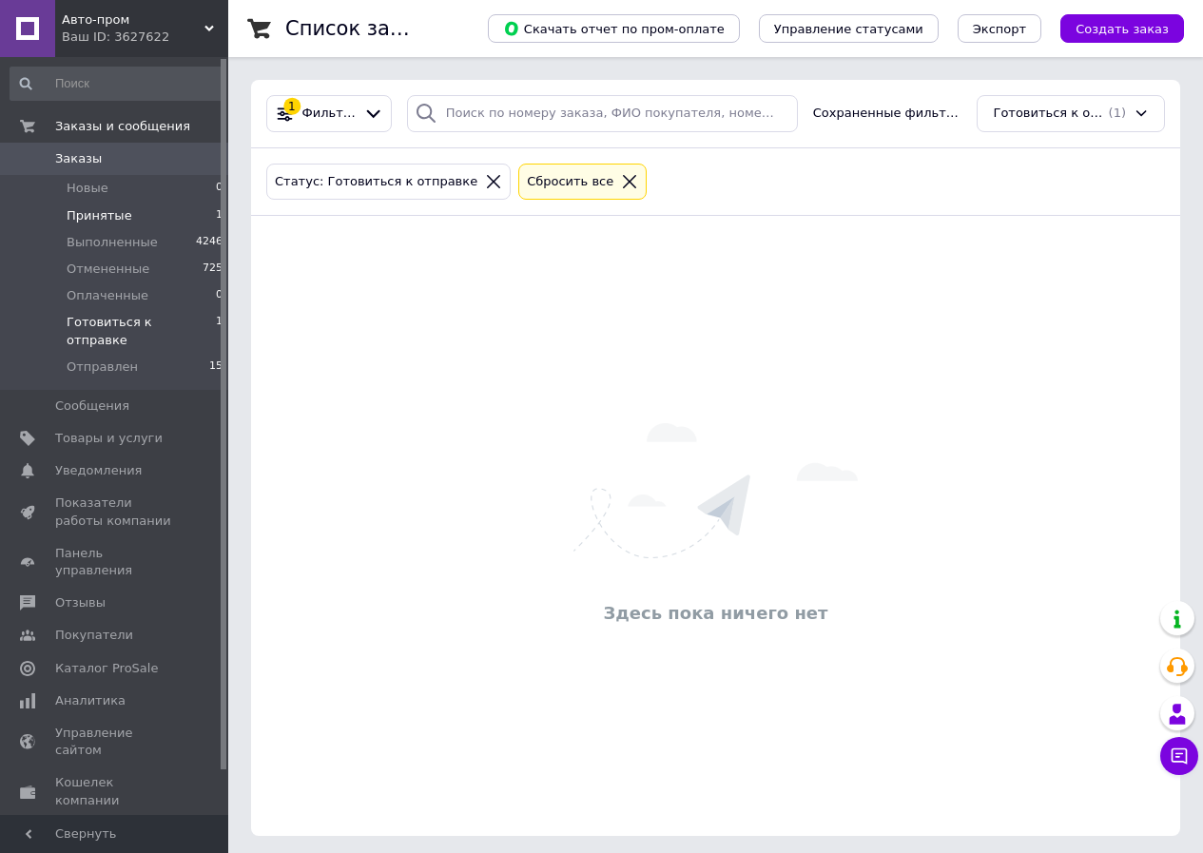
click at [132, 224] on li "Принятые 1" at bounding box center [117, 216] width 234 height 27
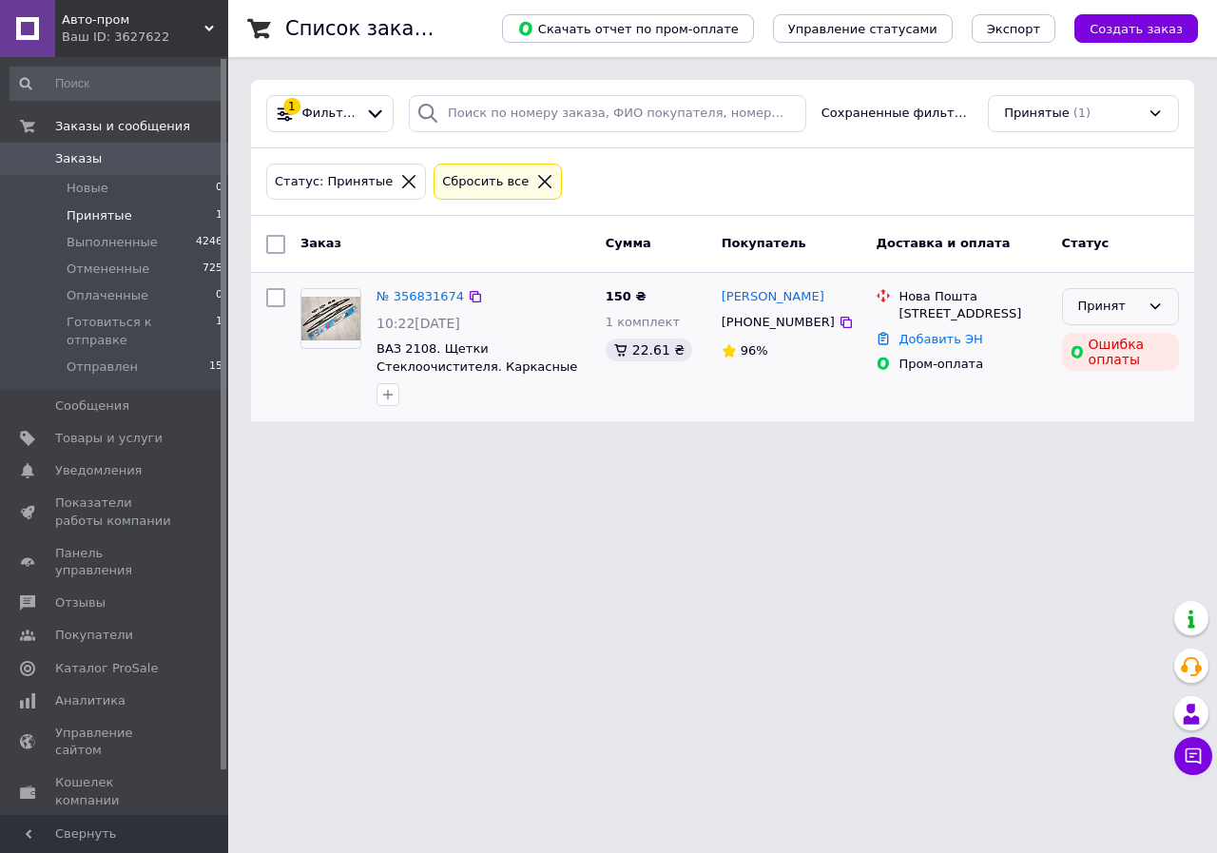
click at [1122, 303] on div "Принят" at bounding box center [1109, 307] width 62 height 20
click at [1125, 382] on li "Отменен" at bounding box center [1120, 380] width 115 height 35
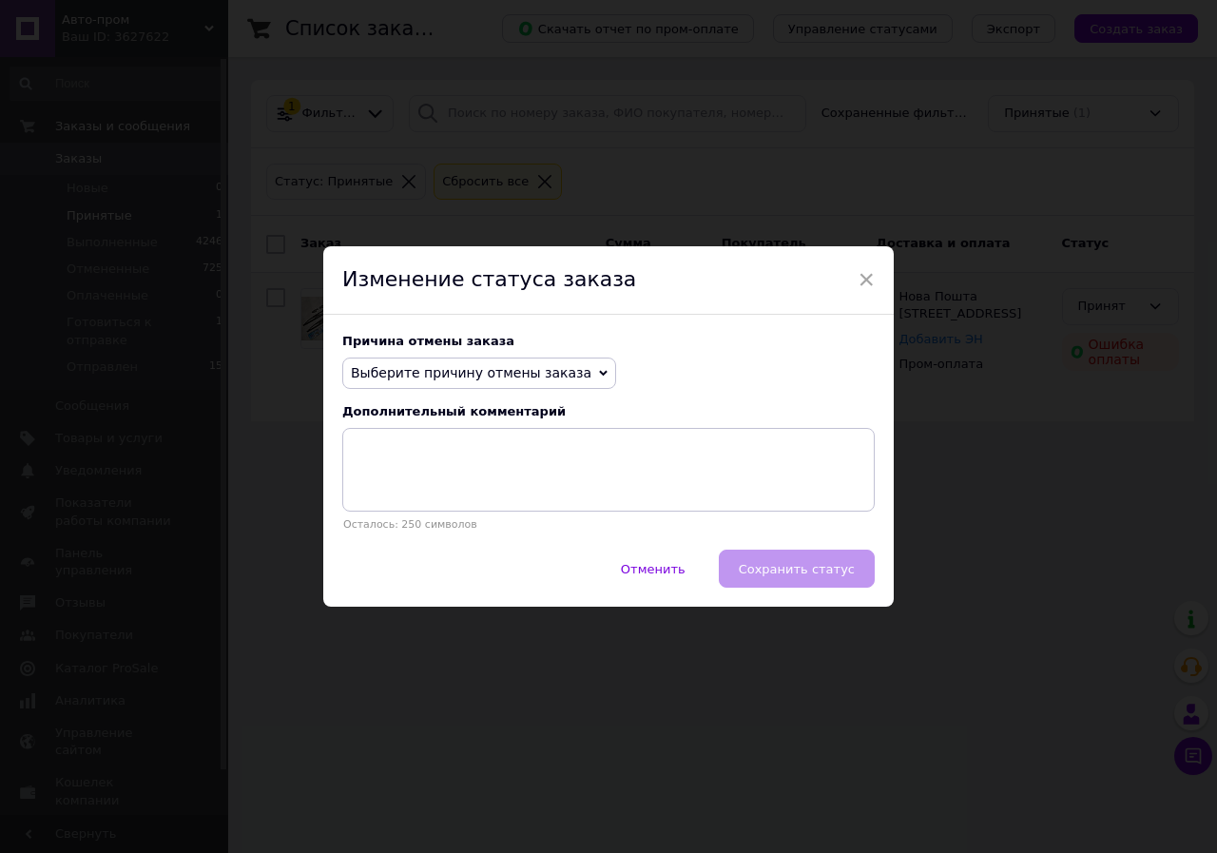
click at [553, 374] on span "Выберите причину отмены заказа" at bounding box center [479, 374] width 274 height 32
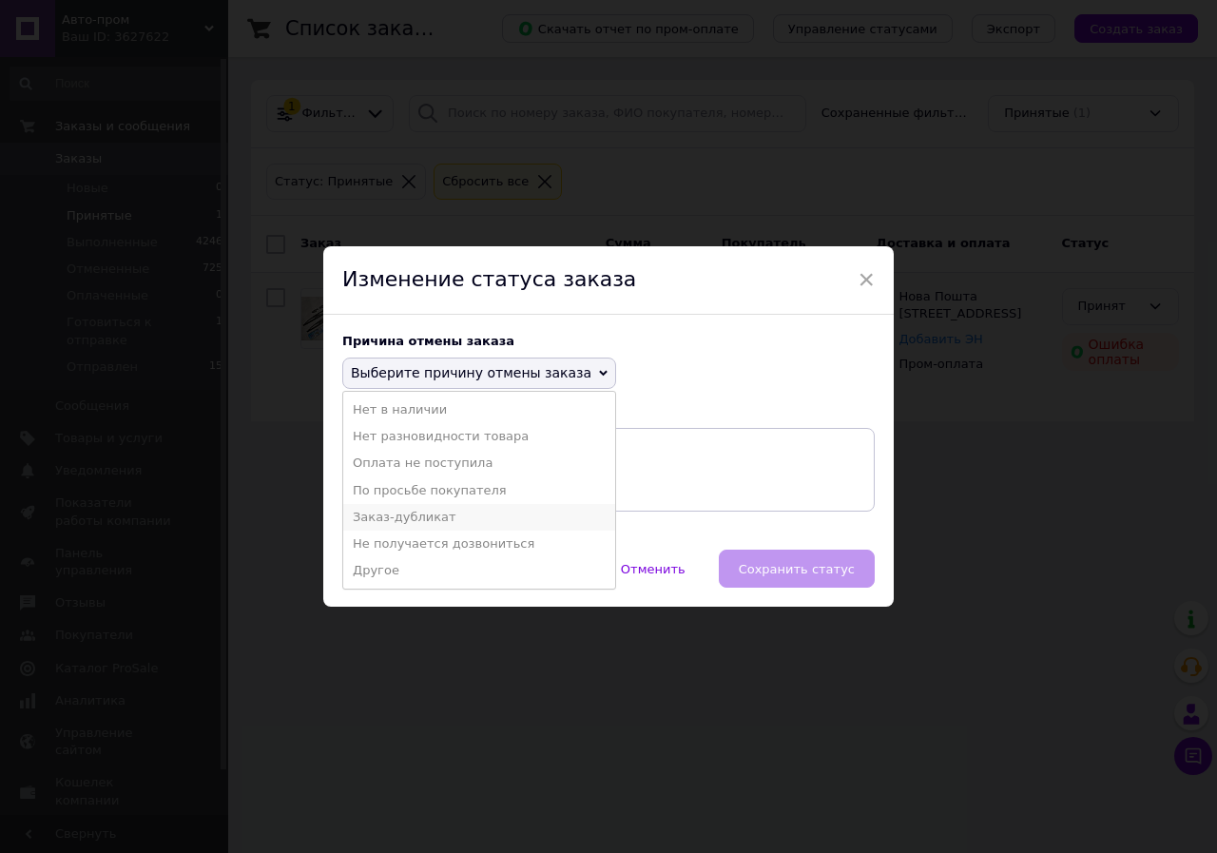
click at [440, 516] on li "Заказ-дубликат" at bounding box center [479, 517] width 272 height 27
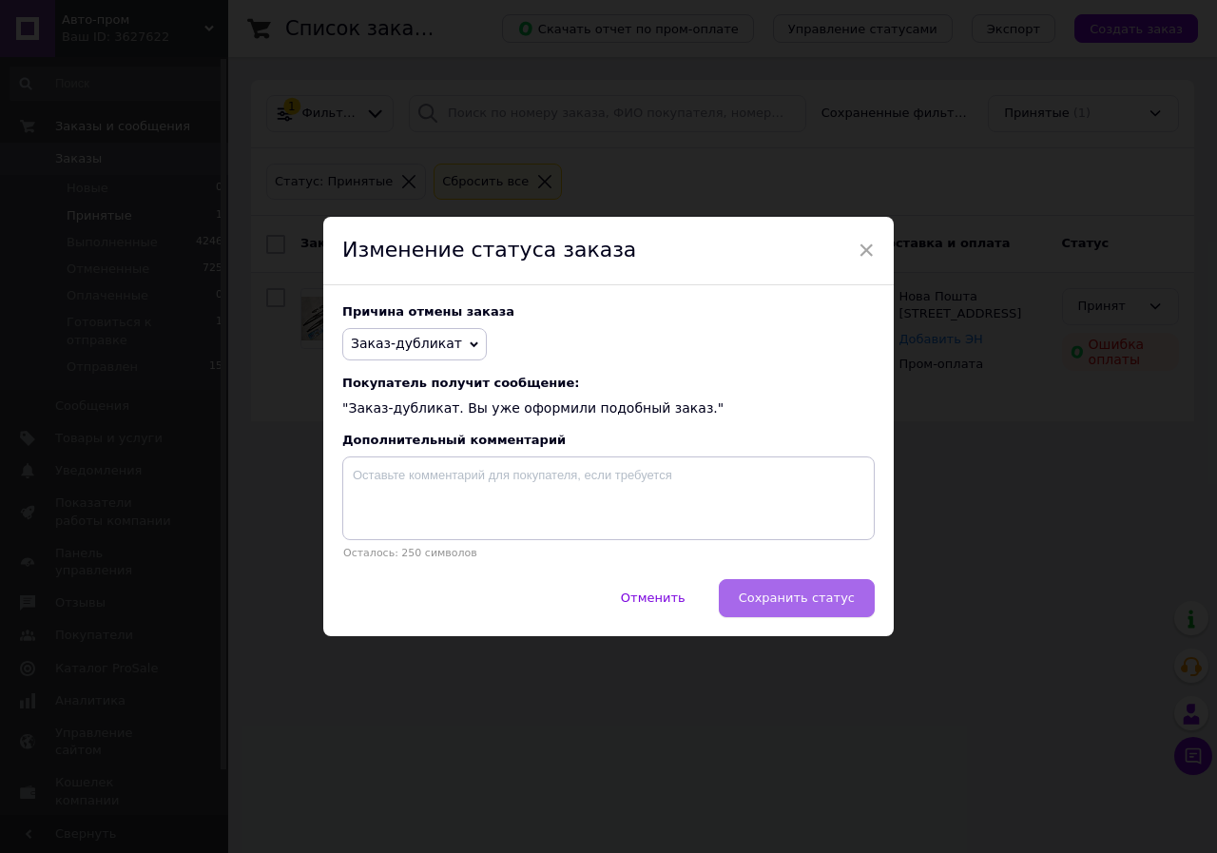
click at [795, 594] on span "Сохранить статус" at bounding box center [797, 597] width 116 height 14
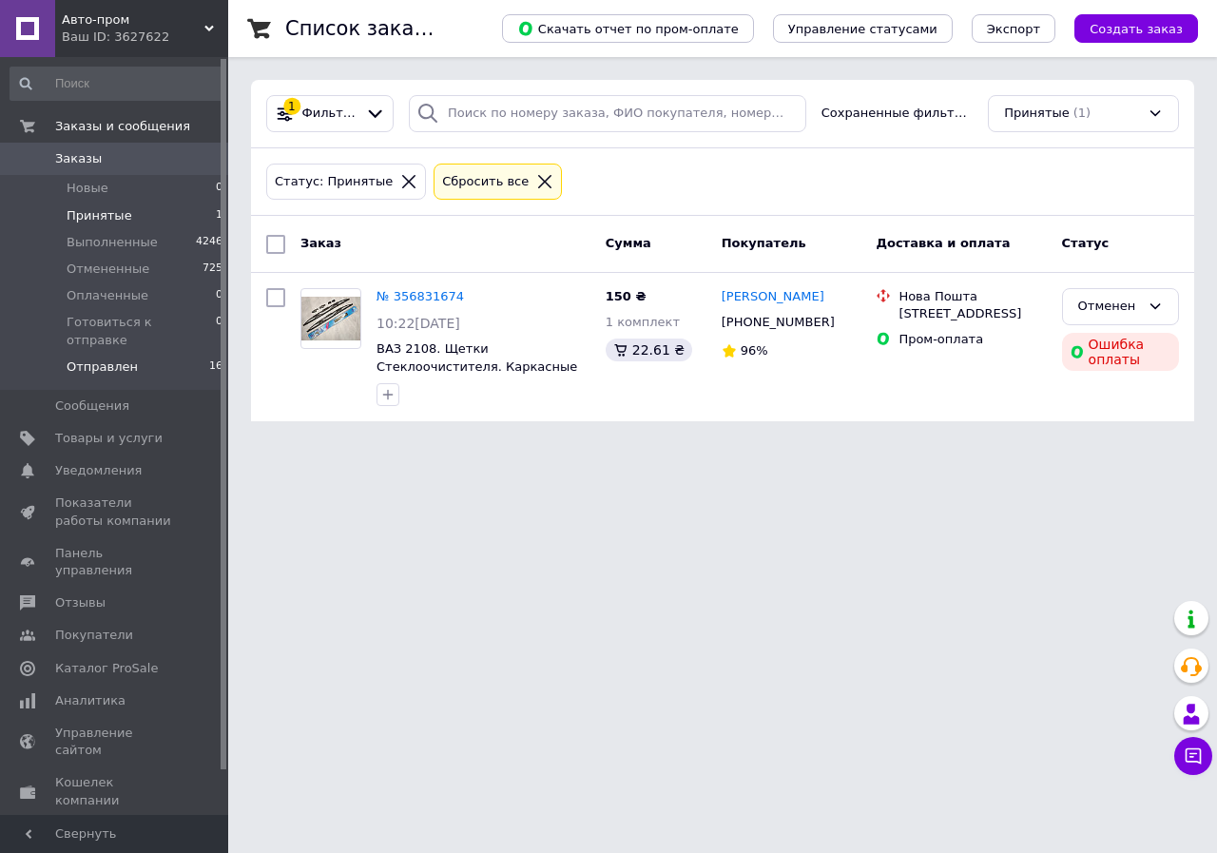
click at [109, 358] on span "Отправлен" at bounding box center [102, 366] width 71 height 17
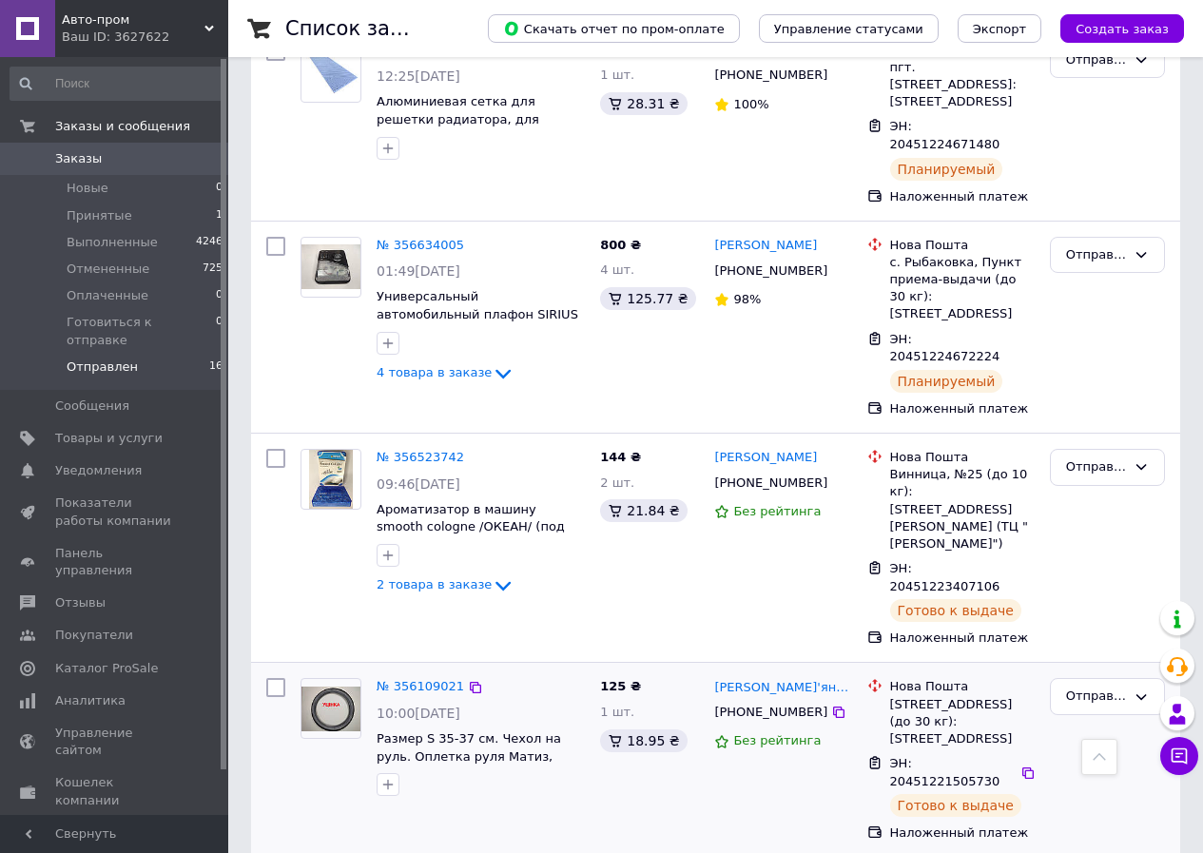
scroll to position [2622, 0]
